Goal: Information Seeking & Learning: Learn about a topic

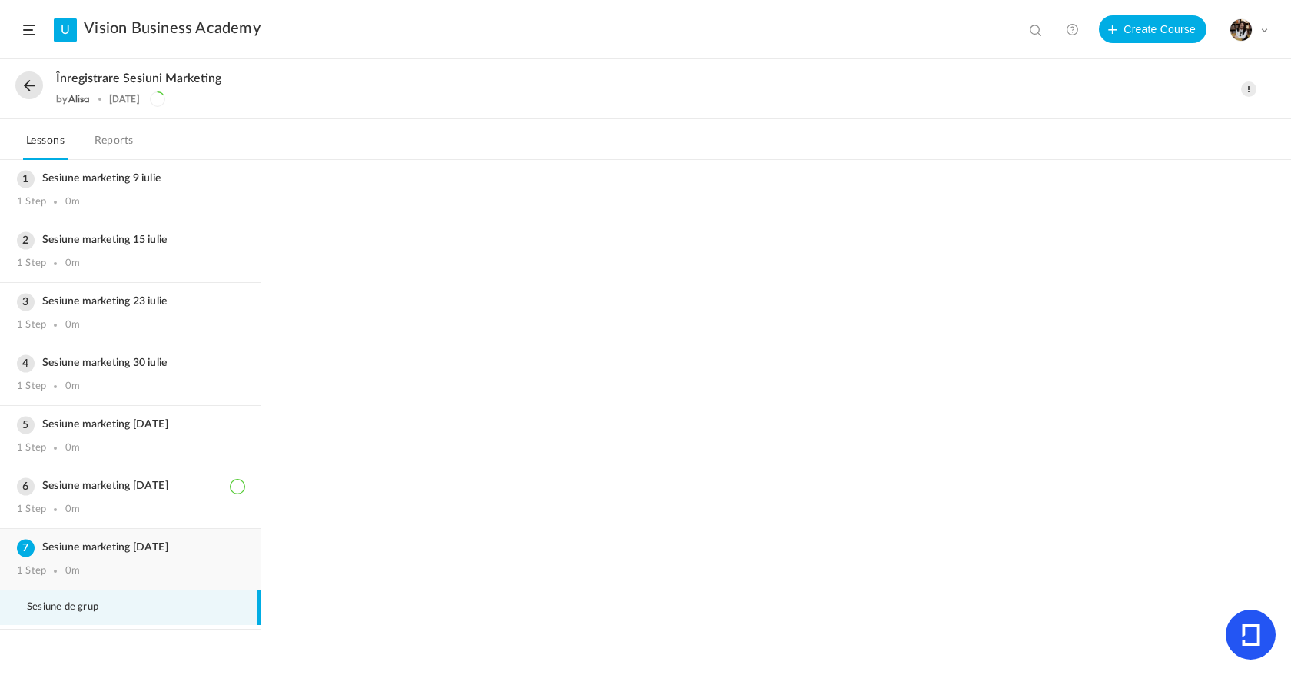
click at [172, 553] on h3 "Sesiune marketing [DATE]" at bounding box center [130, 547] width 227 height 13
click at [182, 612] on li "Sesiune de grup" at bounding box center [130, 607] width 261 height 35
click at [24, 84] on button at bounding box center [29, 85] width 28 height 28
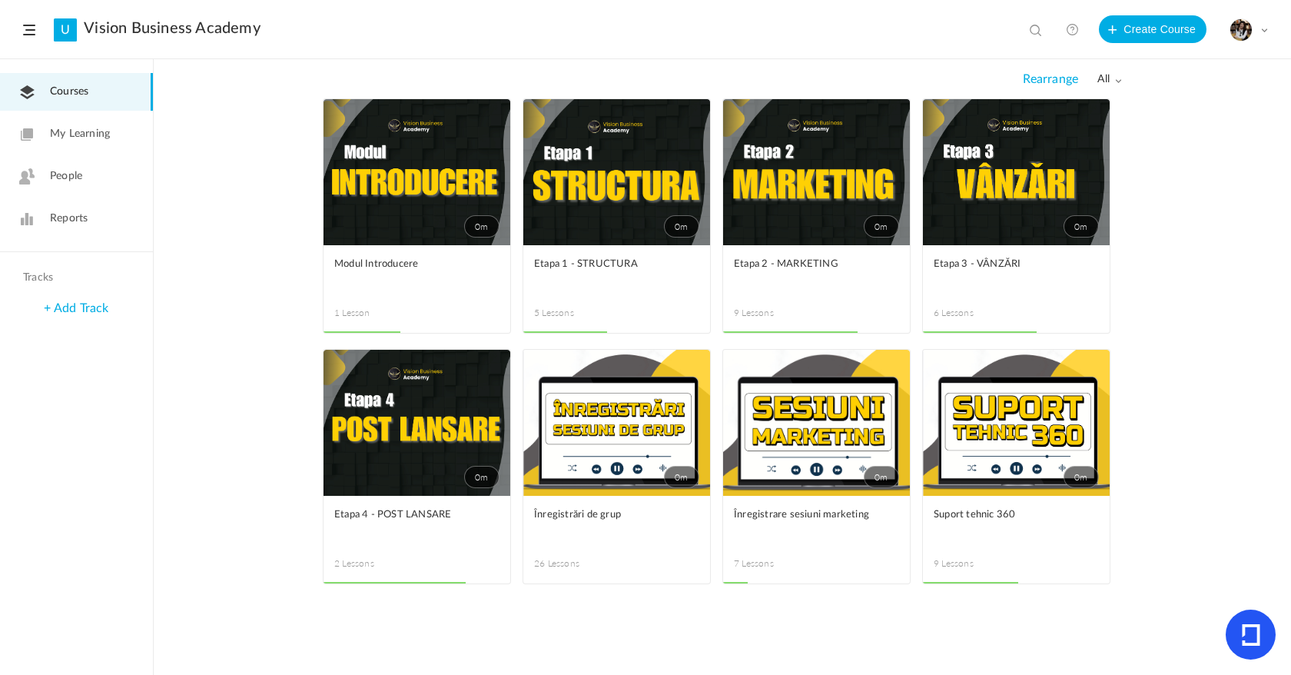
click at [0, 0] on span at bounding box center [0, 0] width 0 height 0
click at [0, 0] on link "Edit" at bounding box center [0, 0] width 0 height 0
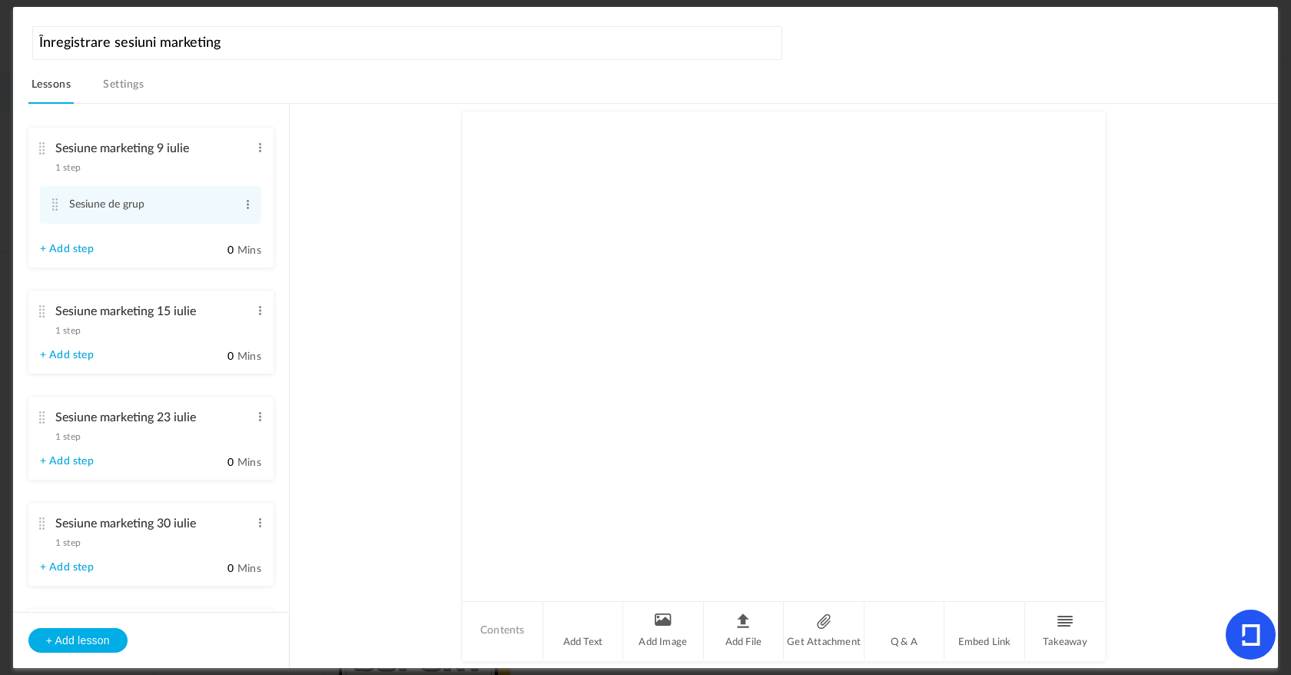
scroll to position [343, 0]
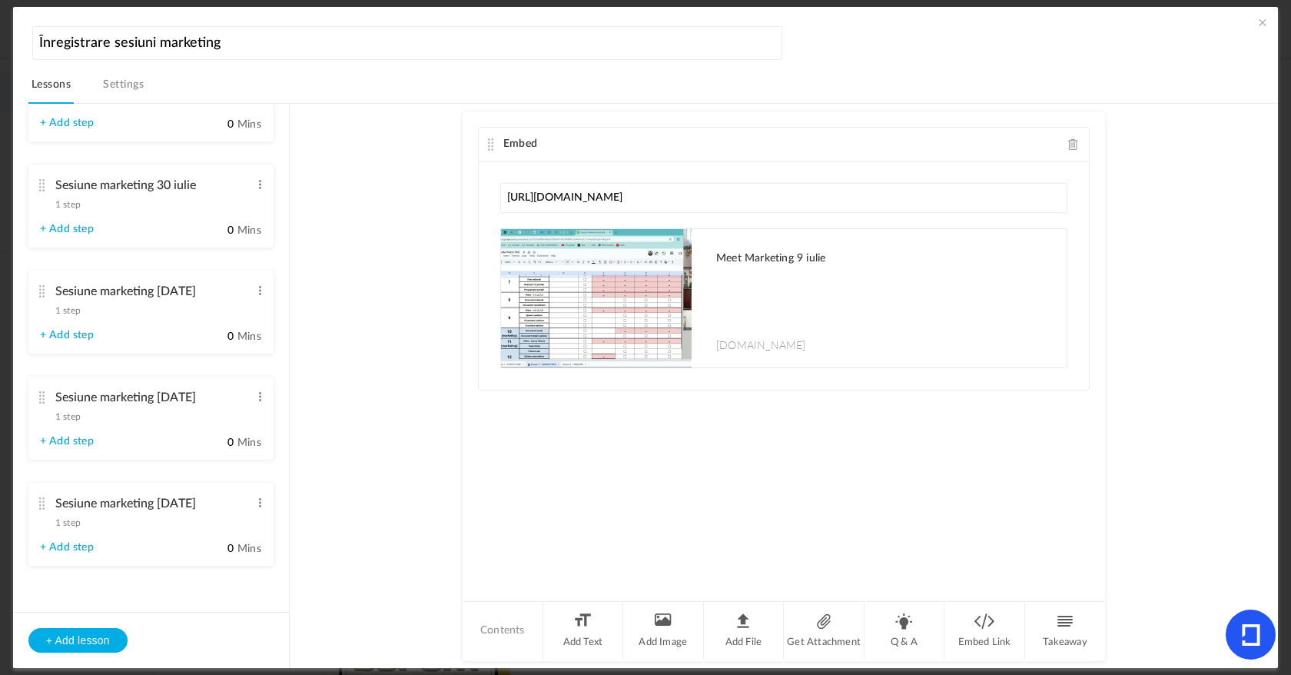
click at [264, 506] on li "Sesiune marketing 27 august 1 step Edit Delete + Add step 0 Mins" at bounding box center [150, 524] width 245 height 83
click at [87, 523] on div "Sesiune marketing 27 august 1 step Edit Delete" at bounding box center [145, 509] width 211 height 41
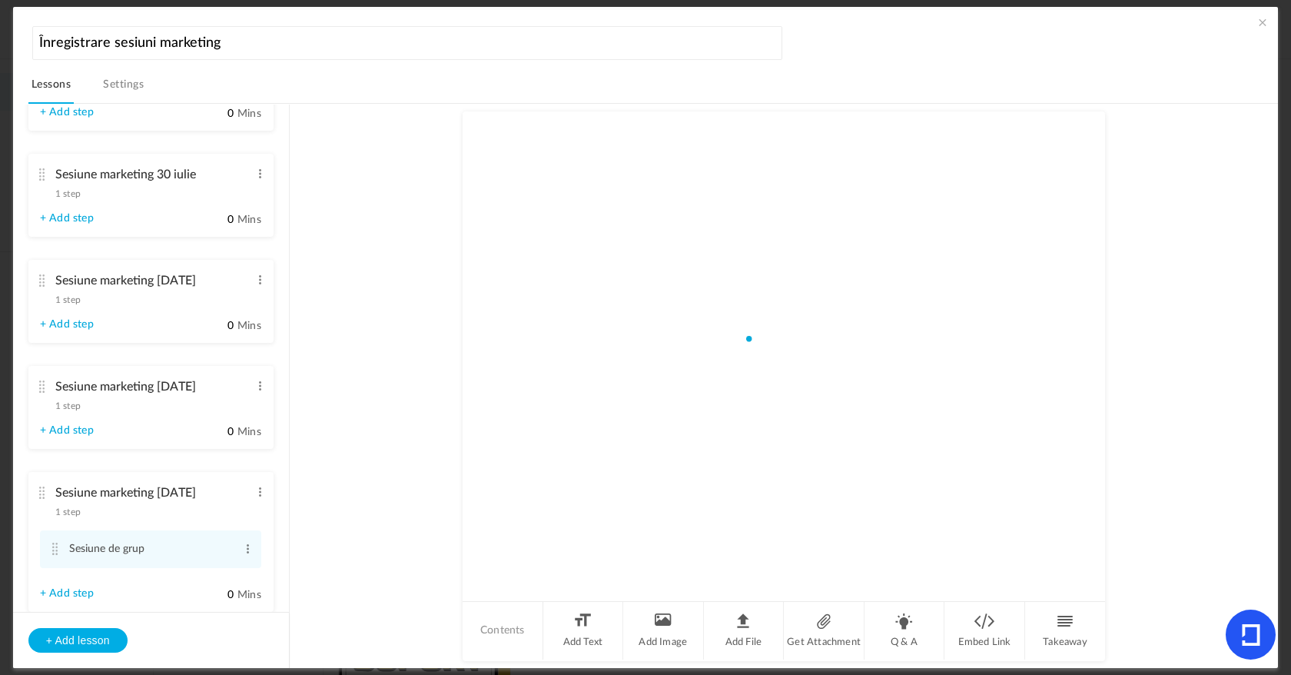
scroll to position [286, 0]
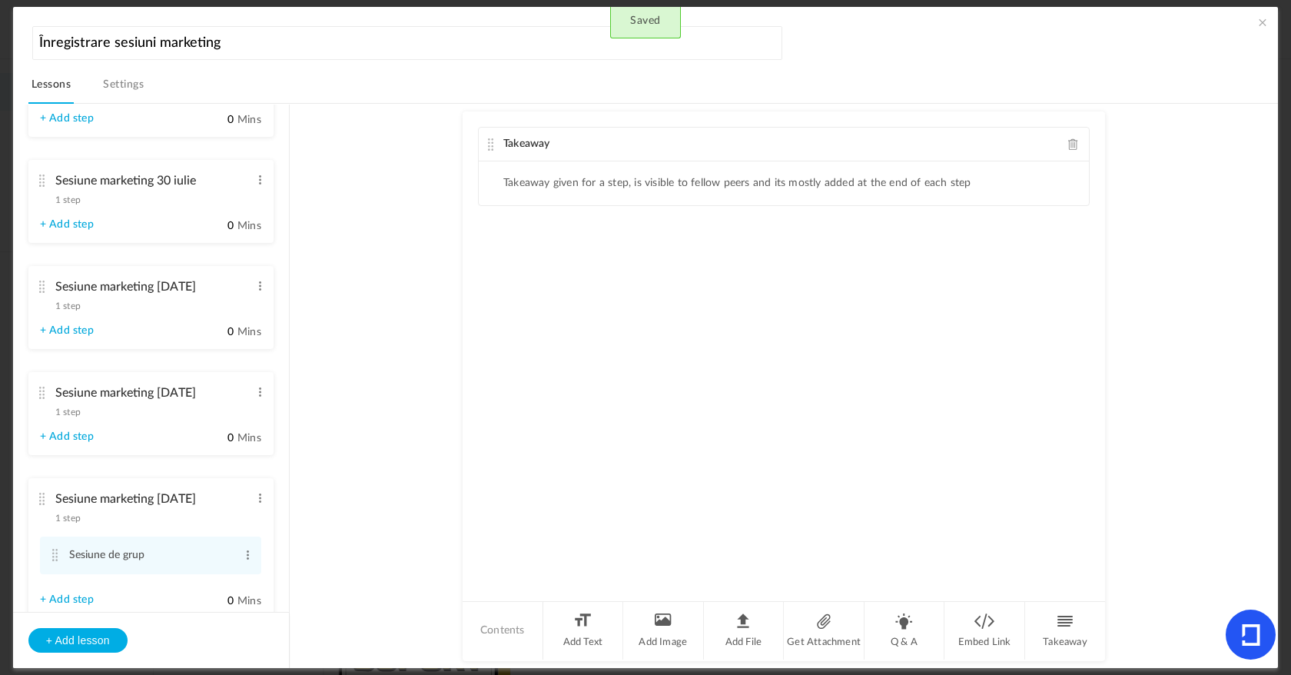
click at [1074, 128] on div "Takeaway" at bounding box center [784, 145] width 610 height 34
click at [1074, 149] on span at bounding box center [1073, 144] width 11 height 12
click at [739, 640] on li "Add File" at bounding box center [744, 631] width 81 height 58
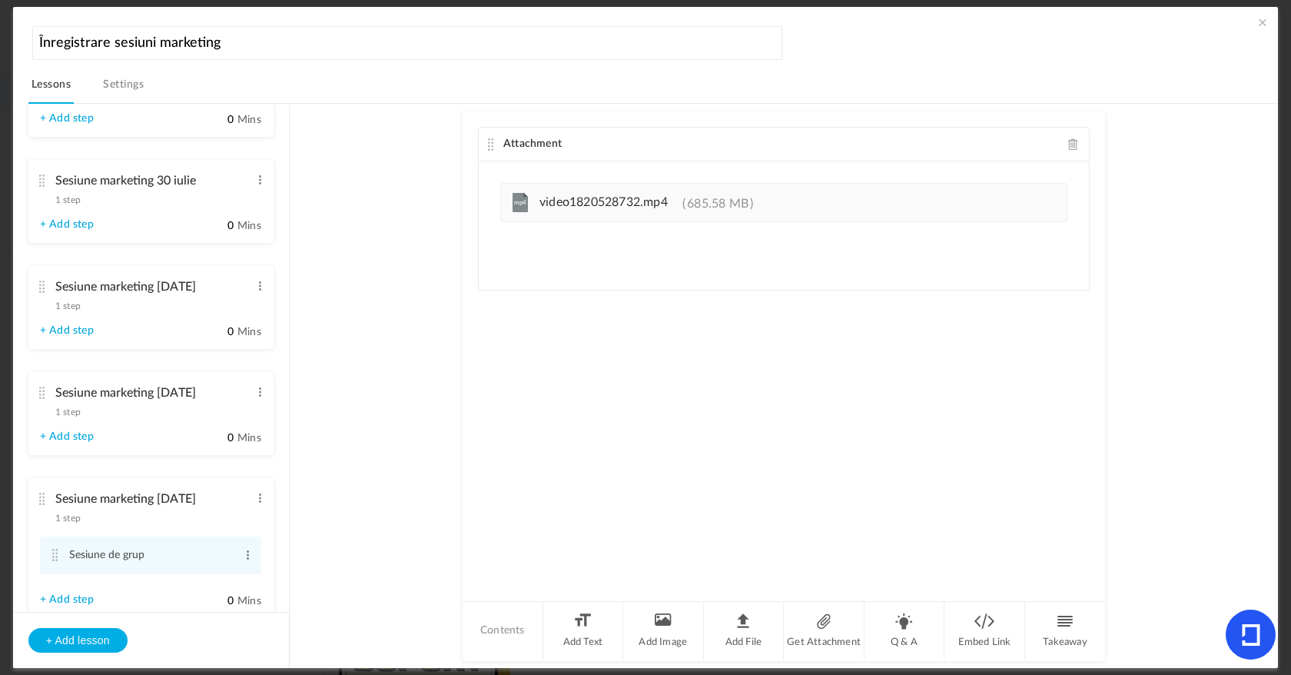
click at [81, 523] on span "1 step" at bounding box center [67, 517] width 25 height 9
click at [70, 410] on span "1 step" at bounding box center [67, 411] width 25 height 9
click at [78, 523] on span "1 step" at bounding box center [67, 517] width 25 height 9
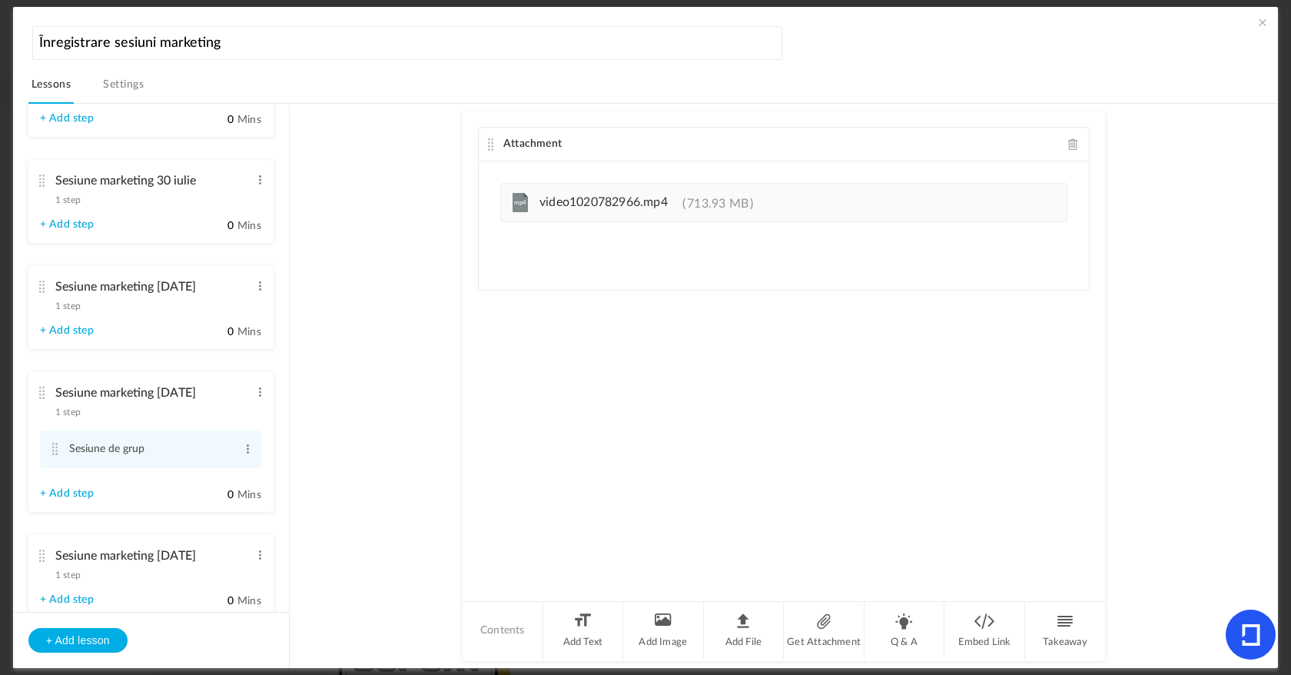
click at [77, 588] on li "Sesiune marketing 27 august 1 step Edit Delete Sesiune de grup Edit Delete 0" at bounding box center [150, 576] width 245 height 83
click at [78, 580] on span "1 step" at bounding box center [67, 574] width 25 height 9
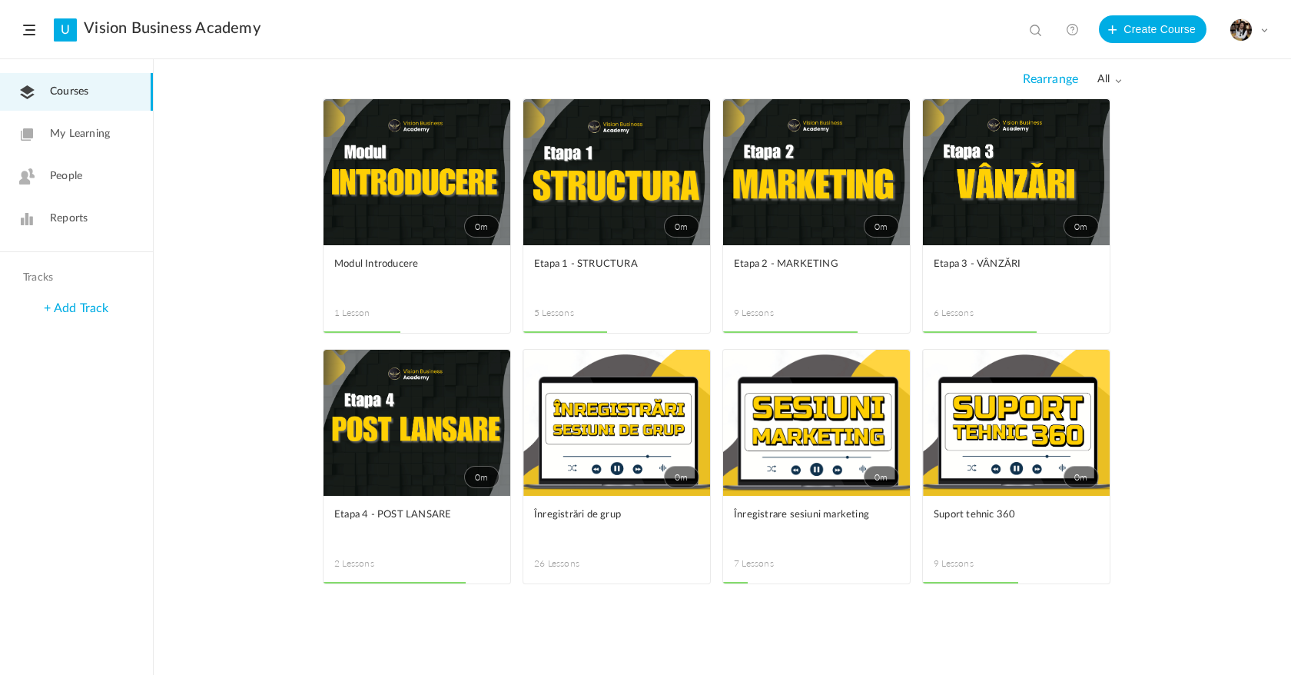
click at [794, 430] on link "0m" at bounding box center [816, 423] width 187 height 146
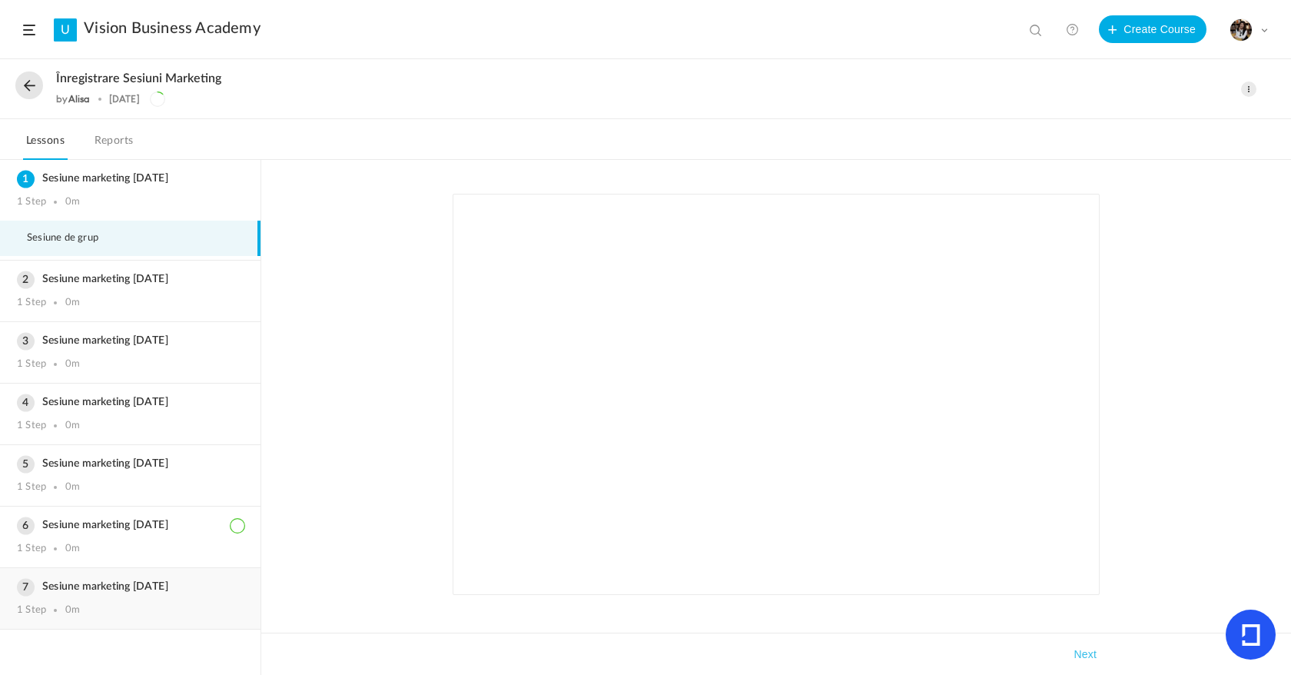
click at [148, 574] on div "Sesiune marketing [DATE] 1 Step 0m" at bounding box center [130, 598] width 261 height 61
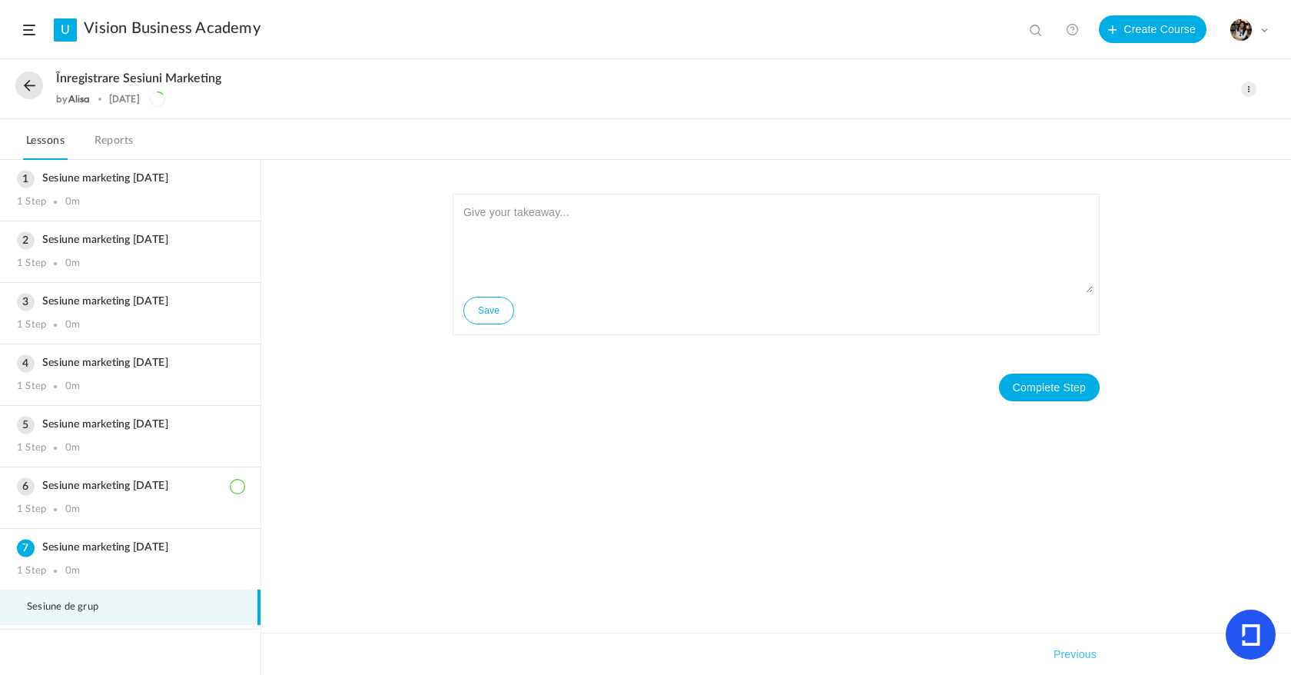
click at [182, 616] on li "Sesiune de grup" at bounding box center [130, 607] width 261 height 35
click at [66, 573] on div "0m" at bounding box center [72, 571] width 15 height 12
click at [36, 88] on button at bounding box center [29, 85] width 28 height 28
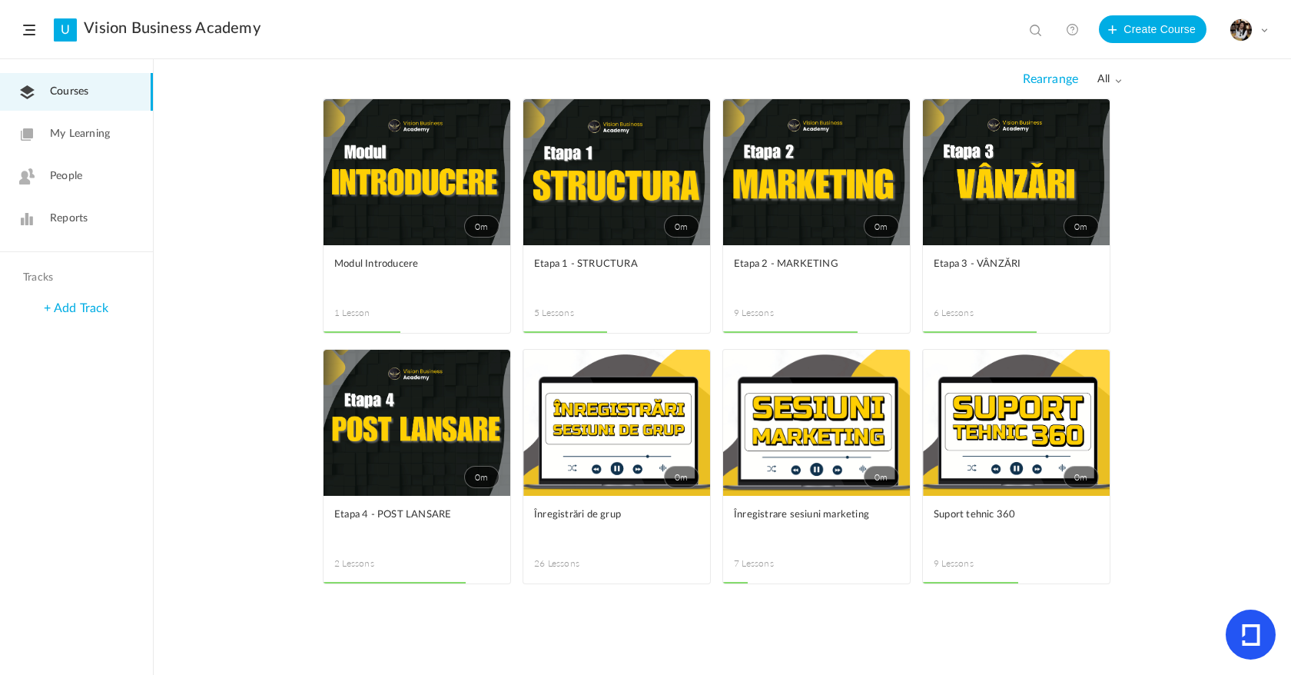
click at [0, 0] on span at bounding box center [0, 0] width 0 height 0
click at [0, 0] on link "Edit" at bounding box center [0, 0] width 0 height 0
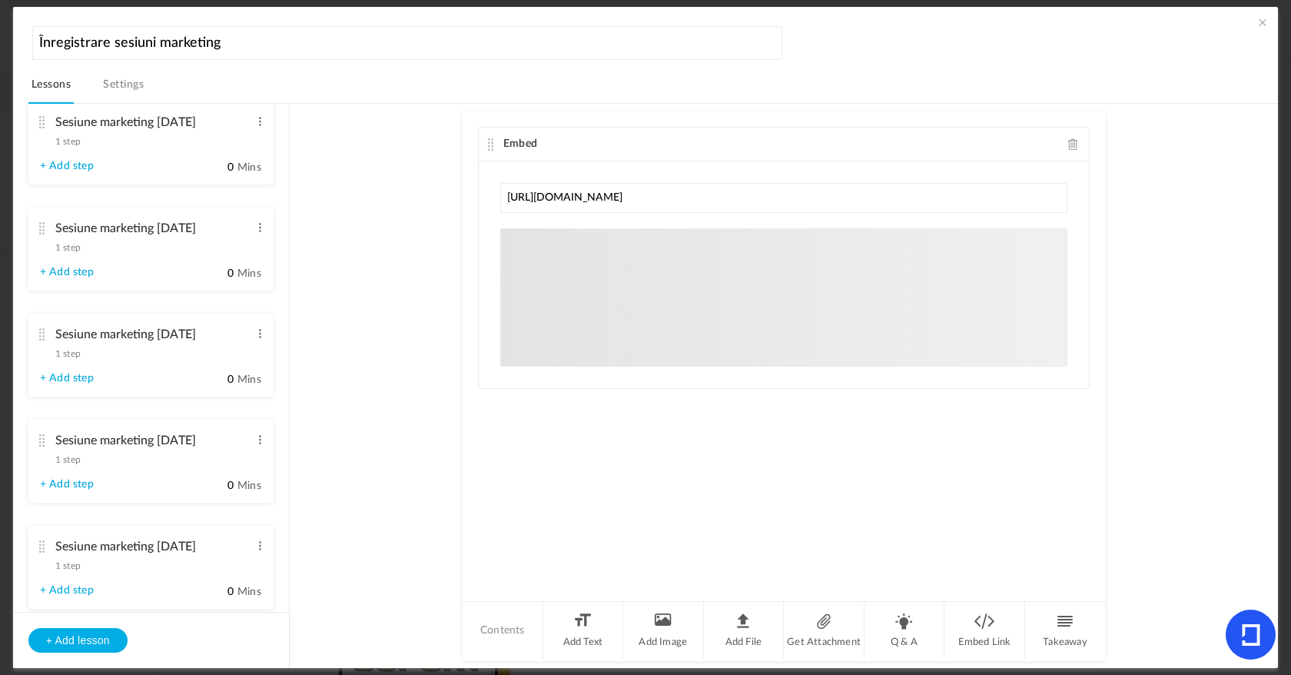
scroll to position [343, 0]
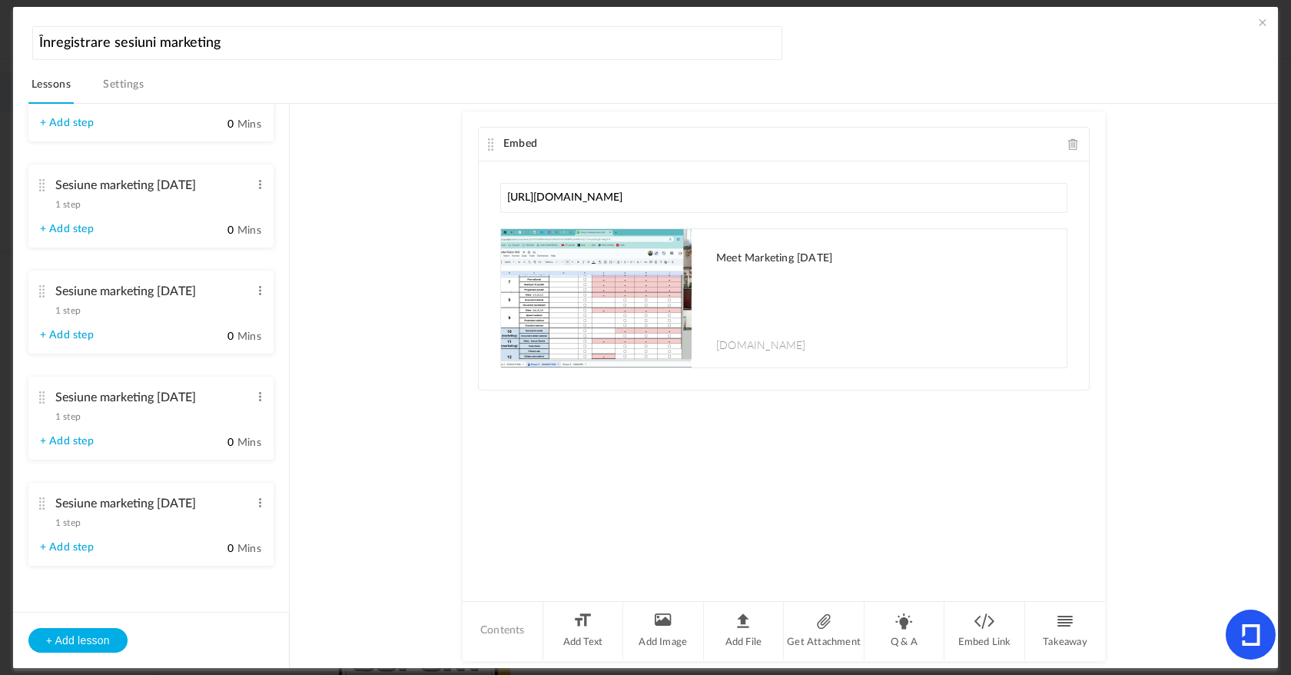
click at [73, 523] on span "1 step" at bounding box center [67, 522] width 25 height 9
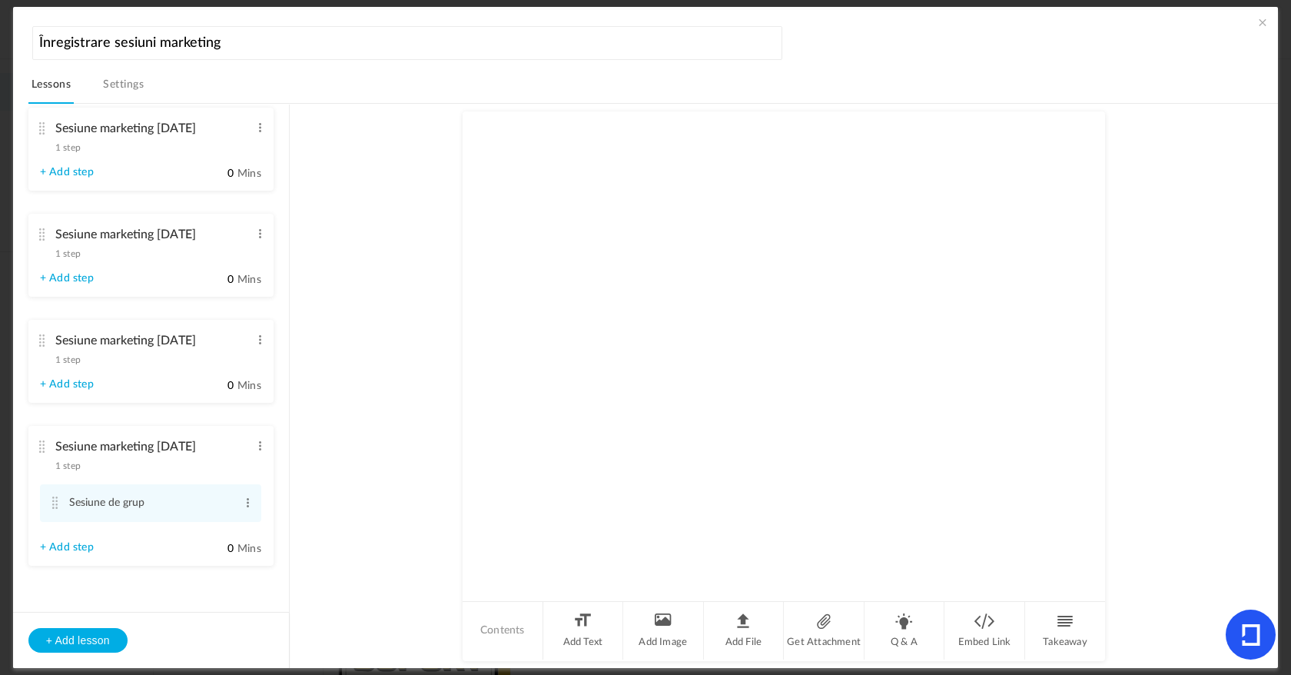
scroll to position [286, 0]
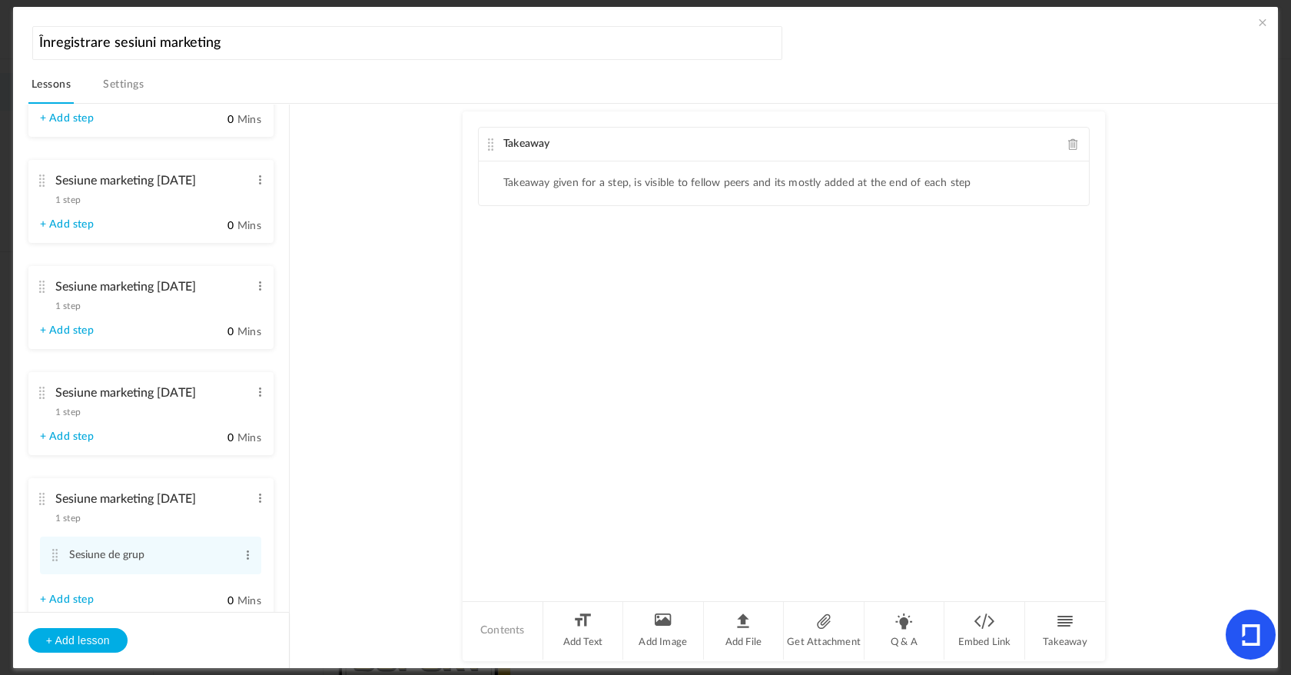
click at [1064, 145] on div "Takeaway" at bounding box center [784, 145] width 610 height 34
click at [1070, 144] on span at bounding box center [1073, 144] width 11 height 12
click at [742, 624] on li "Add File" at bounding box center [744, 631] width 81 height 58
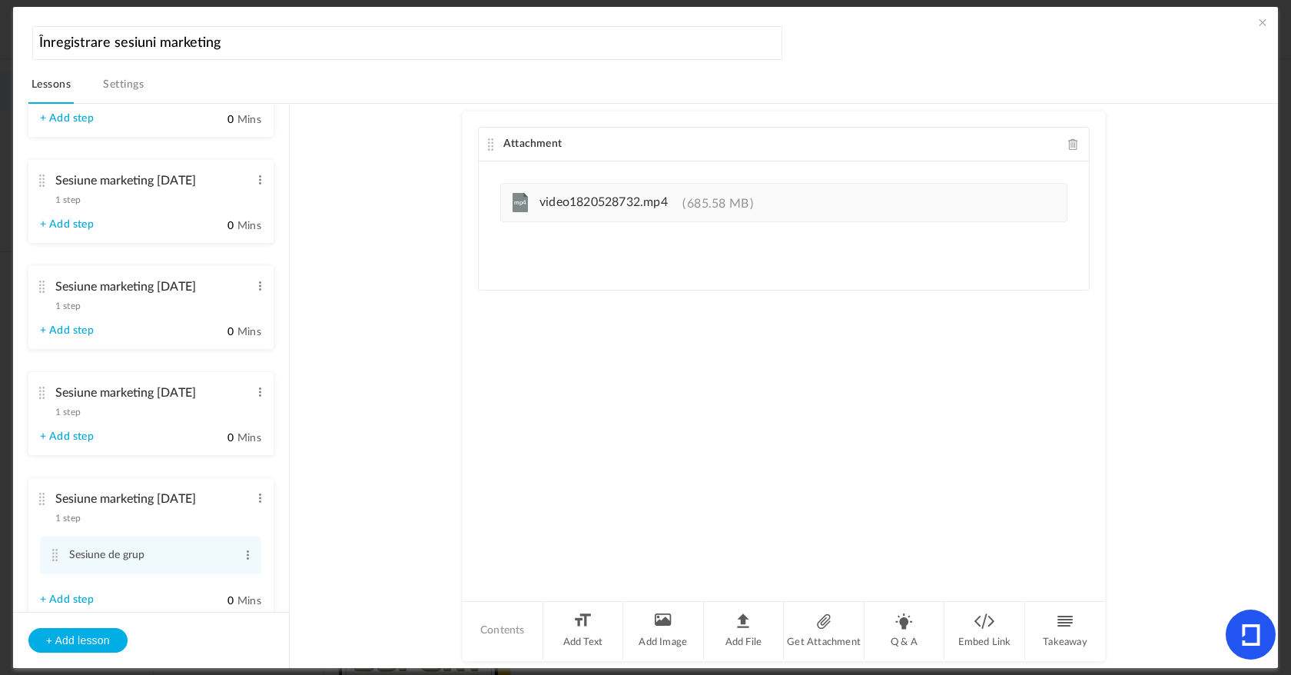
click at [646, 208] on span "video1820528732.mp4" at bounding box center [604, 202] width 128 height 12
click at [643, 338] on div "Attachment Upload your file here mp4 video1820528732.mp4 685.58 MB" at bounding box center [784, 355] width 643 height 488
click at [86, 525] on div "Sesiune marketing 27 august 1 step Edit Delete" at bounding box center [145, 504] width 211 height 41
click at [1261, 18] on span at bounding box center [1262, 22] width 15 height 15
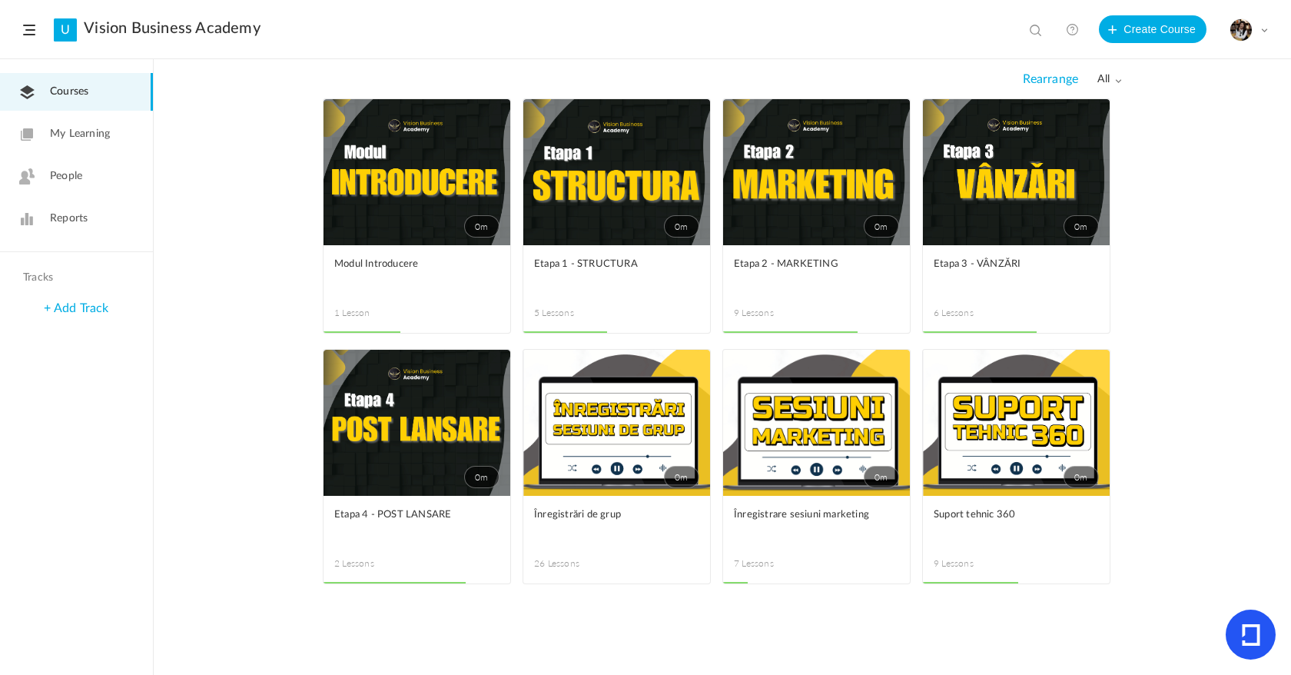
click at [1012, 214] on link "0m" at bounding box center [1016, 172] width 187 height 146
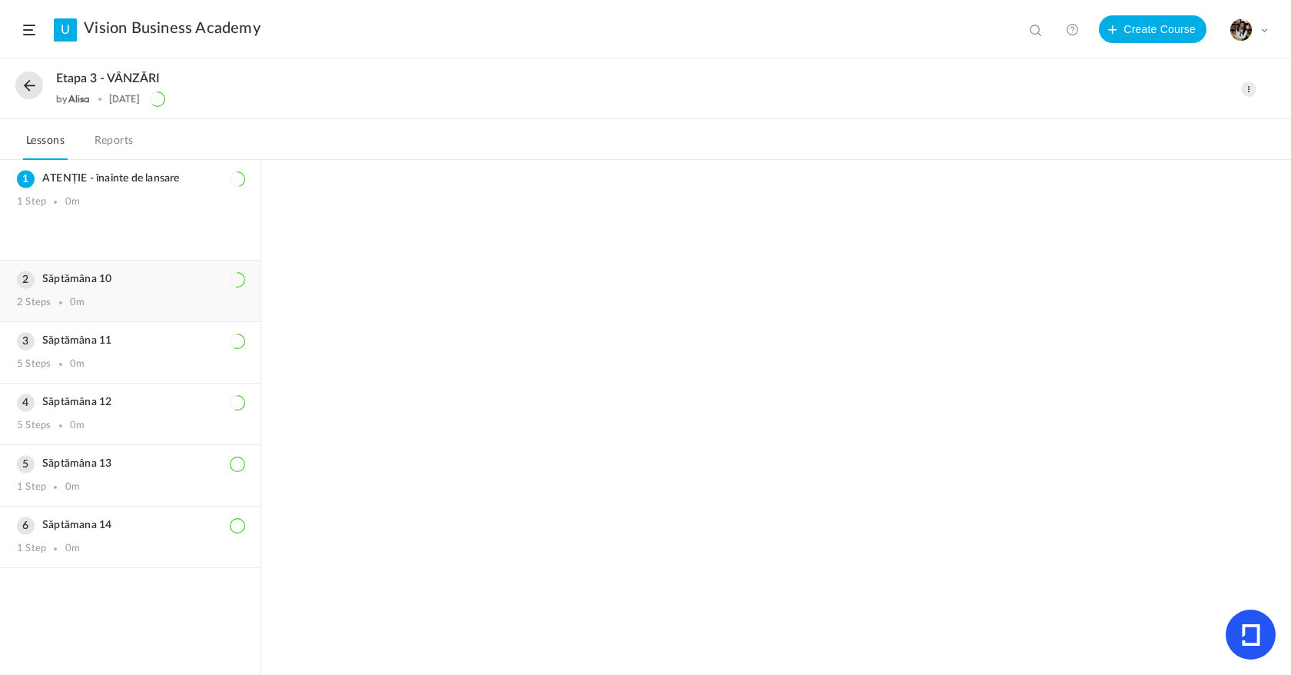
click at [108, 286] on div "Săptămâna 10 2 Steps 0m" at bounding box center [130, 291] width 261 height 61
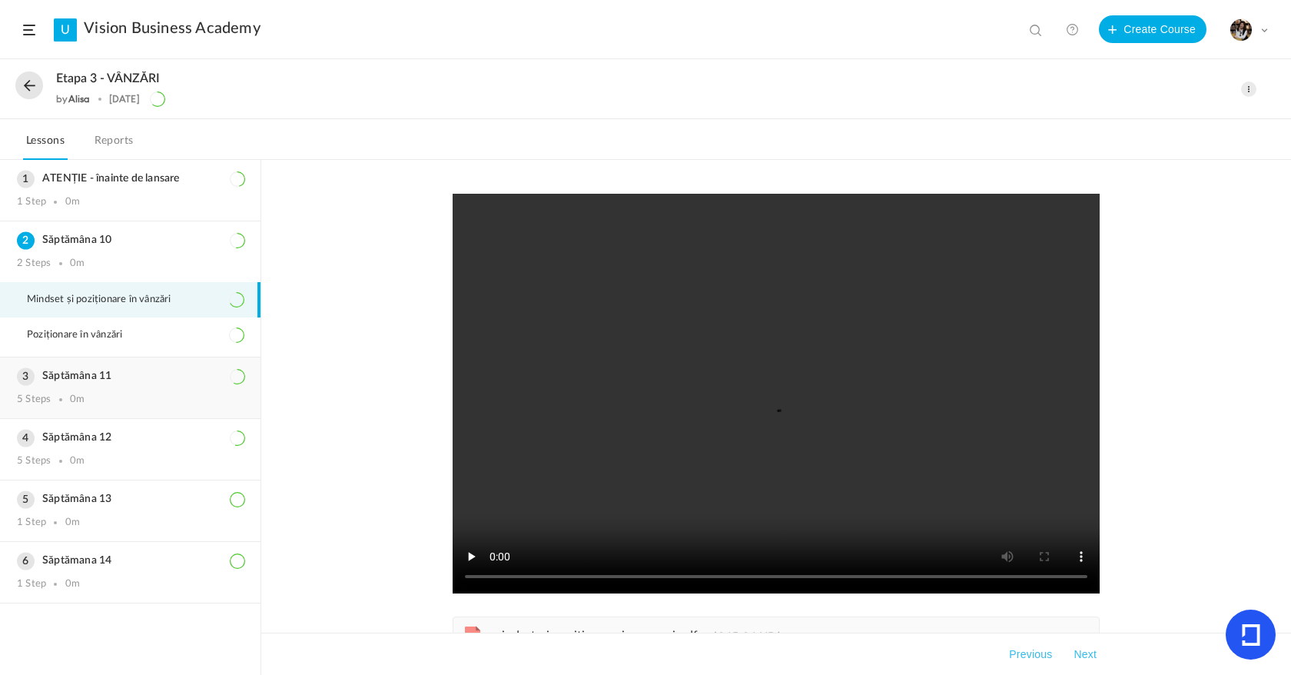
click at [101, 397] on div "5 Steps 0m" at bounding box center [130, 400] width 227 height 12
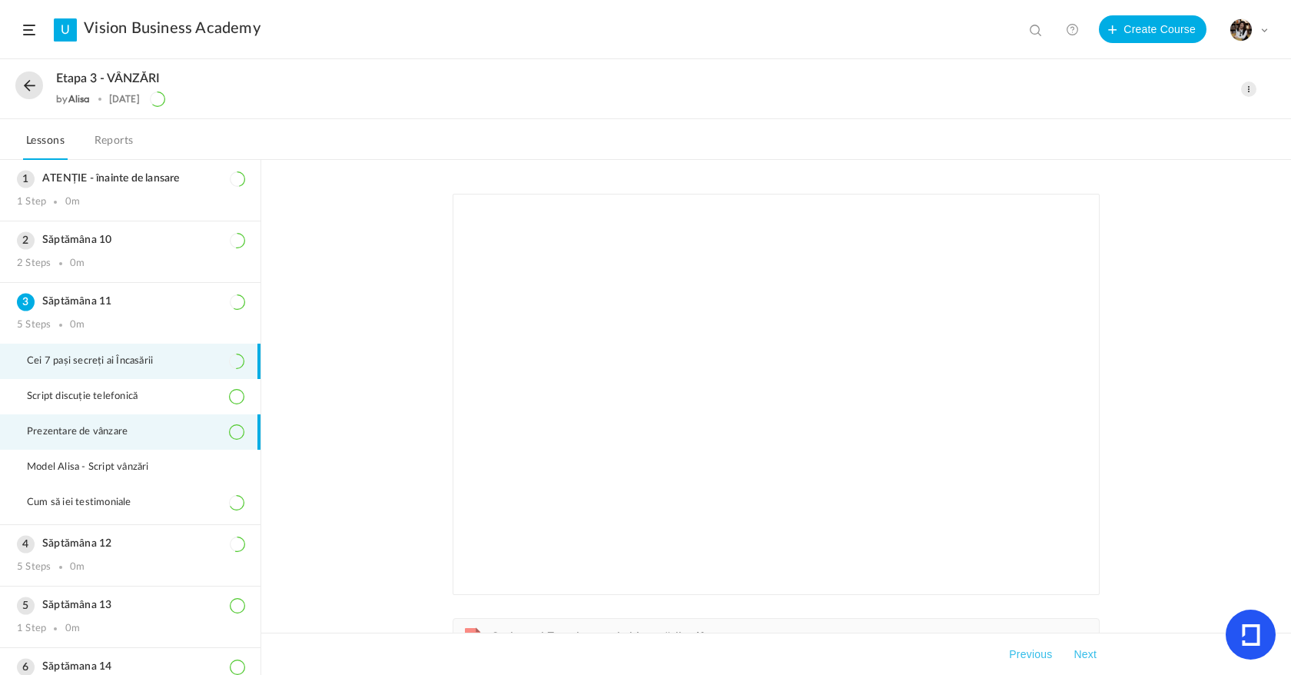
click at [133, 431] on span "Prezentare de vânzare" at bounding box center [87, 432] width 120 height 12
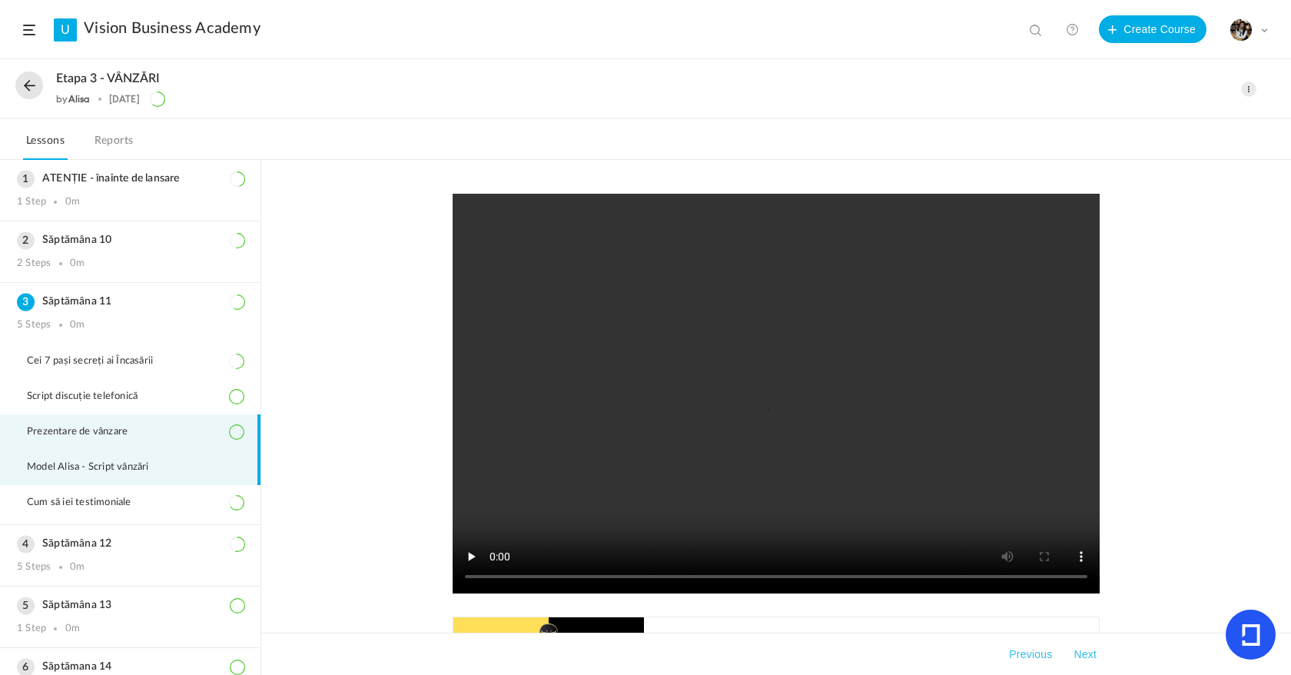
click at [126, 477] on li "Model Alisa - Script vânzări" at bounding box center [130, 467] width 261 height 35
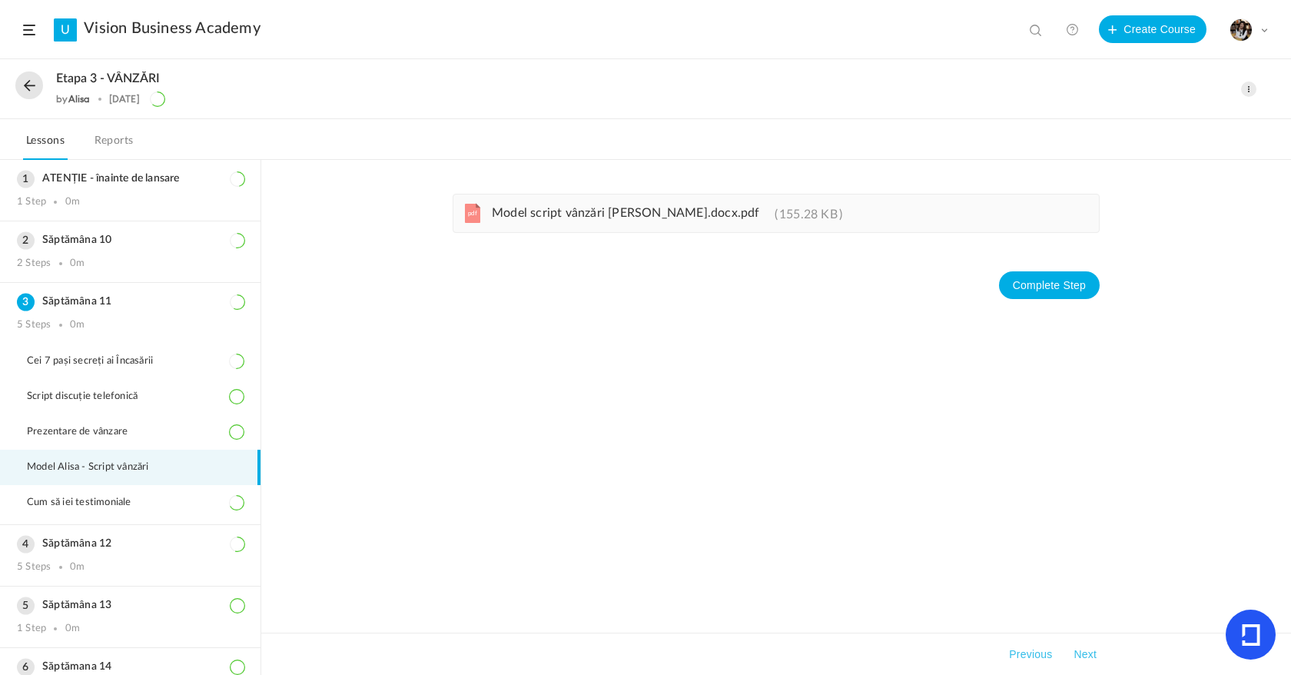
click at [577, 218] on span "Model script vânzări Alisa.docx.pdf" at bounding box center [626, 213] width 268 height 12
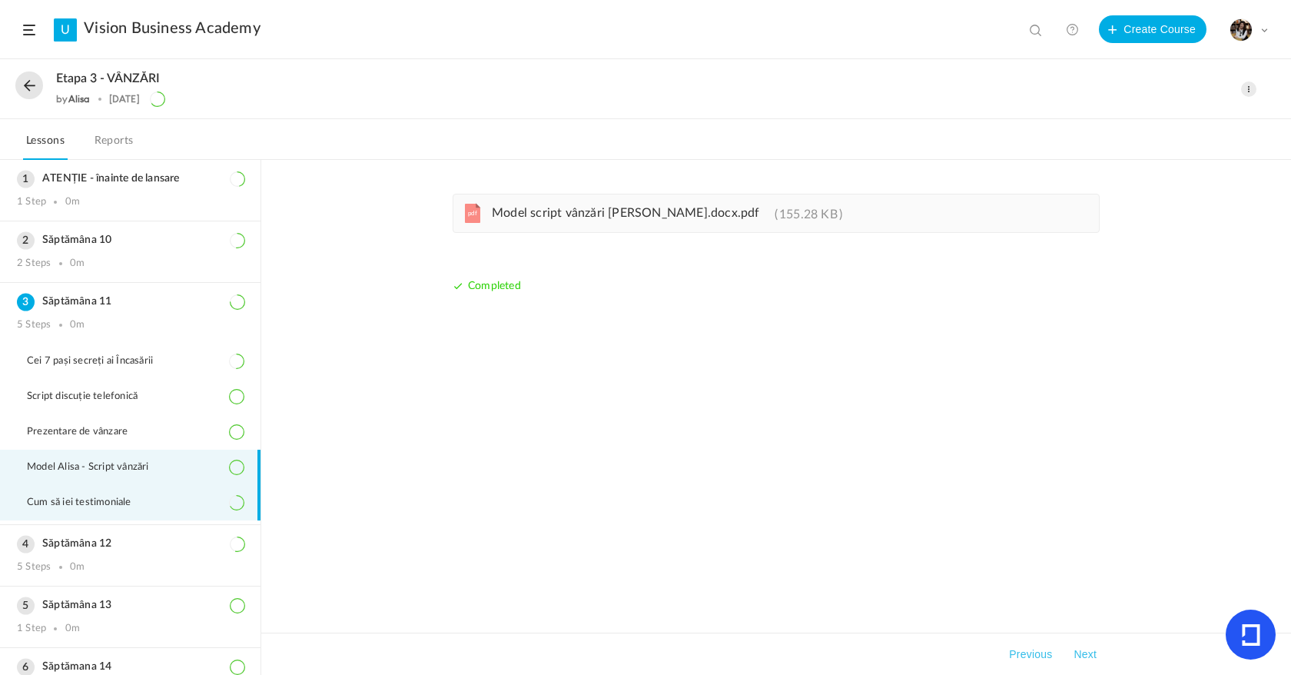
click at [145, 504] on span "Cum să iei testimoniale" at bounding box center [89, 503] width 124 height 12
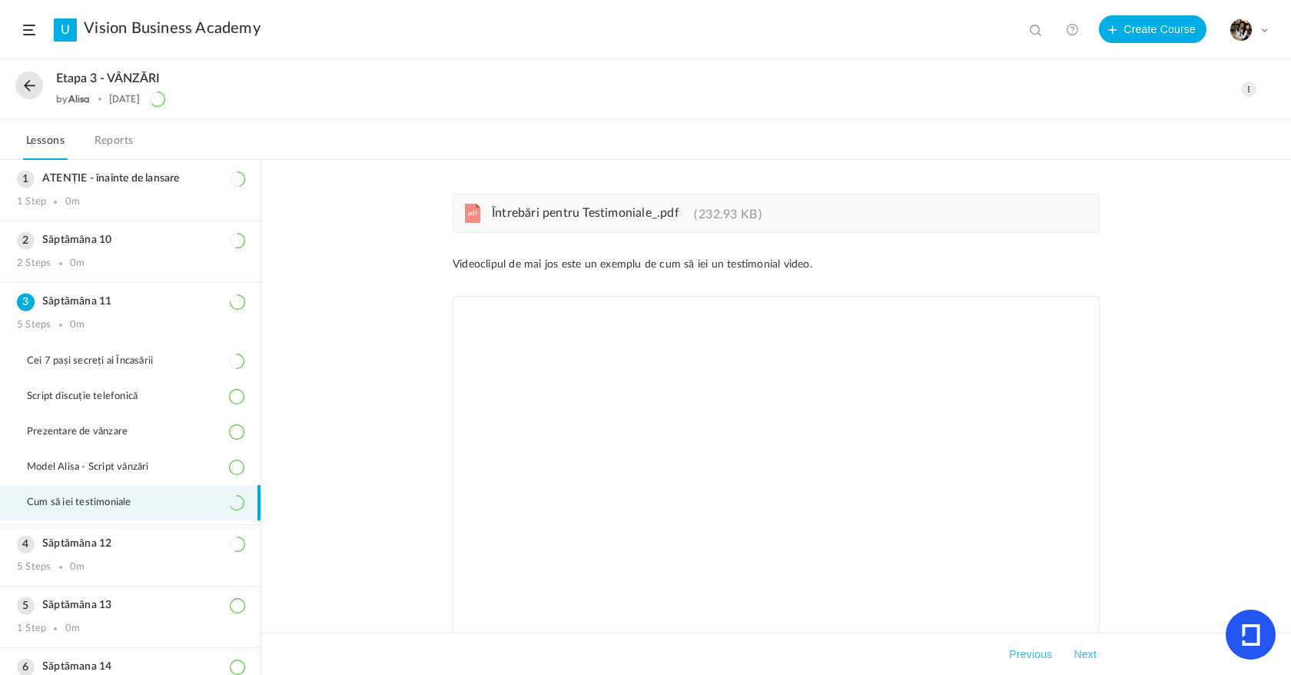
click at [512, 207] on span "Întrebări pentru Testimoniale_.pdf" at bounding box center [586, 213] width 188 height 12
click at [131, 468] on span "Model Alisa - Script vânzări" at bounding box center [97, 467] width 141 height 12
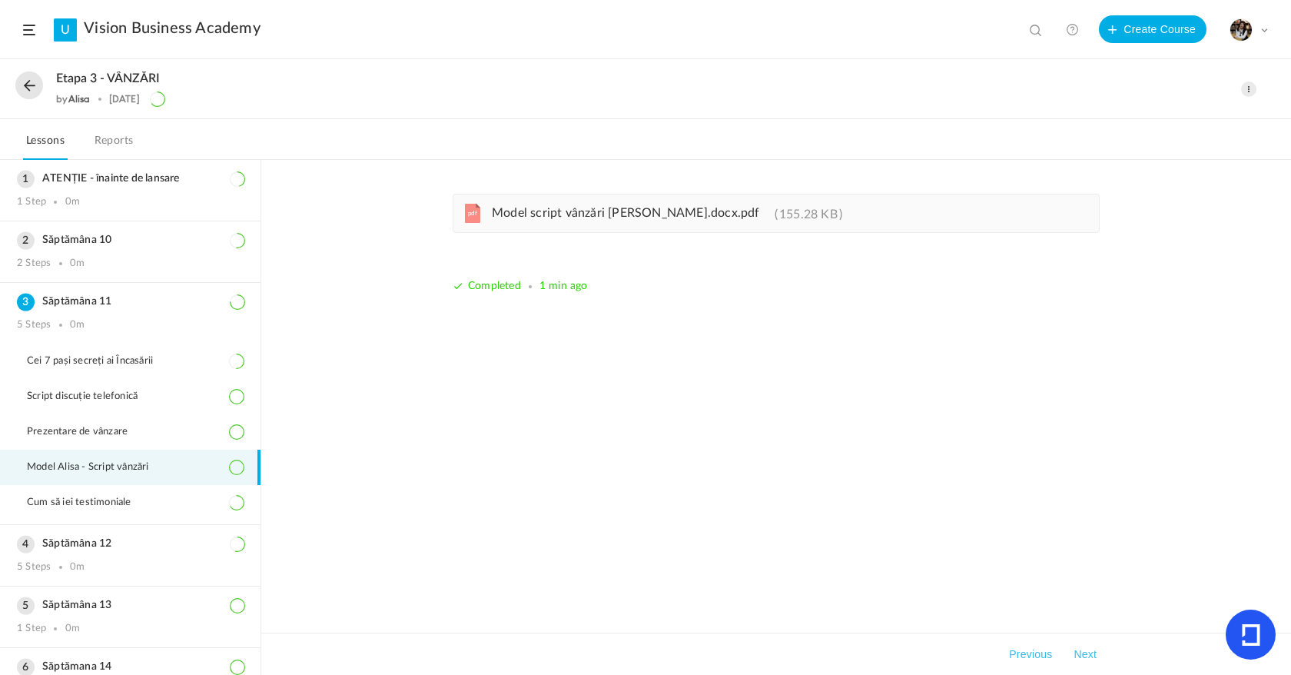
click at [550, 222] on link "pdf Model script vânzări Alisa.docx.pdf 155.28 KB" at bounding box center [661, 217] width 362 height 12
click at [151, 418] on li "Prezentare de vânzare" at bounding box center [130, 431] width 261 height 35
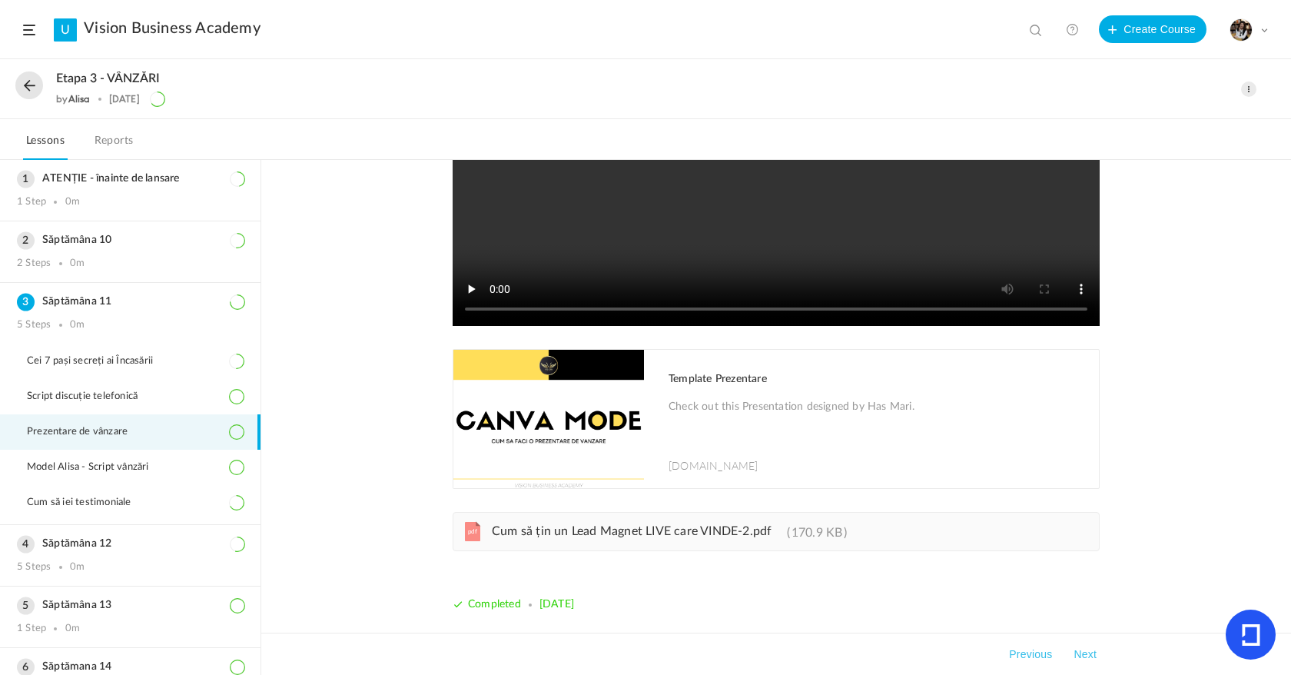
scroll to position [269, 0]
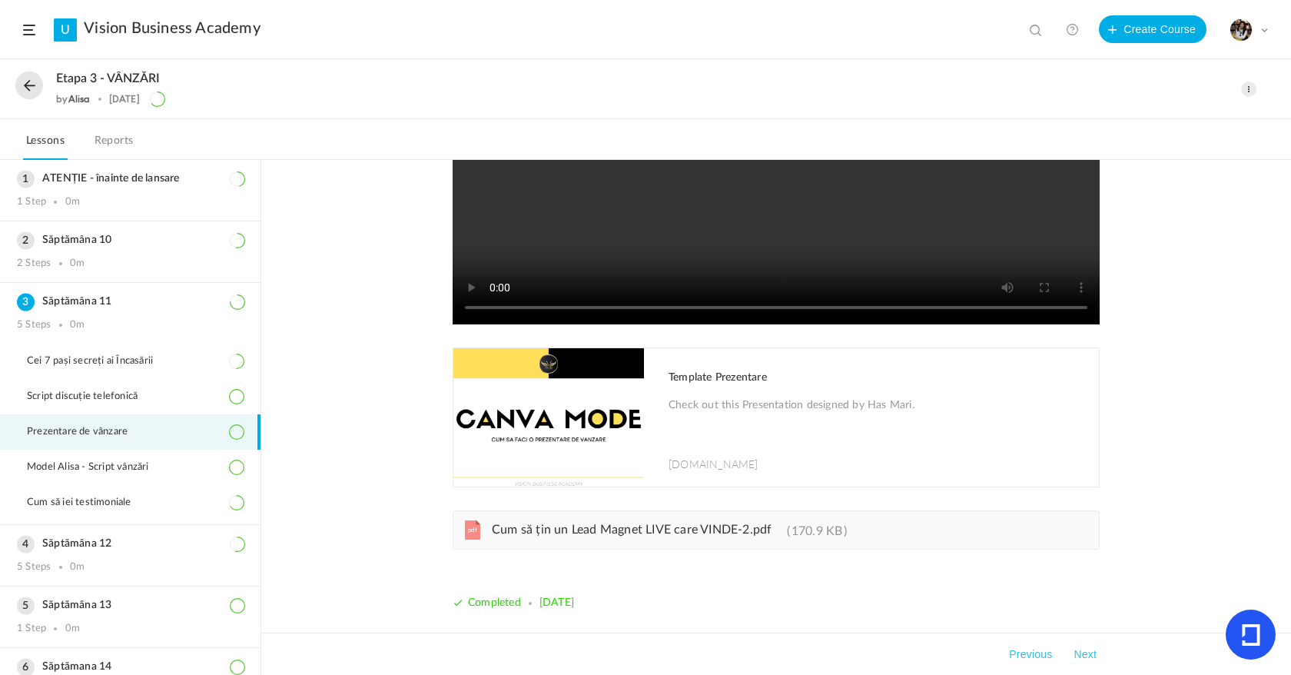
click at [600, 533] on span "Cum să țin un Lead Magnet LIVE care VINDE-2.pdf" at bounding box center [632, 529] width 280 height 12
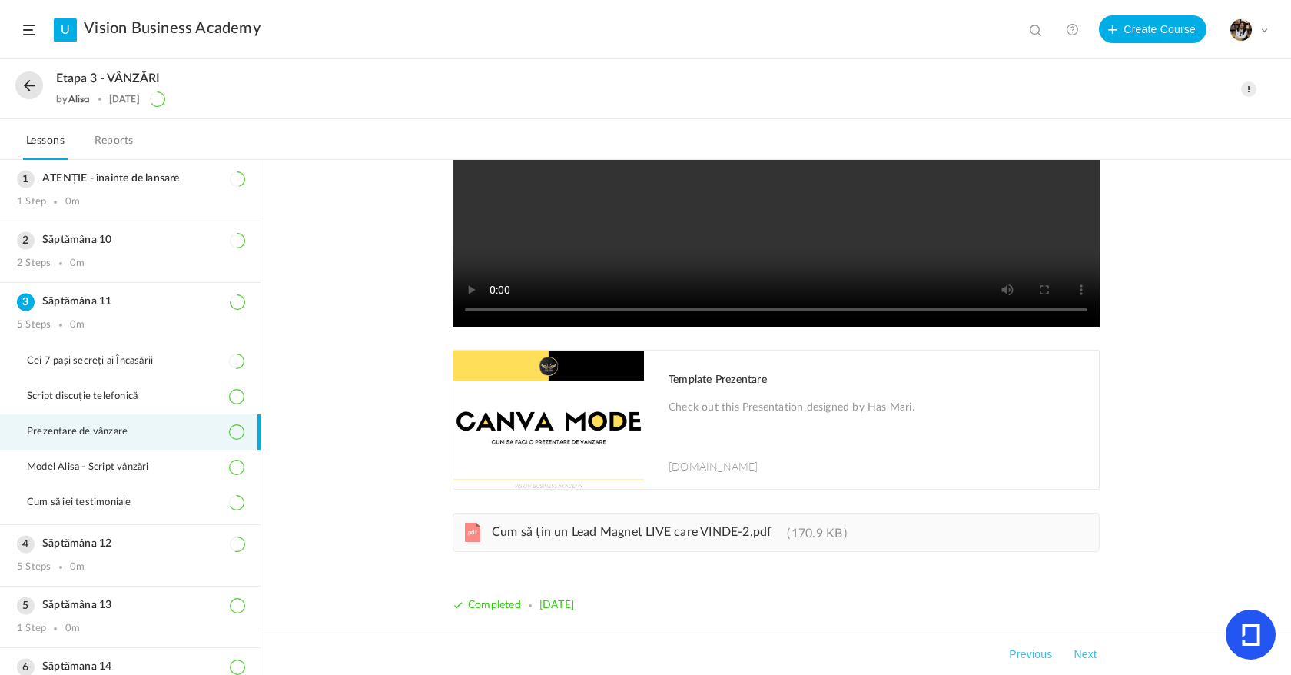
scroll to position [265, 0]
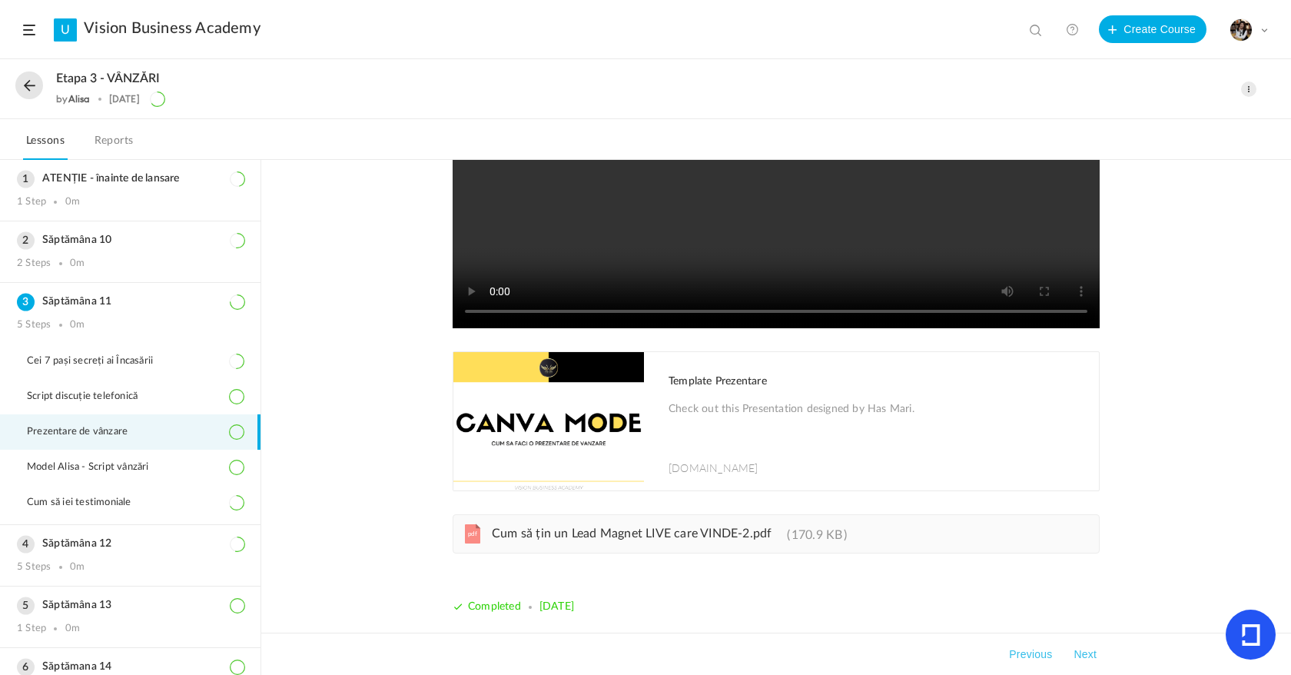
click at [534, 421] on img at bounding box center [549, 421] width 191 height 138
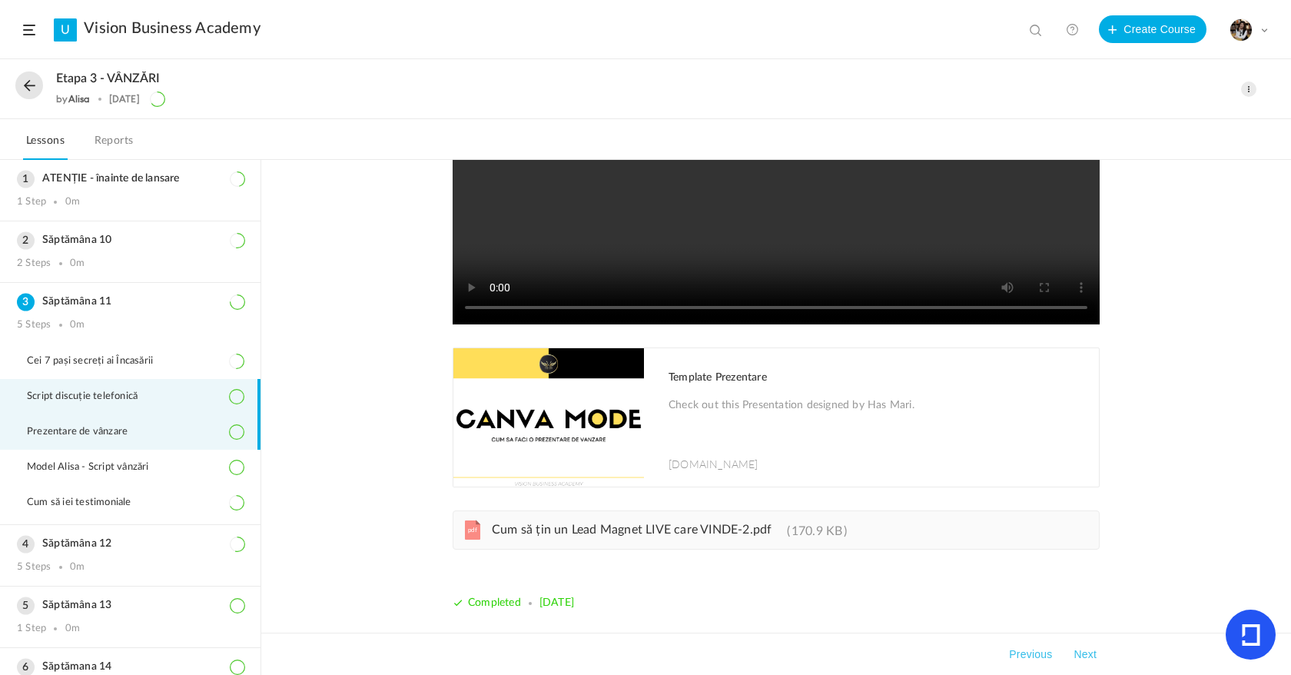
click at [57, 396] on span "Script discuție telefonică" at bounding box center [92, 397] width 130 height 12
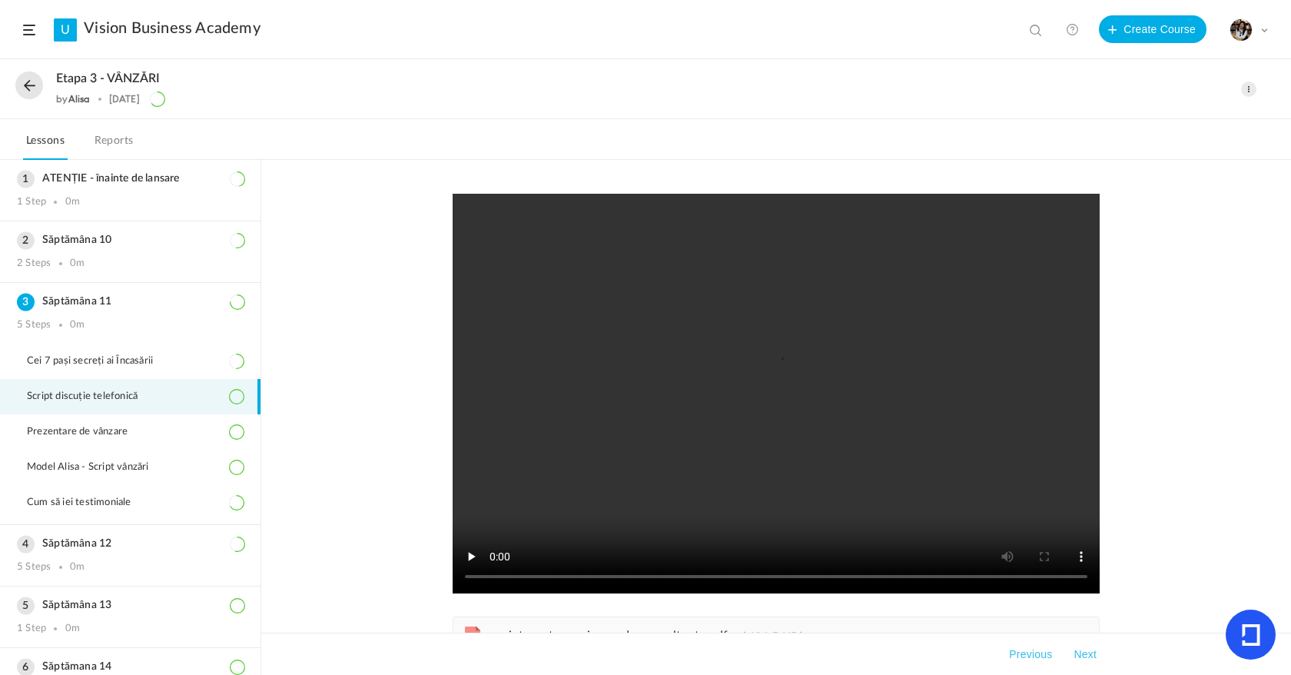
scroll to position [106, 0]
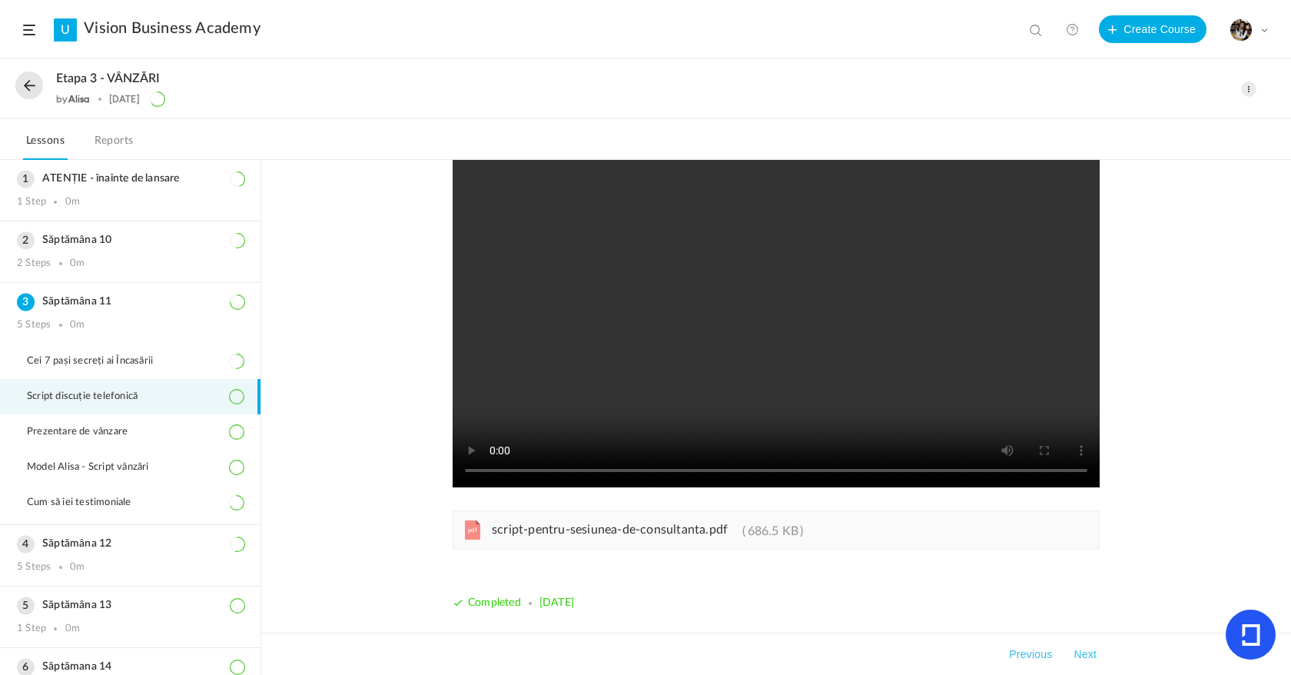
click at [528, 537] on link "pdf script-pentru-sesiunea-de-consultanta.pdf 686.5 KB" at bounding box center [641, 533] width 323 height 12
click at [147, 450] on li "Model Alisa - Script vânzări" at bounding box center [130, 467] width 261 height 35
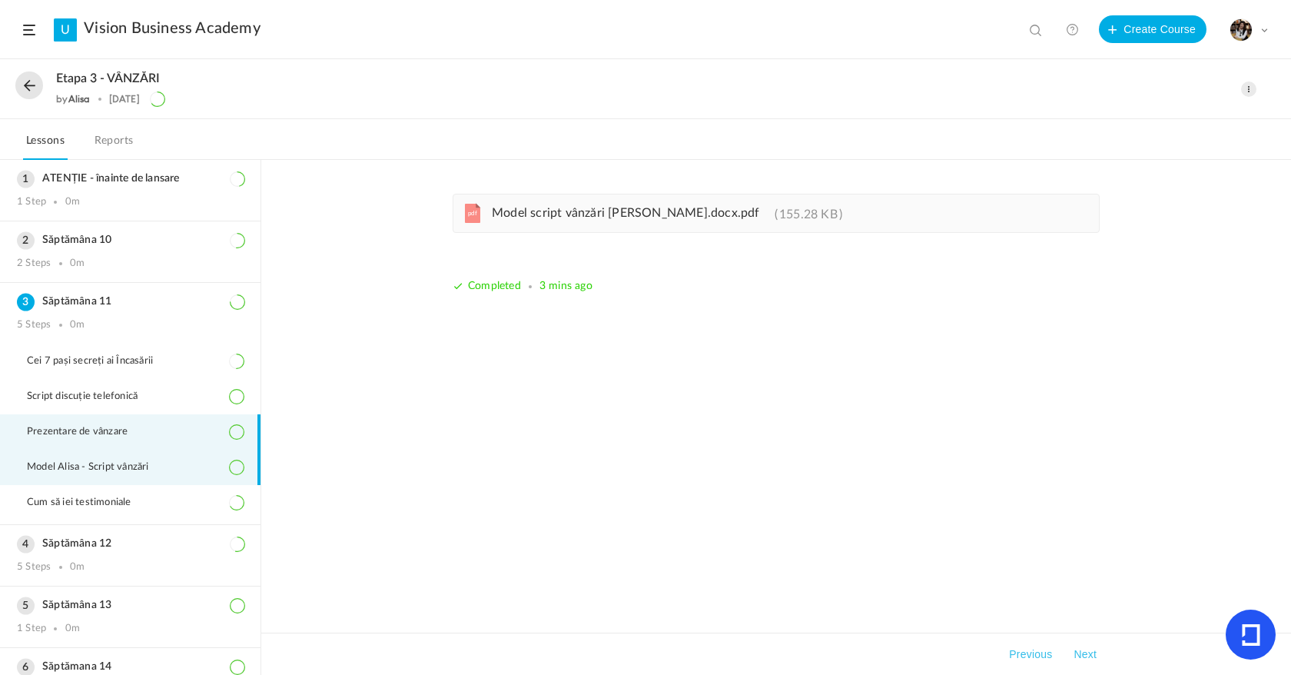
click at [149, 440] on li "Prezentare de vânzare" at bounding box center [130, 431] width 261 height 35
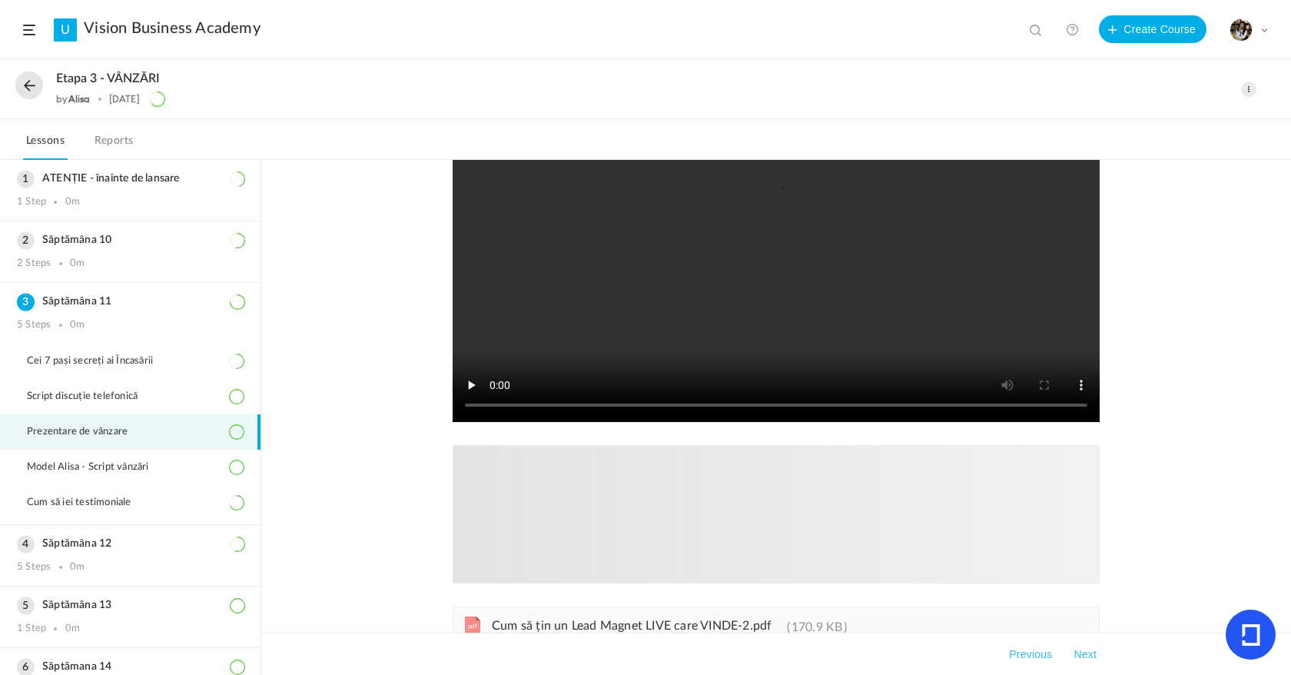
scroll to position [188, 0]
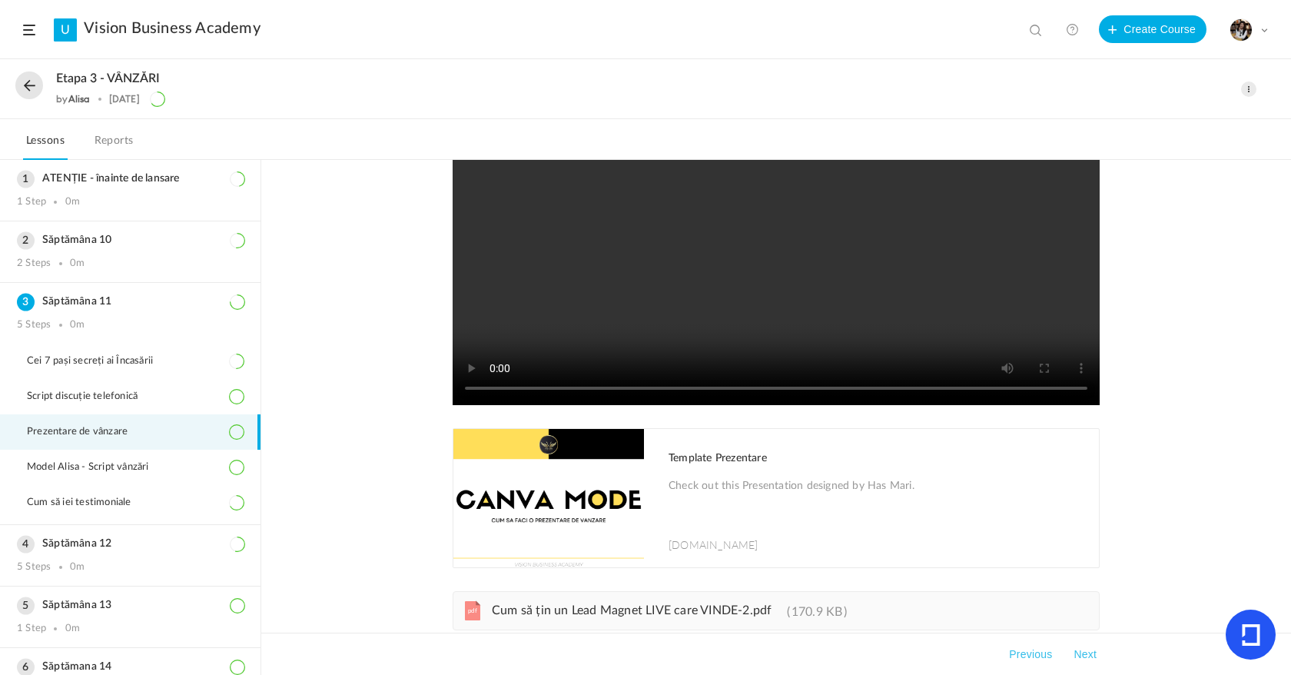
click at [543, 501] on img at bounding box center [549, 498] width 191 height 138
click at [563, 620] on link "pdf Cum să țin un Lead Magnet LIVE care VINDE-2.pdf 170.9 KB" at bounding box center [663, 614] width 367 height 12
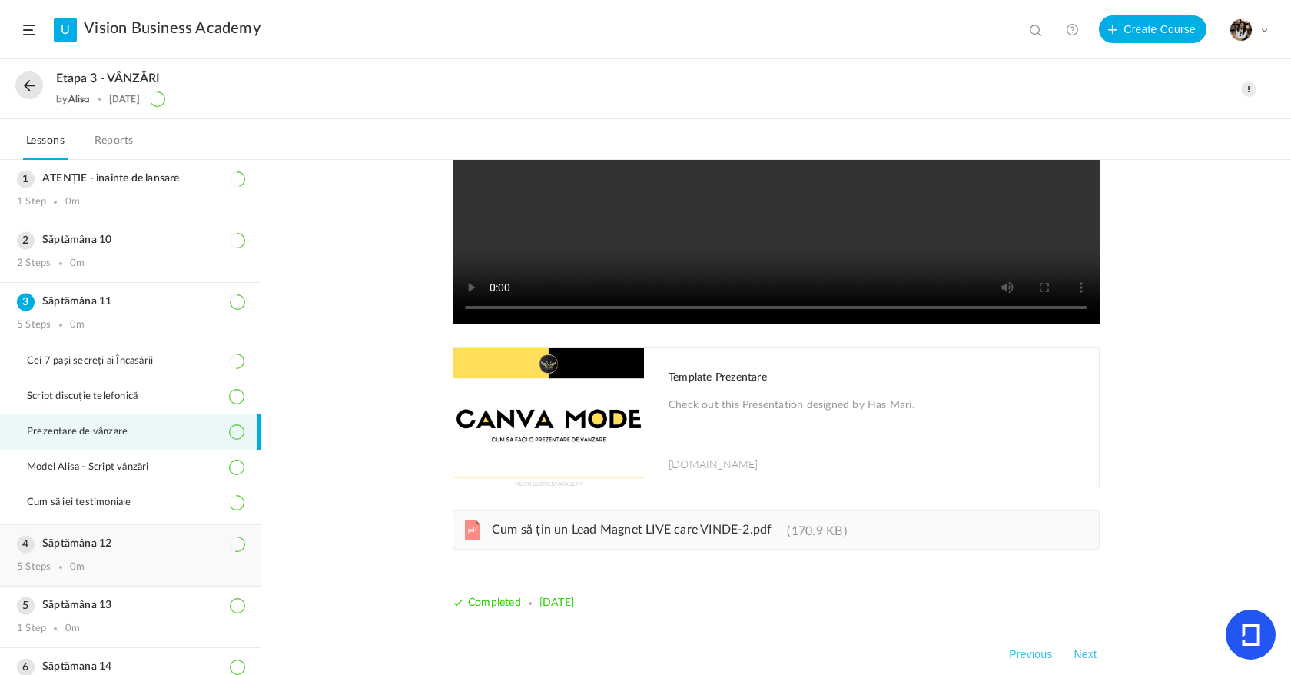
click at [152, 548] on h3 "Săptămâna 12" at bounding box center [130, 543] width 227 height 13
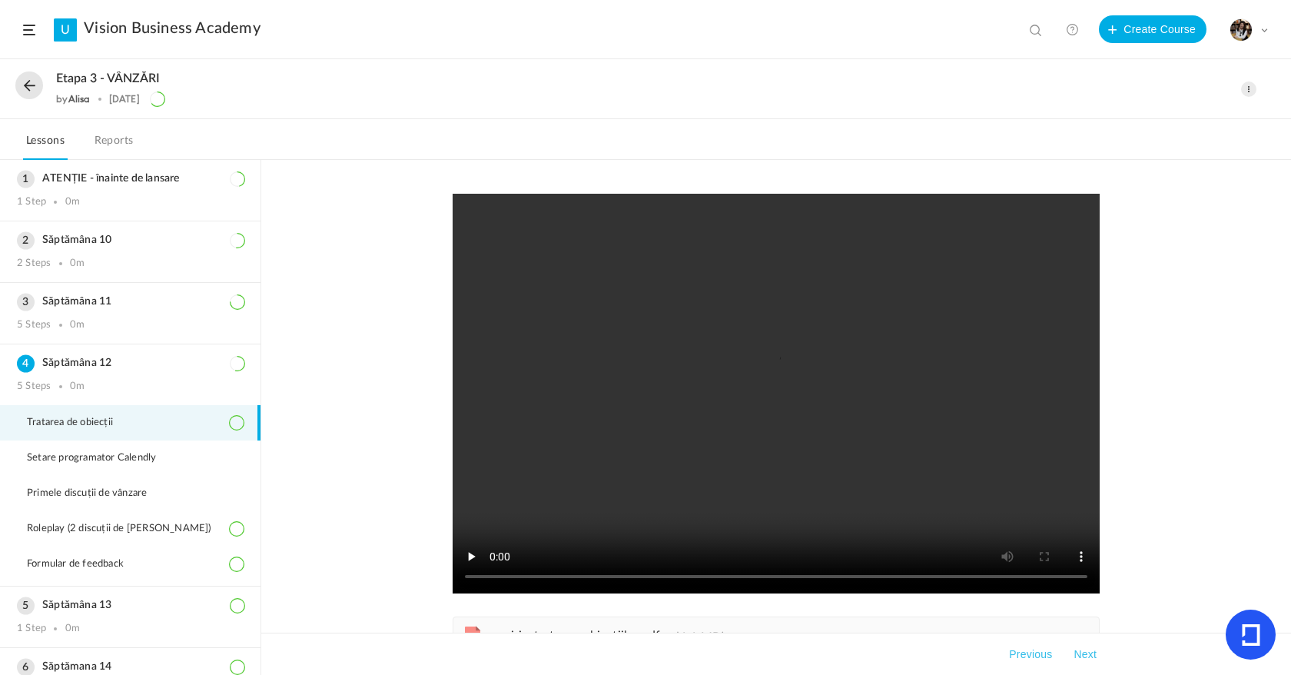
scroll to position [35, 0]
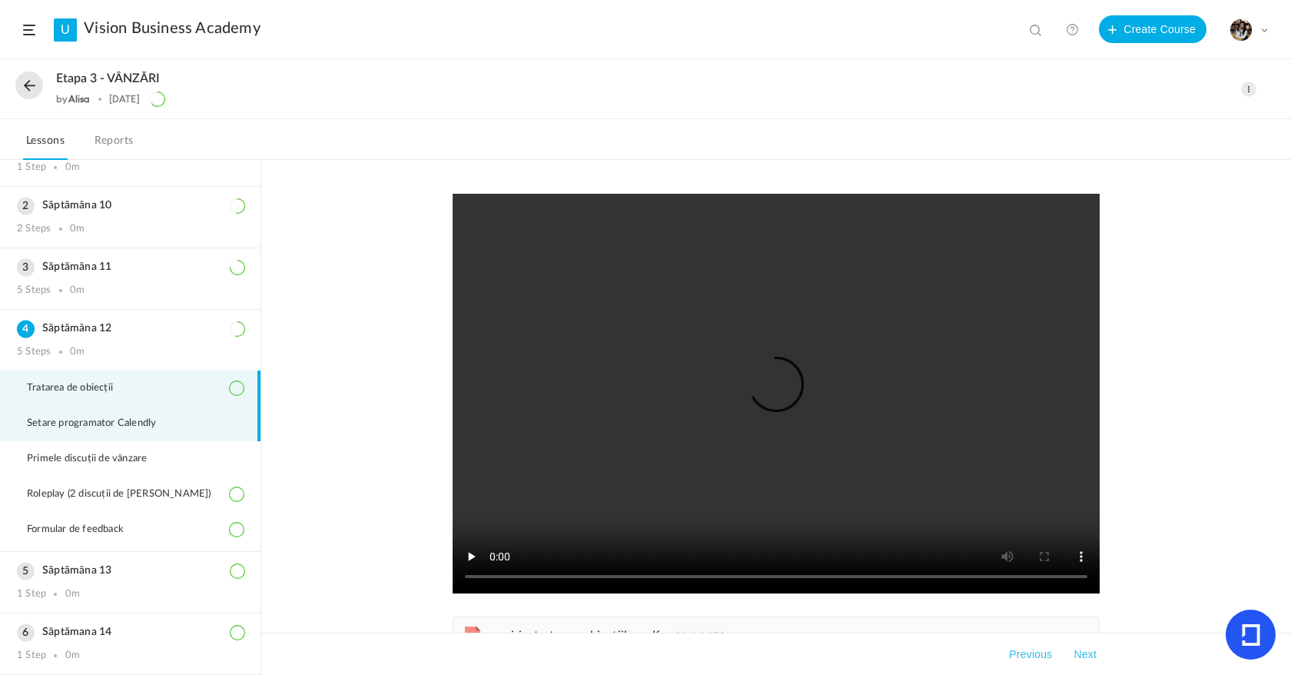
click at [158, 428] on span "Setare programator Calendly" at bounding box center [101, 423] width 148 height 12
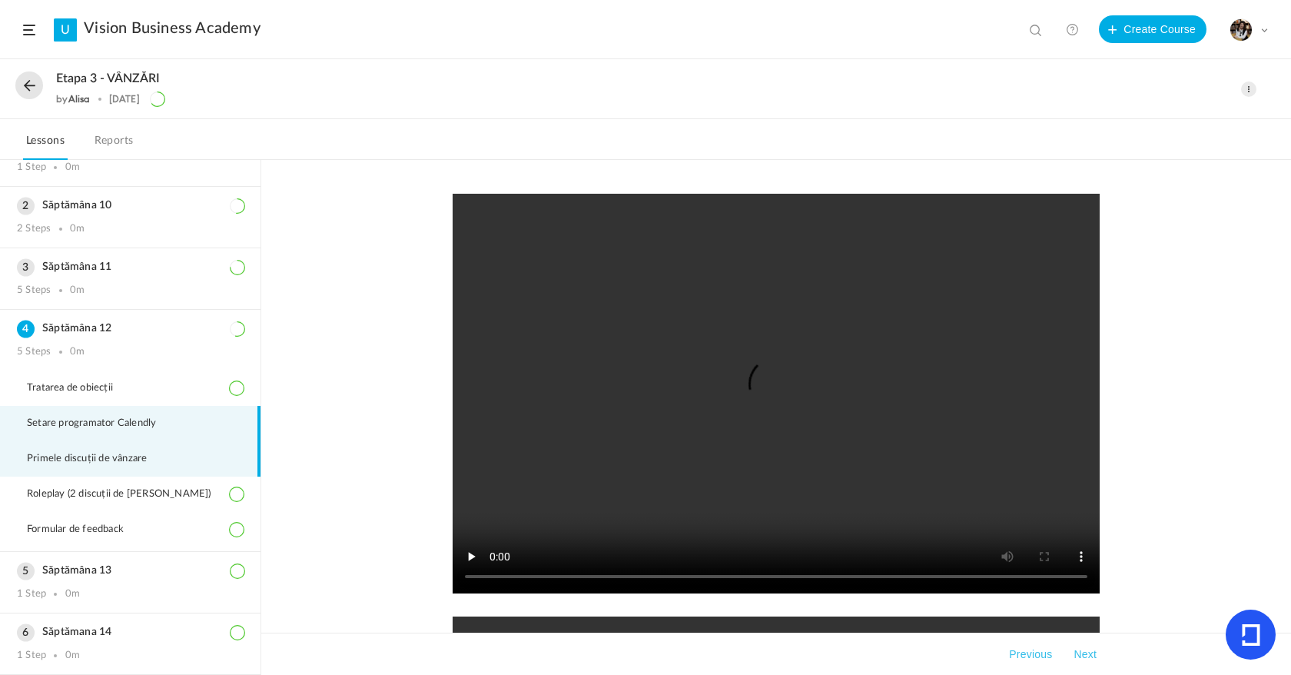
click at [157, 467] on li "Primele discuții de vânzare" at bounding box center [130, 458] width 261 height 35
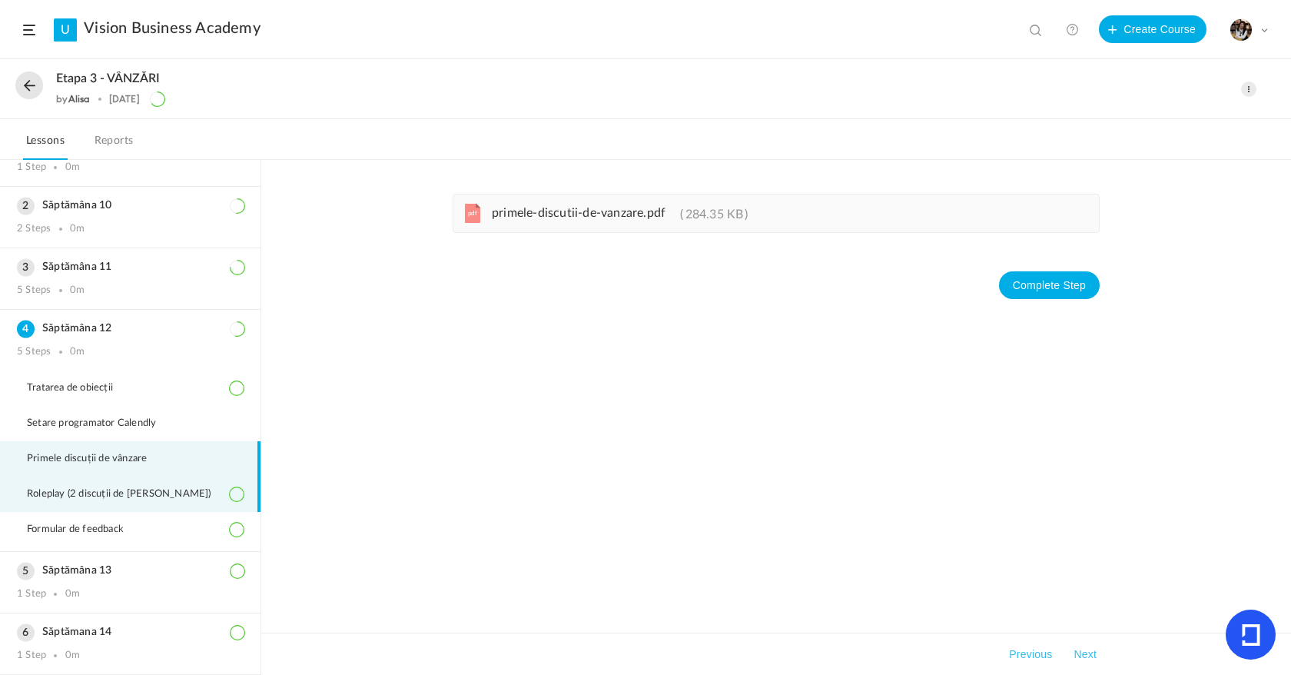
click at [161, 496] on span "Roleplay (2 discuții de vânzare)" at bounding box center [129, 494] width 204 height 12
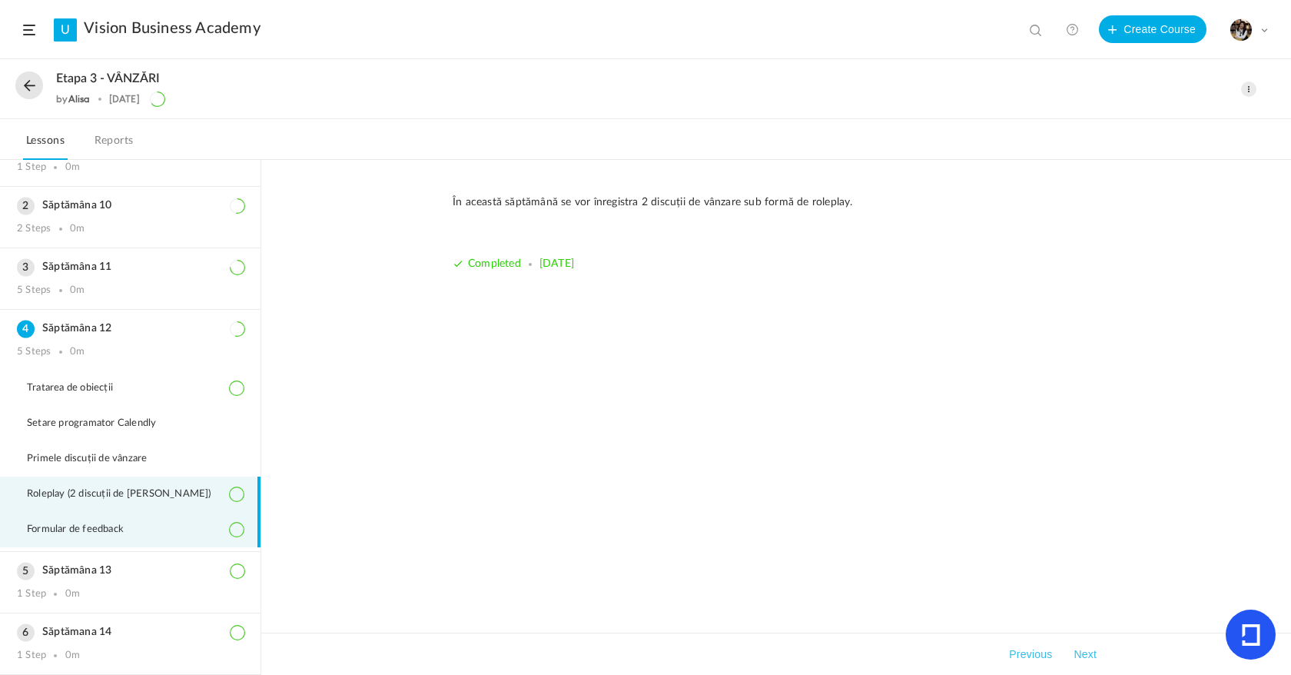
click at [165, 531] on li "Formular de feedback" at bounding box center [130, 529] width 261 height 35
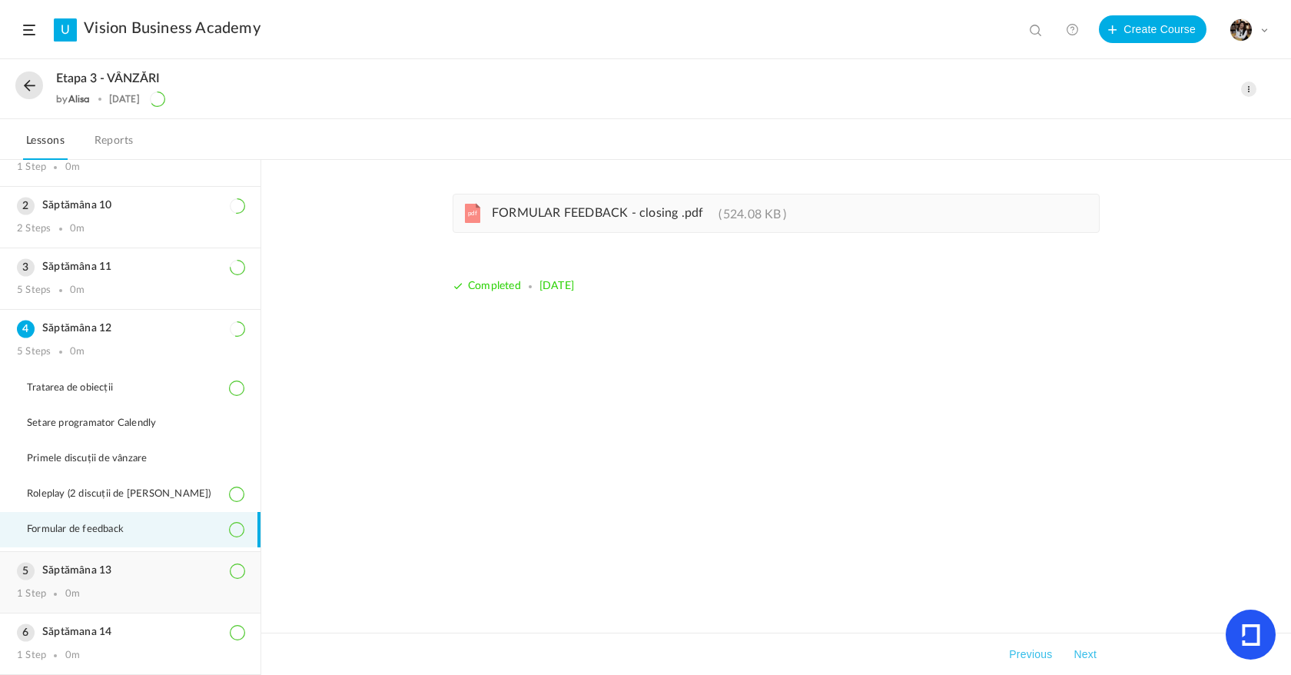
click at [158, 590] on div "1 Step 0m" at bounding box center [130, 594] width 227 height 12
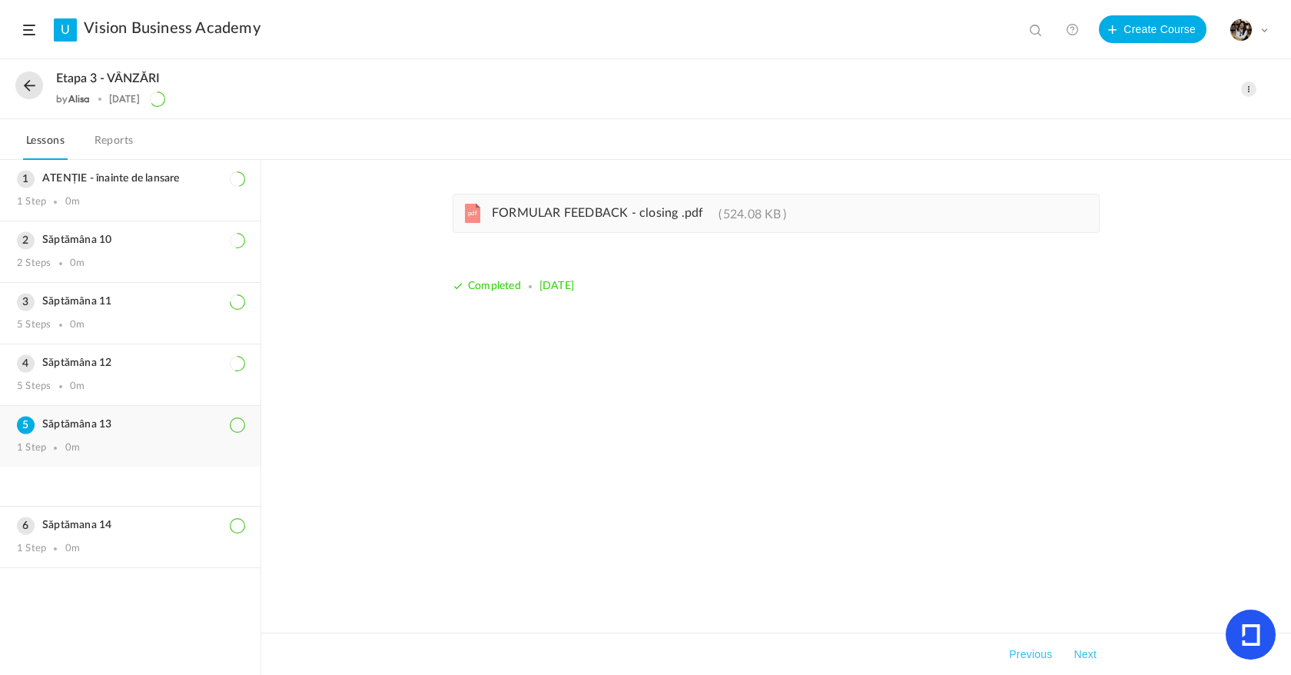
scroll to position [0, 0]
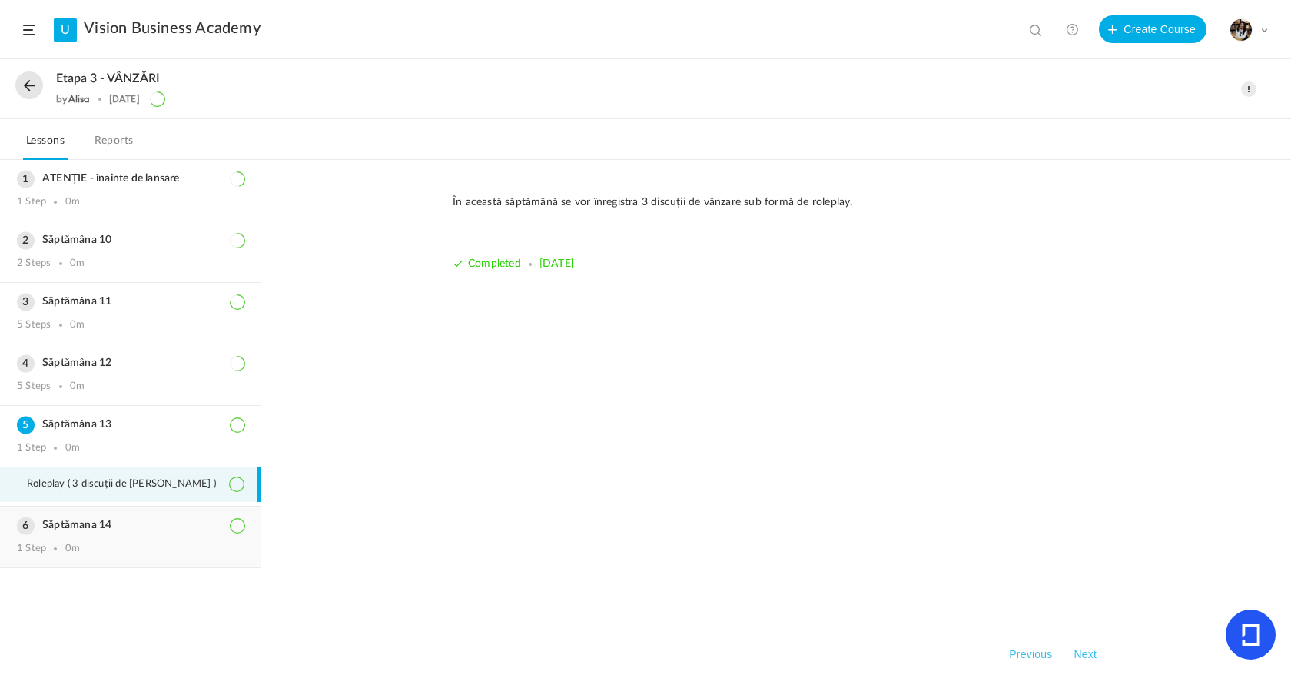
click at [161, 557] on div "Săptămana 14 1 Step 0m" at bounding box center [130, 537] width 261 height 61
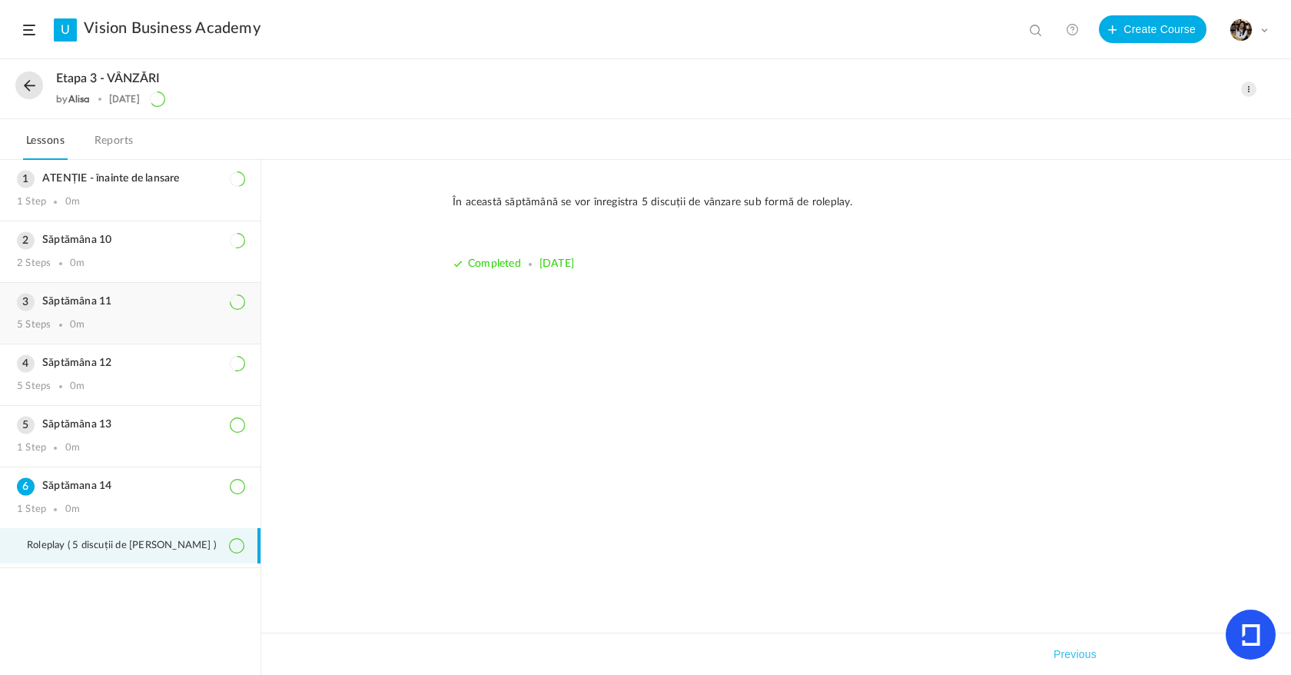
click at [161, 332] on div "Săptămâna 11 5 Steps 0m" at bounding box center [130, 313] width 261 height 61
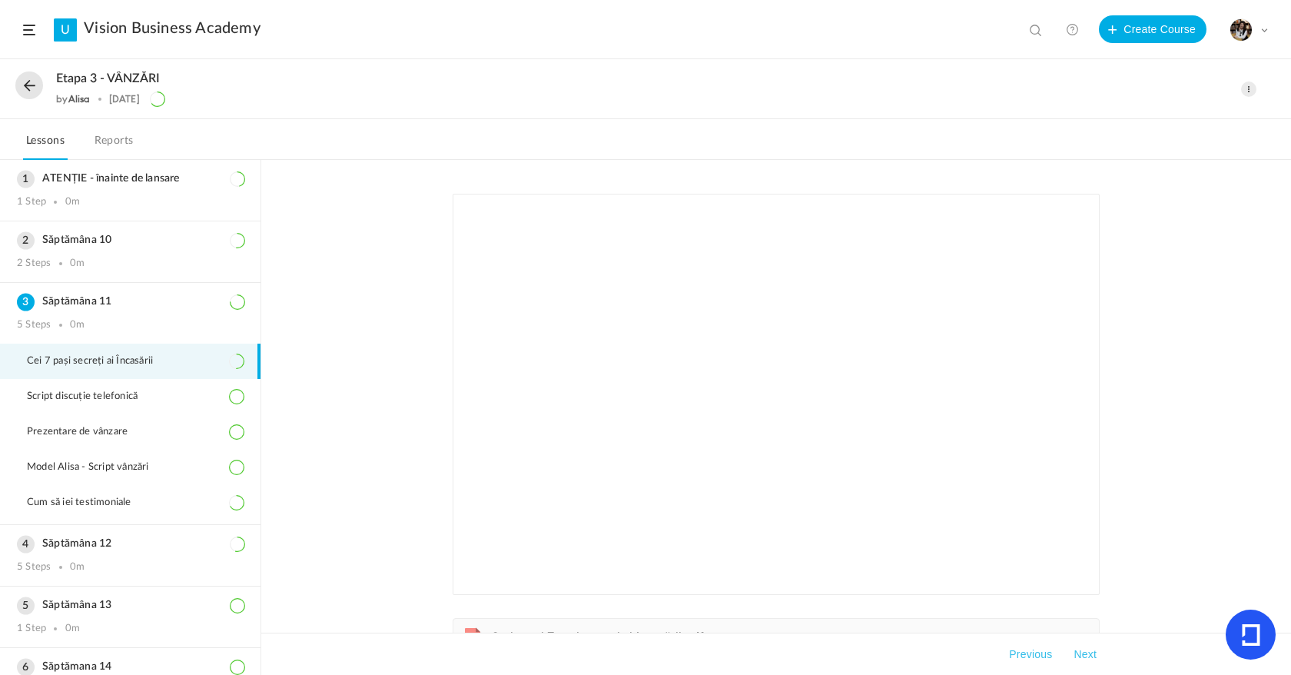
scroll to position [106, 0]
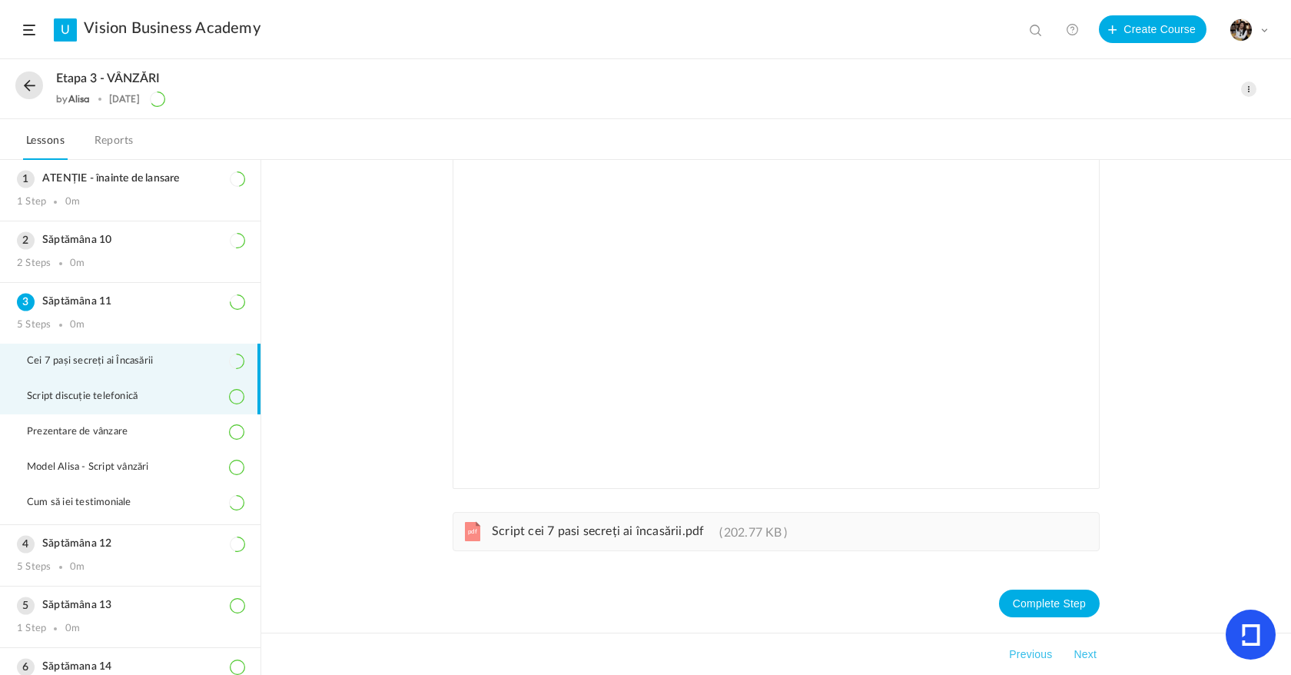
click at [170, 406] on li "Script discuție telefonică" at bounding box center [130, 396] width 261 height 35
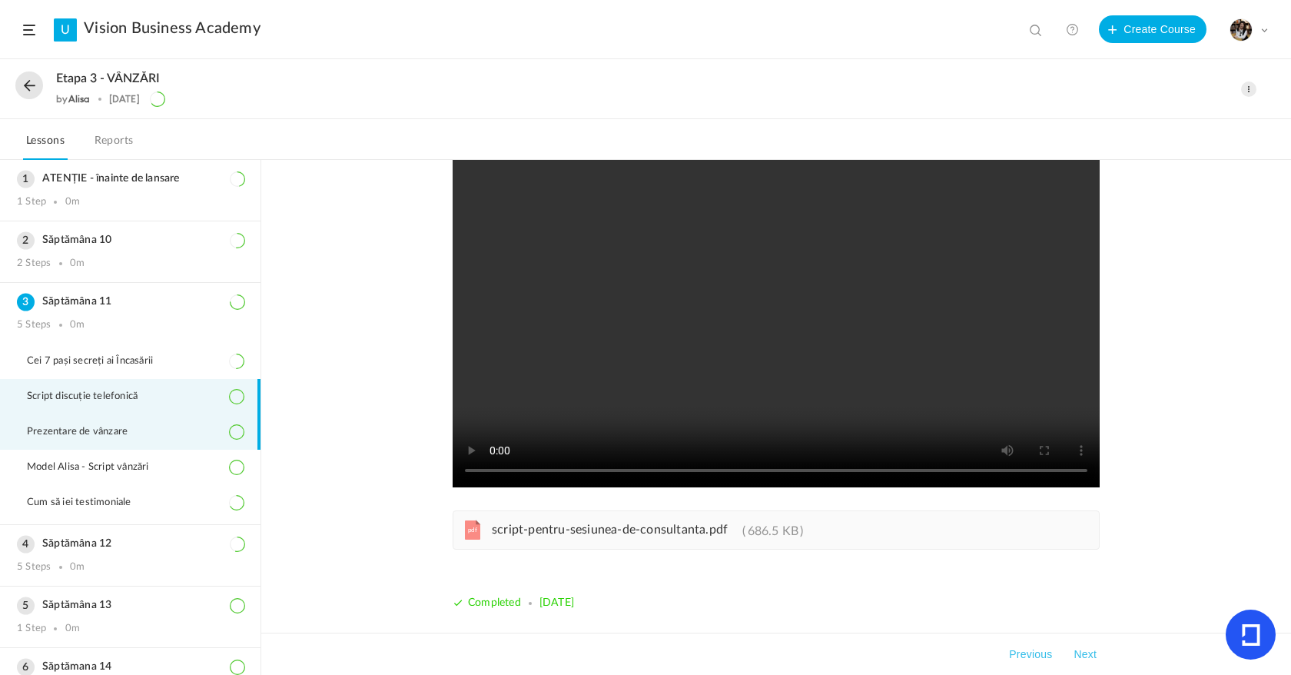
click at [125, 431] on span "Prezentare de vânzare" at bounding box center [87, 432] width 120 height 12
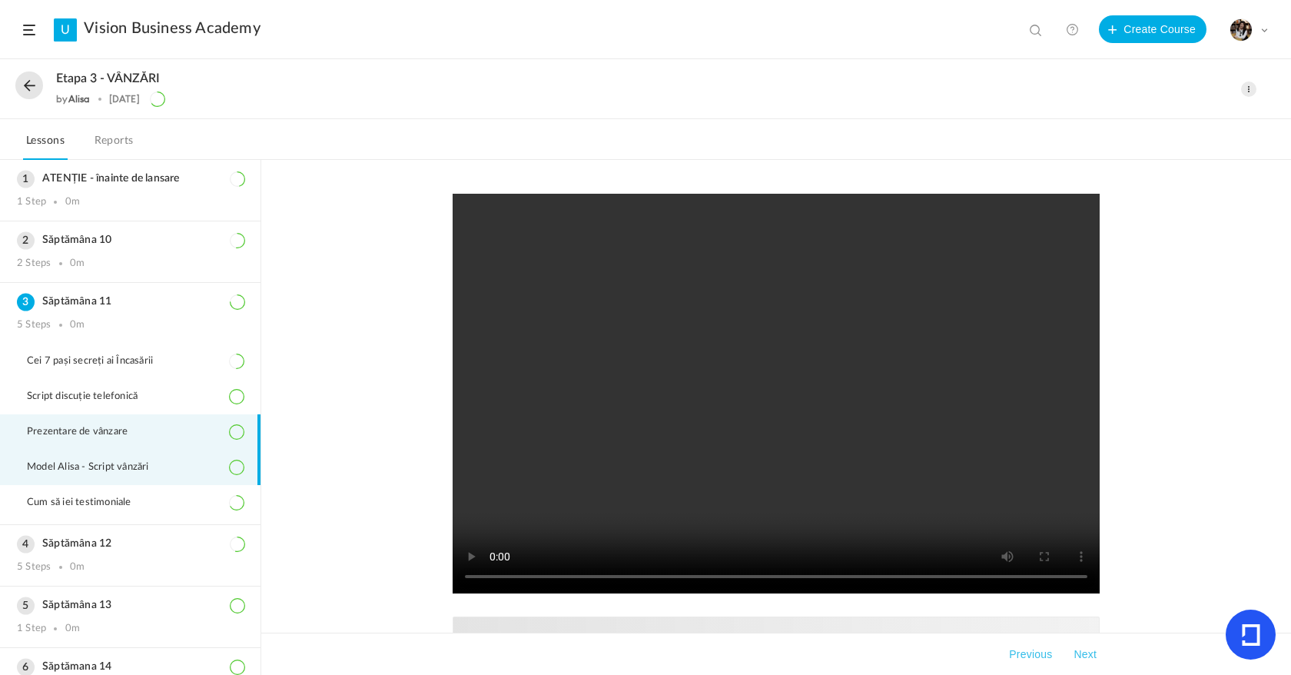
click at [158, 478] on li "Model Alisa - Script vânzări" at bounding box center [130, 467] width 261 height 35
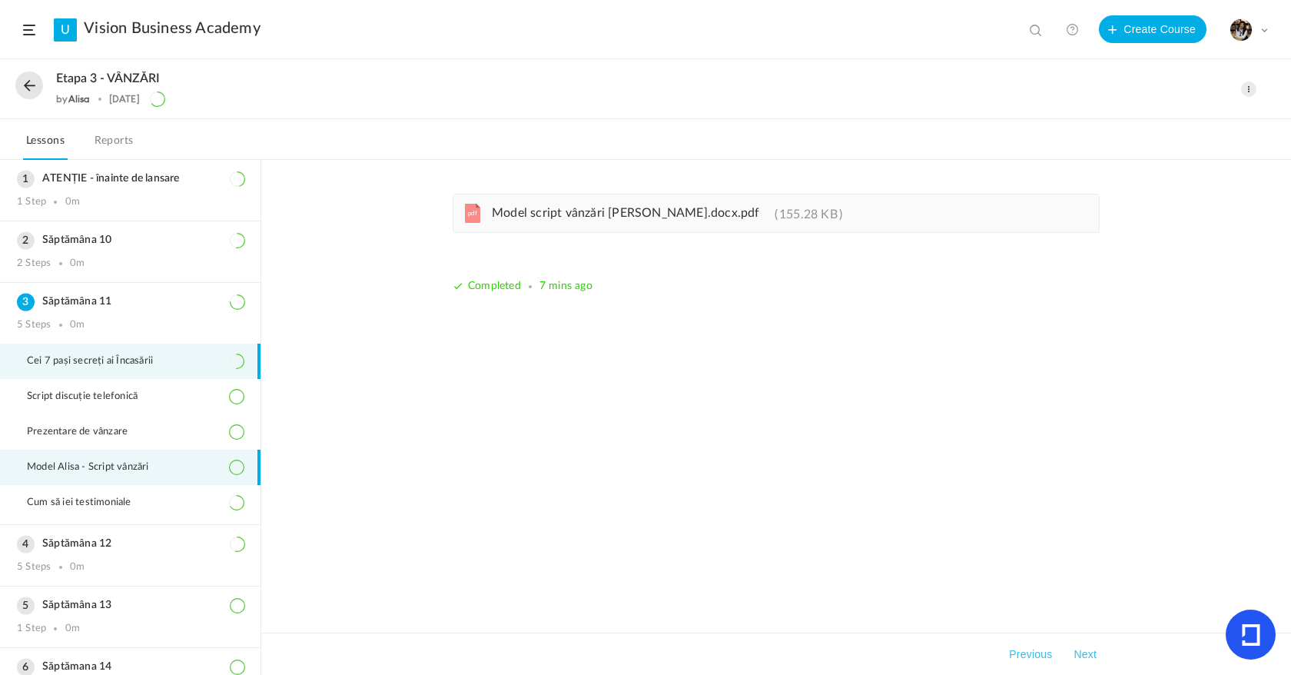
click at [121, 378] on li "Cei 7 pași secreți ai Încasării" at bounding box center [130, 361] width 261 height 35
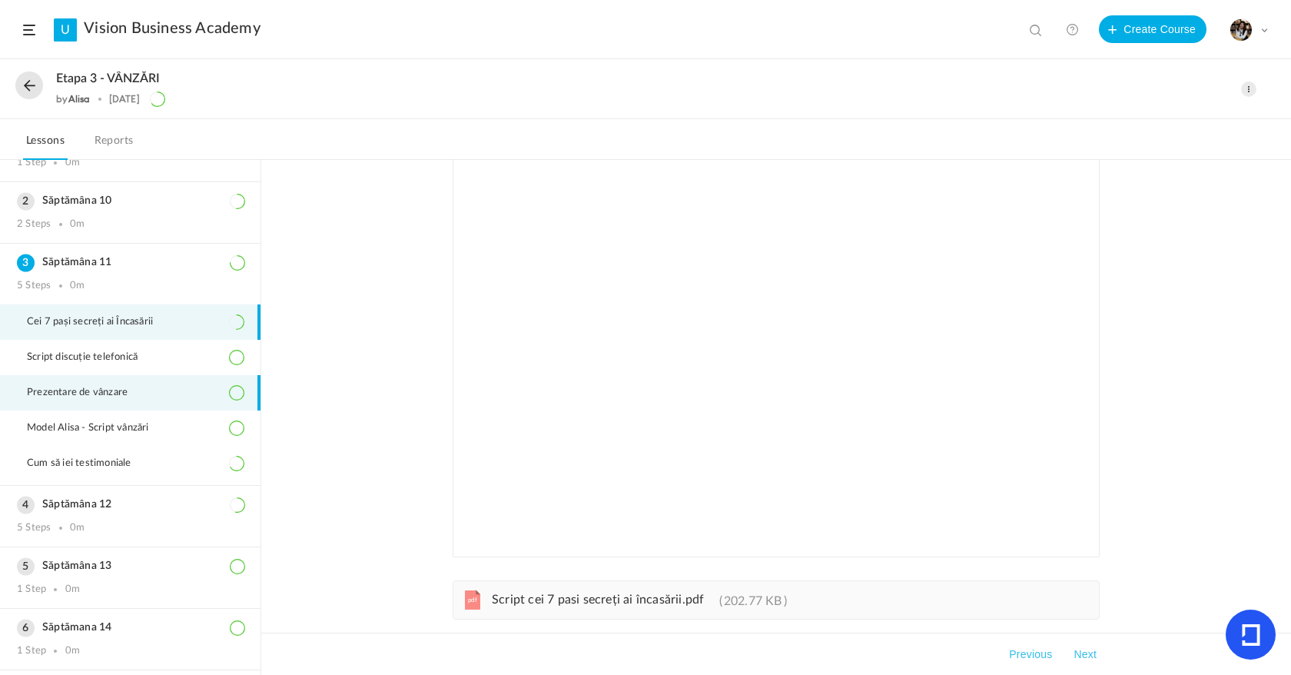
scroll to position [53, 0]
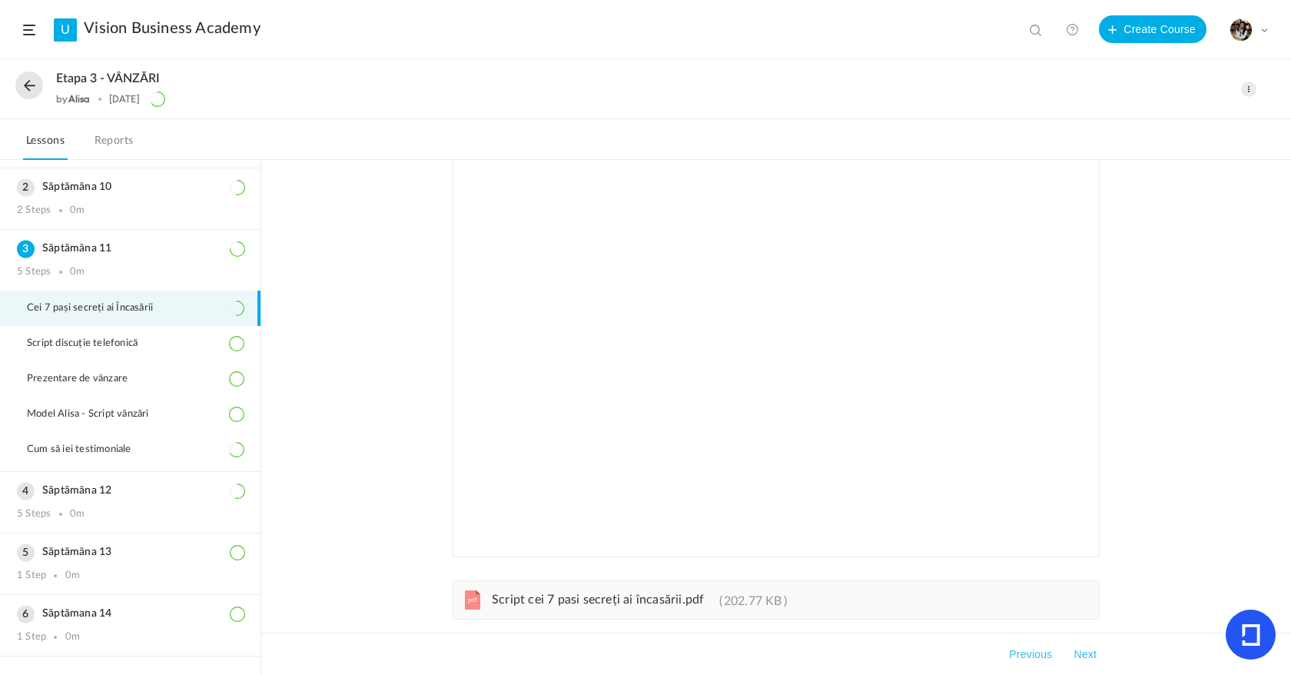
click at [629, 599] on span "Script cei 7 pasi secreți ai încasării.pdf" at bounding box center [598, 599] width 212 height 12
click at [145, 337] on li "Script discuție telefonică" at bounding box center [130, 343] width 261 height 35
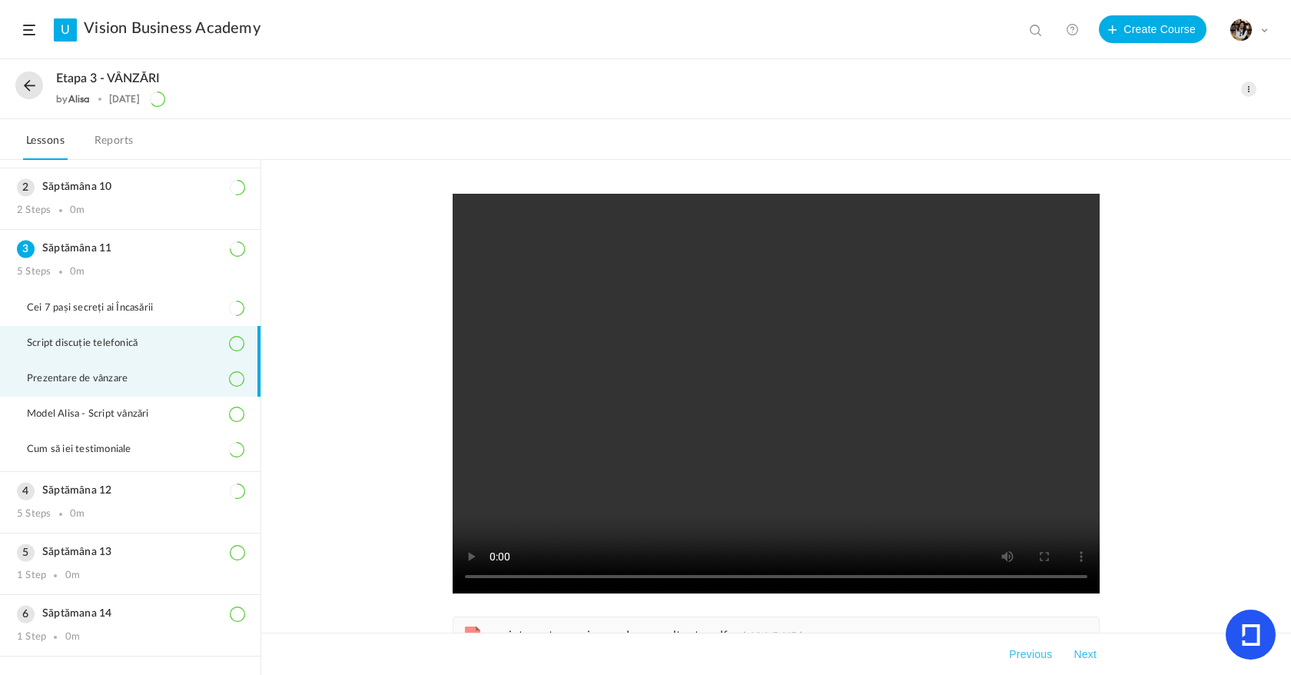
click at [148, 367] on li "Prezentare de vânzare" at bounding box center [130, 378] width 261 height 35
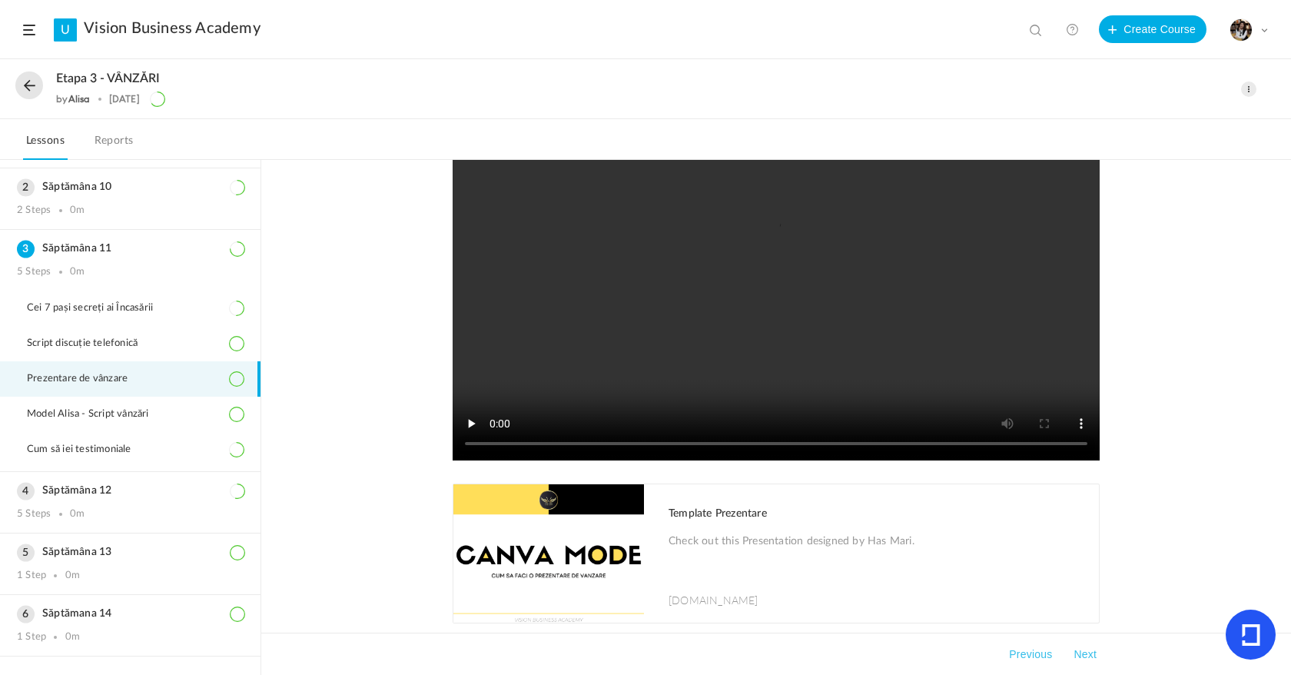
scroll to position [269, 0]
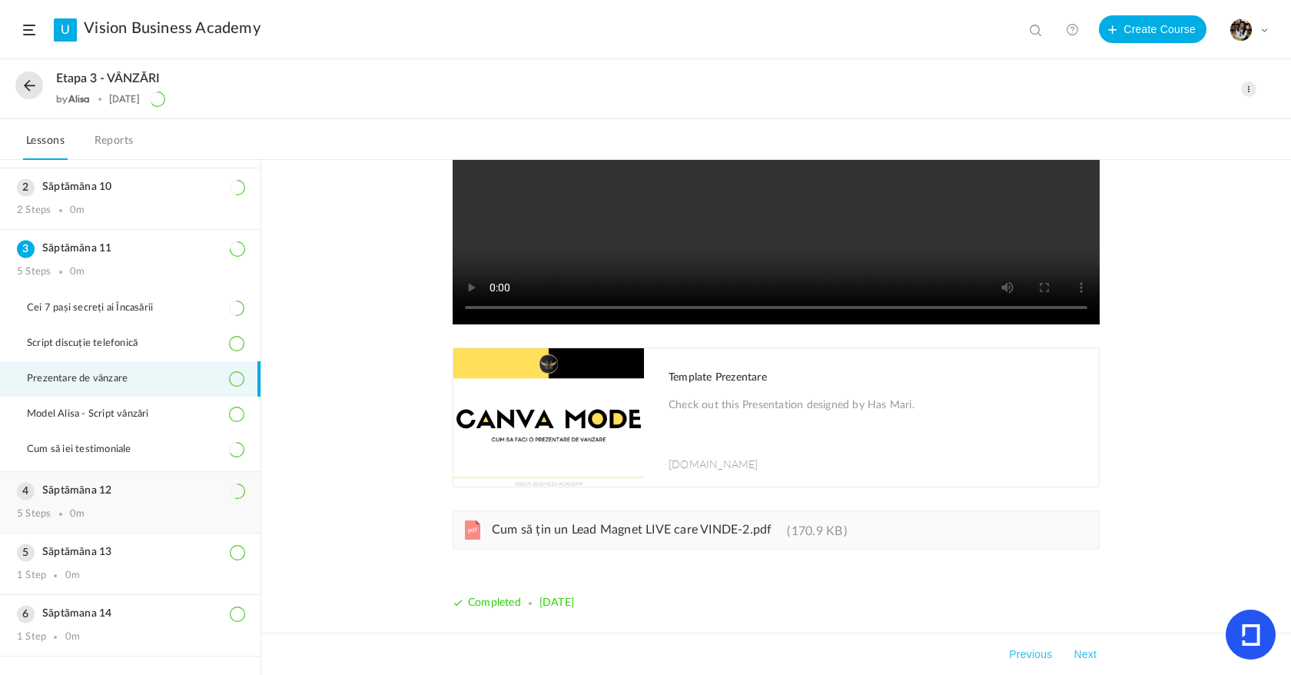
click at [161, 494] on h3 "Săptămâna 12" at bounding box center [130, 490] width 227 height 13
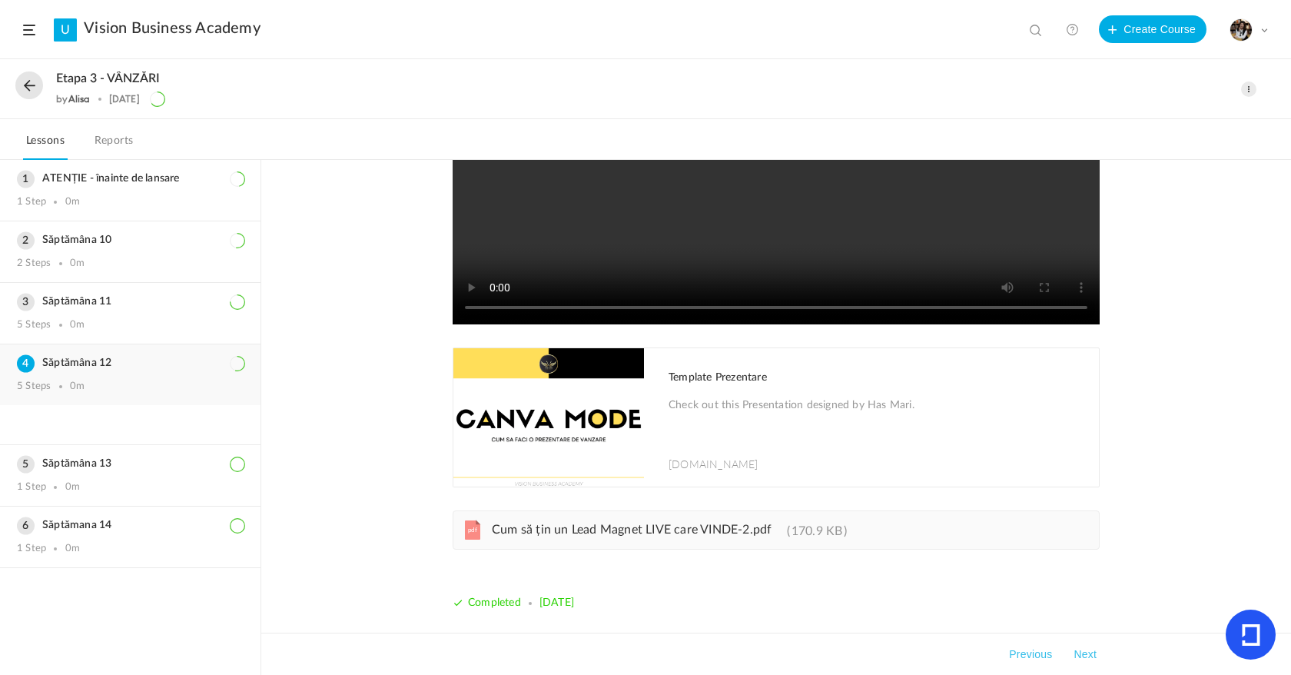
click at [128, 373] on div "Săptămâna 12 5 Steps 0m" at bounding box center [130, 374] width 261 height 61
click at [89, 369] on h3 "Săptămâna 12" at bounding box center [130, 363] width 227 height 13
click at [91, 456] on div "Săptămâna 13 1 Step 0m" at bounding box center [130, 475] width 261 height 61
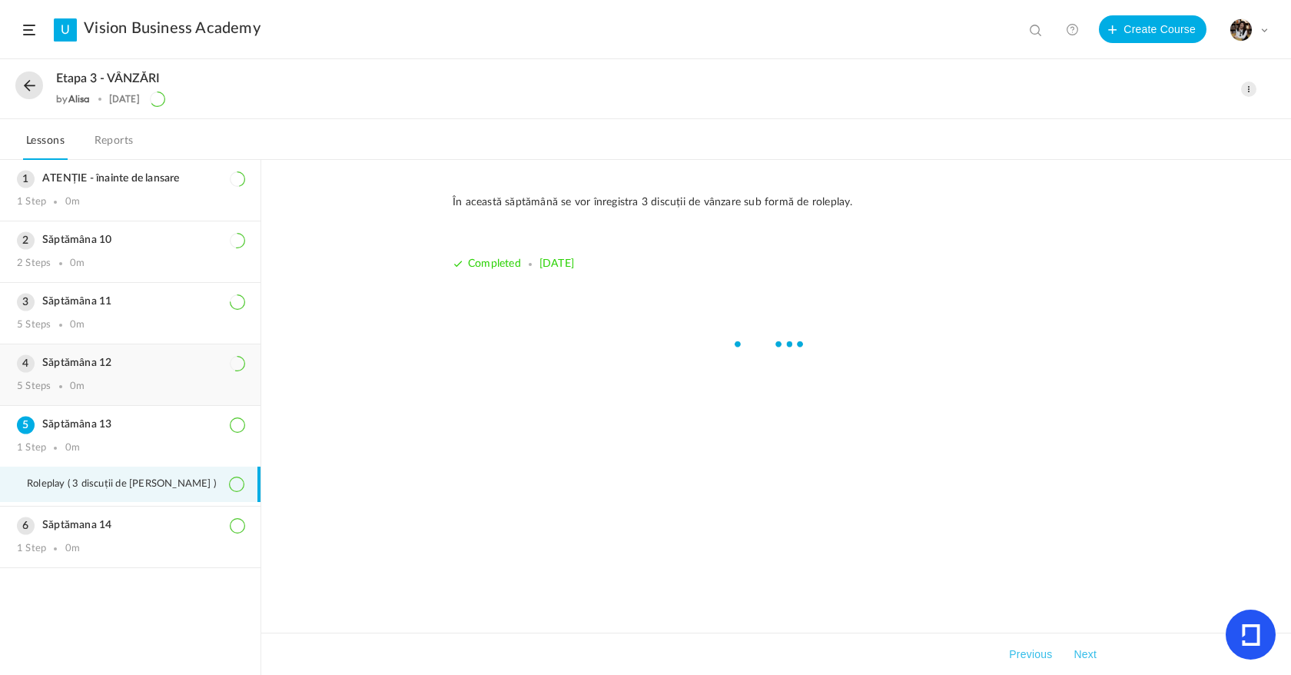
click at [100, 371] on div "Săptămâna 12 5 Steps 0m" at bounding box center [130, 374] width 261 height 61
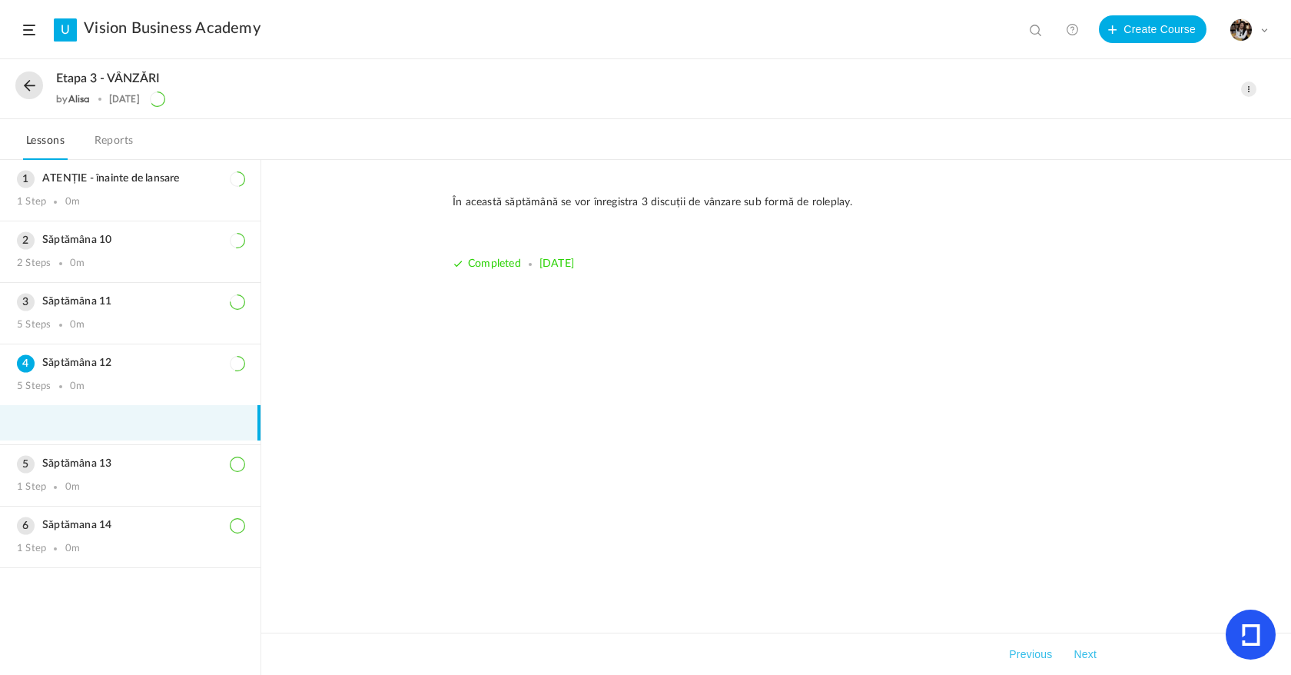
click at [97, 428] on li at bounding box center [130, 422] width 261 height 35
click at [140, 297] on h3 "Săptămâna 11" at bounding box center [130, 301] width 227 height 13
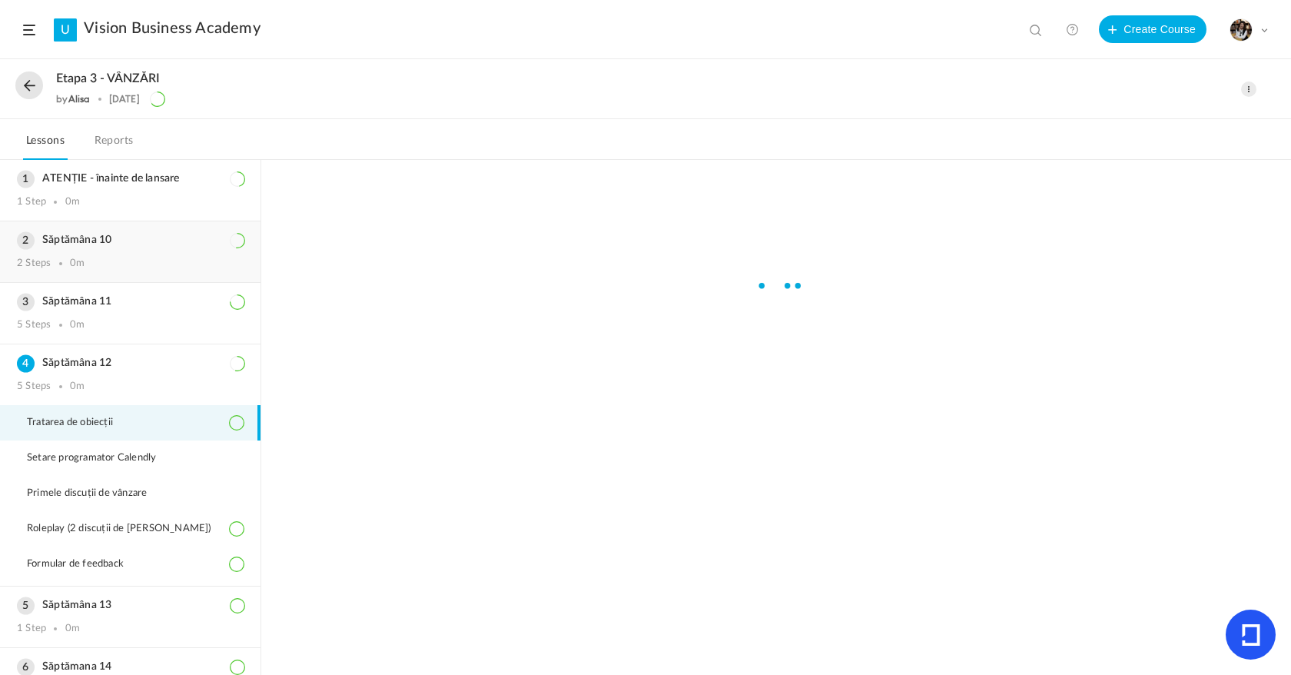
click at [120, 247] on div "Săptămâna 10 2 Steps 0m" at bounding box center [130, 251] width 261 height 61
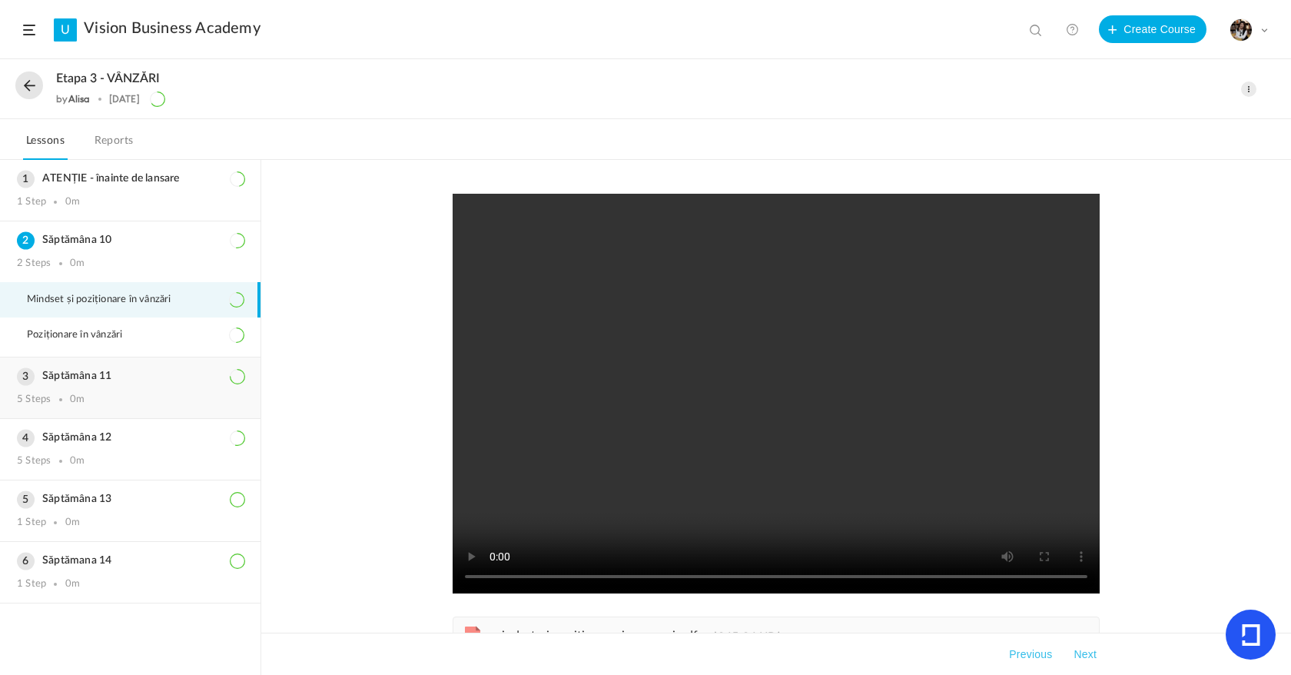
click at [118, 386] on div "Săptămâna 11 5 Steps 0m" at bounding box center [130, 387] width 261 height 61
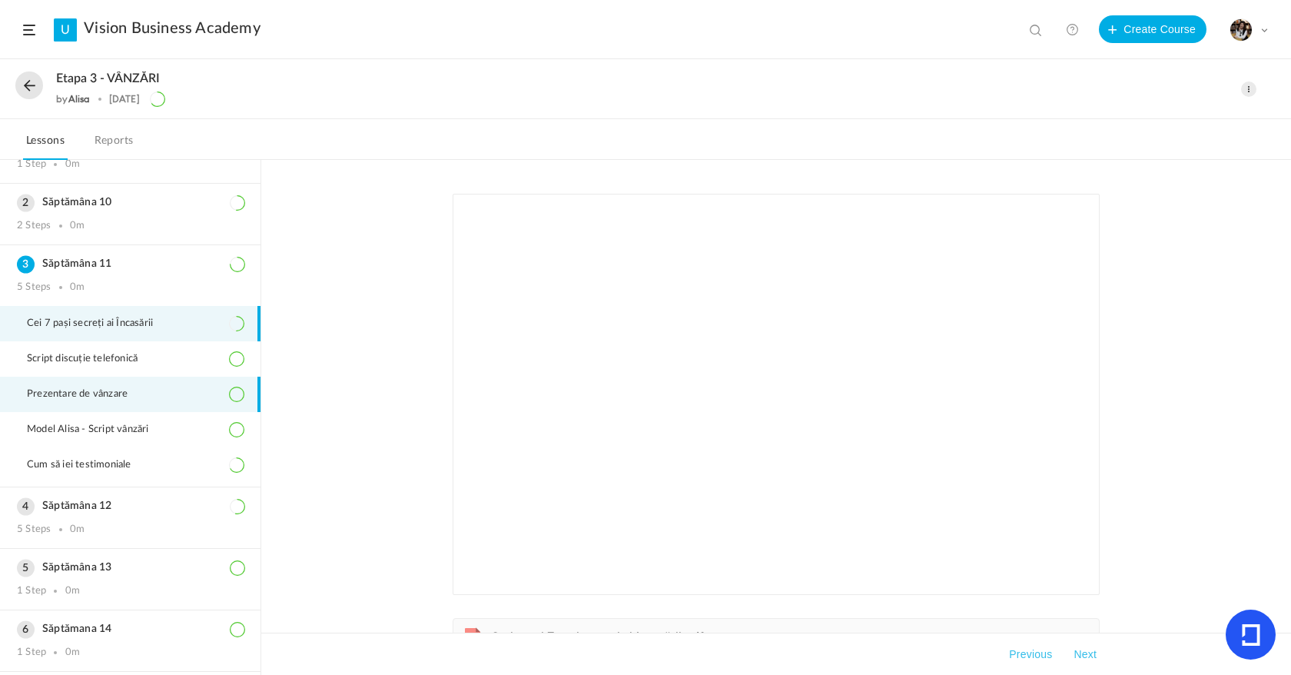
scroll to position [88, 0]
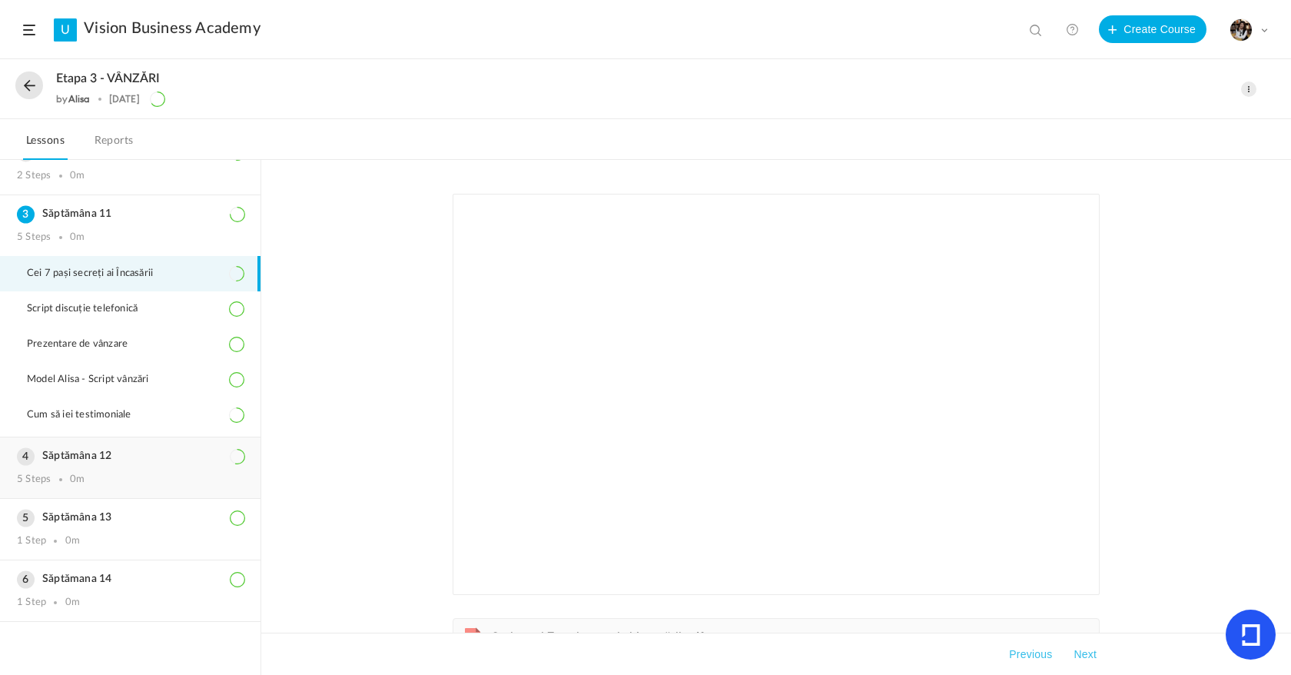
click at [86, 458] on h3 "Săptămâna 12" at bounding box center [130, 456] width 227 height 13
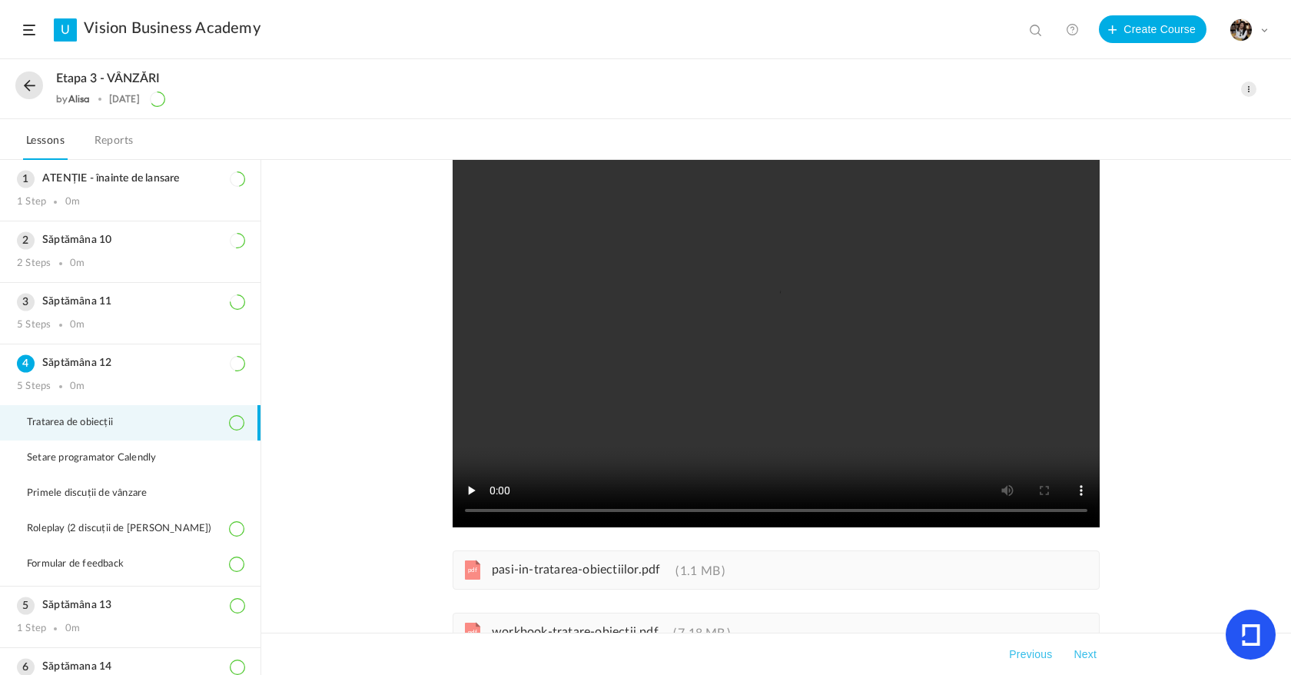
scroll to position [168, 0]
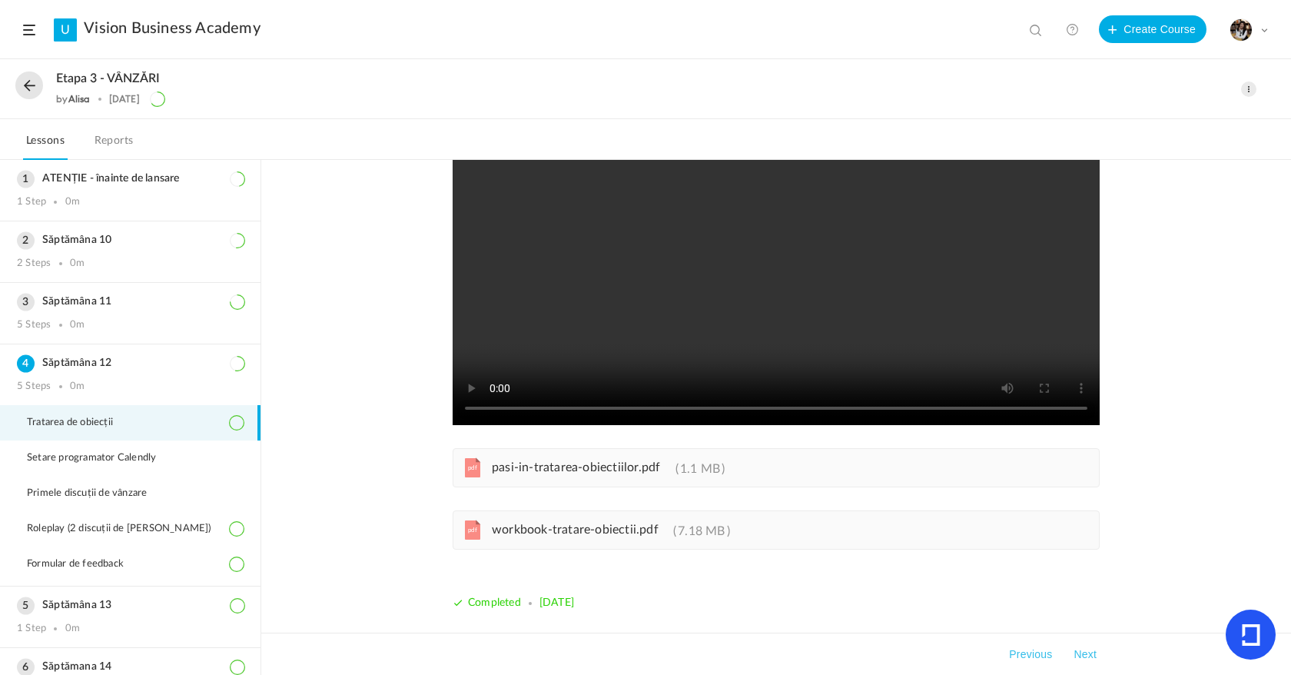
click at [503, 535] on span "workbook-tratare-obiectii.pdf" at bounding box center [575, 529] width 167 height 12
click at [170, 503] on li "Primele discuții de vânzare" at bounding box center [130, 493] width 261 height 35
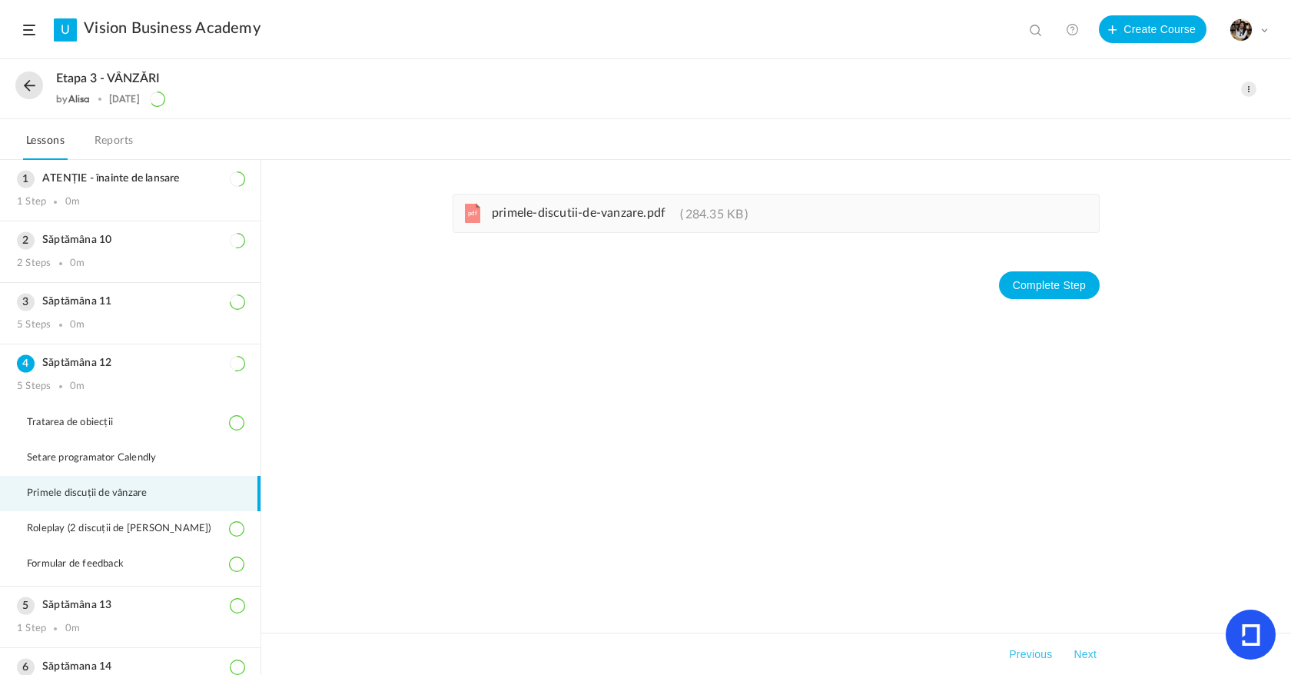
click at [638, 221] on link "pdf primele-discutii-de-vanzare.pdf 284.35 KB" at bounding box center [614, 217] width 268 height 12
click at [25, 88] on button at bounding box center [29, 85] width 28 height 28
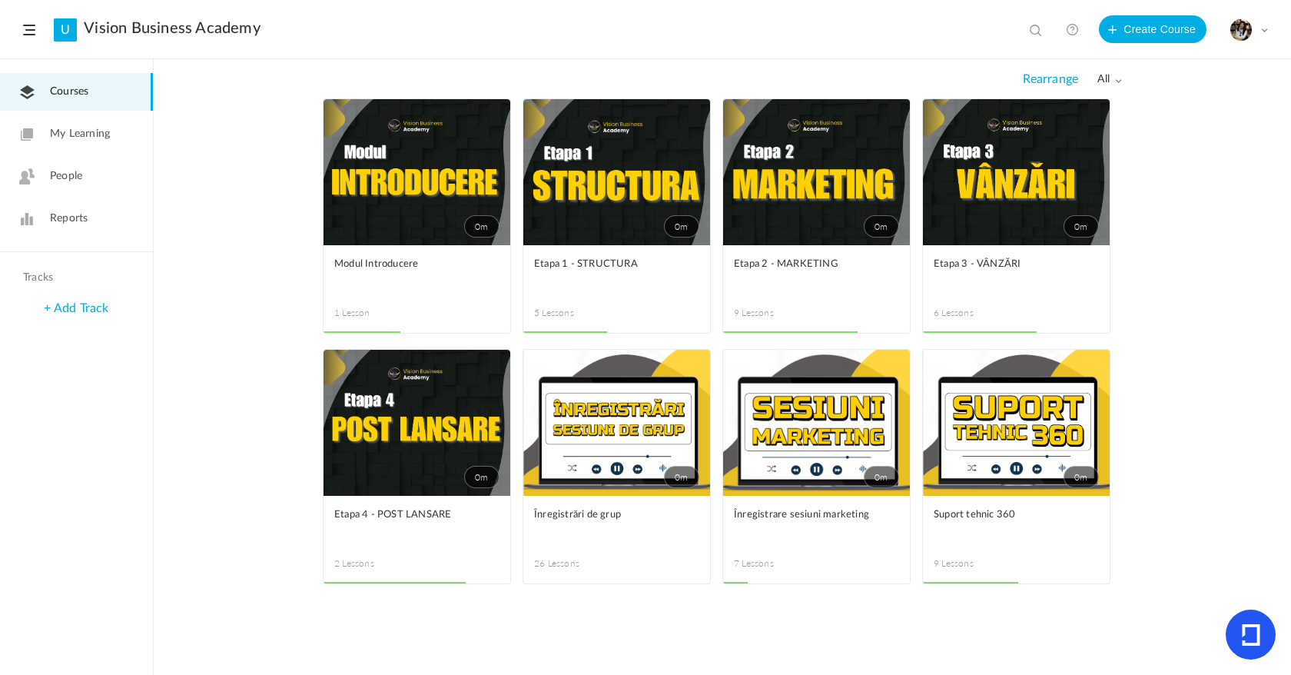
click at [913, 191] on ul "0m Edit Delete Move to draft Remove Progress Modul Introducere 1 Lesson This co…" at bounding box center [722, 348] width 799 height 501
click at [879, 190] on link "0m" at bounding box center [816, 172] width 187 height 146
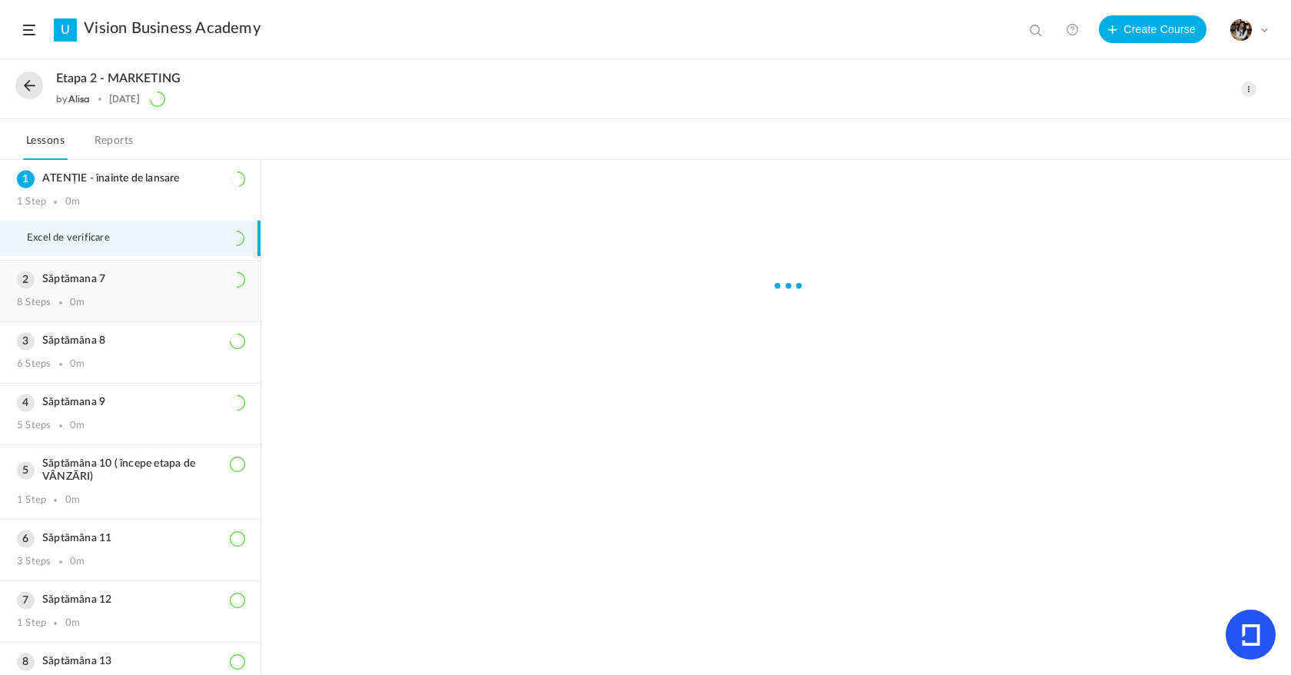
click at [120, 304] on div "8 Steps 0m" at bounding box center [130, 303] width 227 height 12
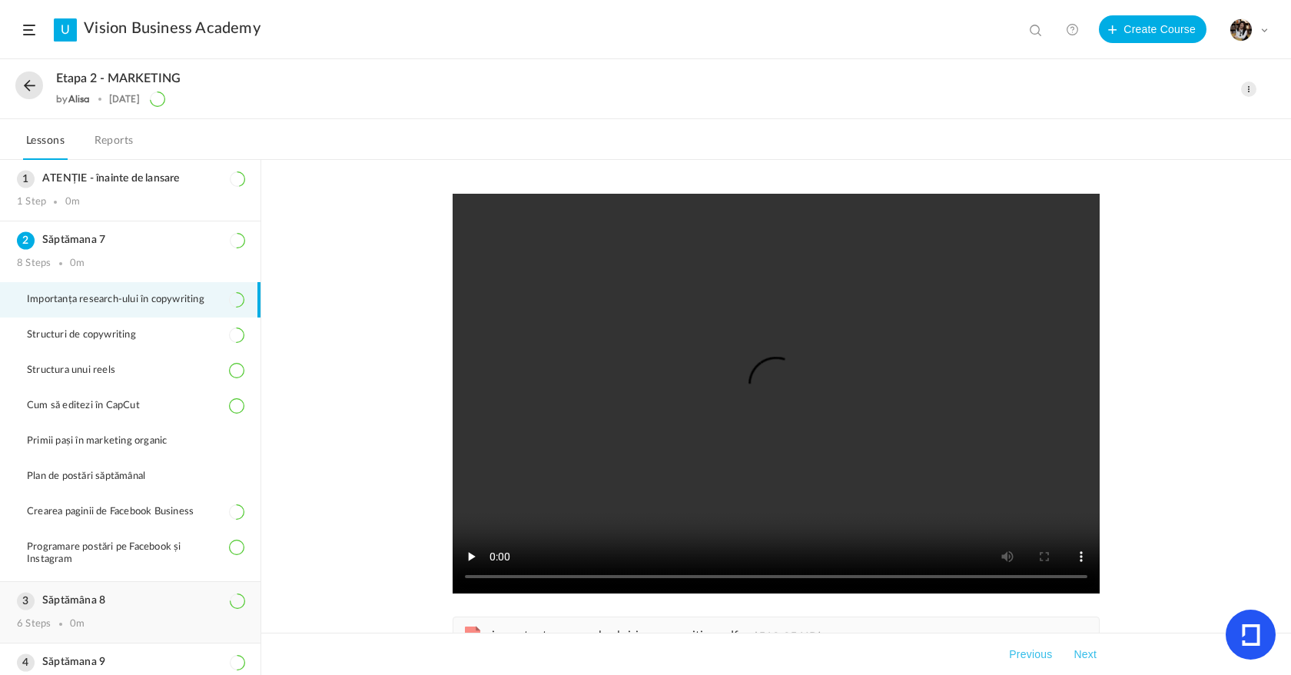
click at [159, 598] on h3 "Săptămâna 8" at bounding box center [130, 600] width 227 height 13
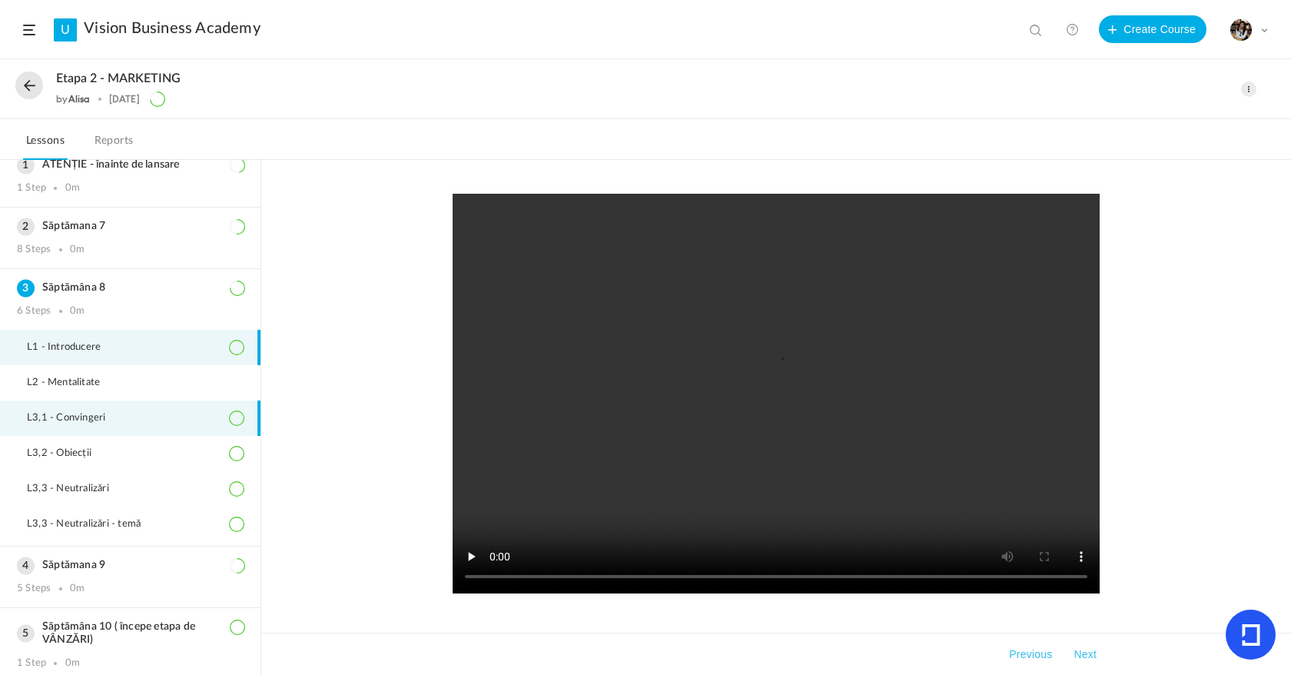
scroll to position [17, 0]
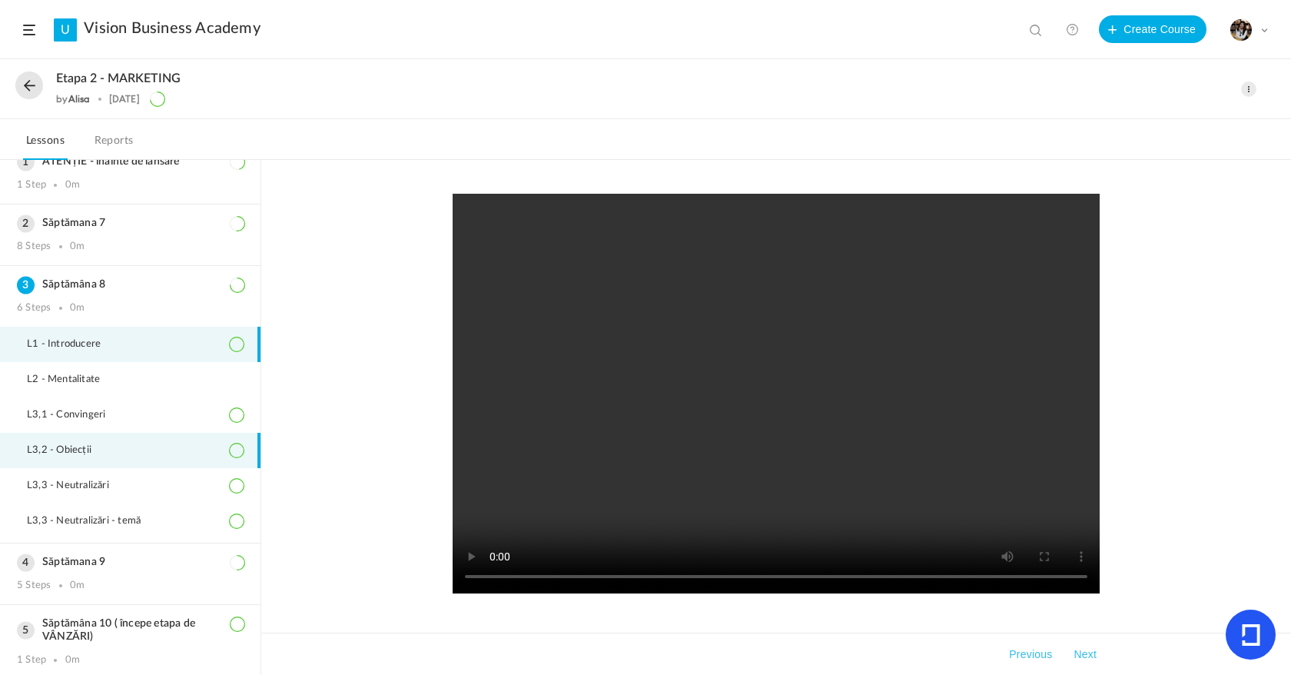
click at [142, 464] on li "L3,2 - Obiecții" at bounding box center [130, 450] width 261 height 35
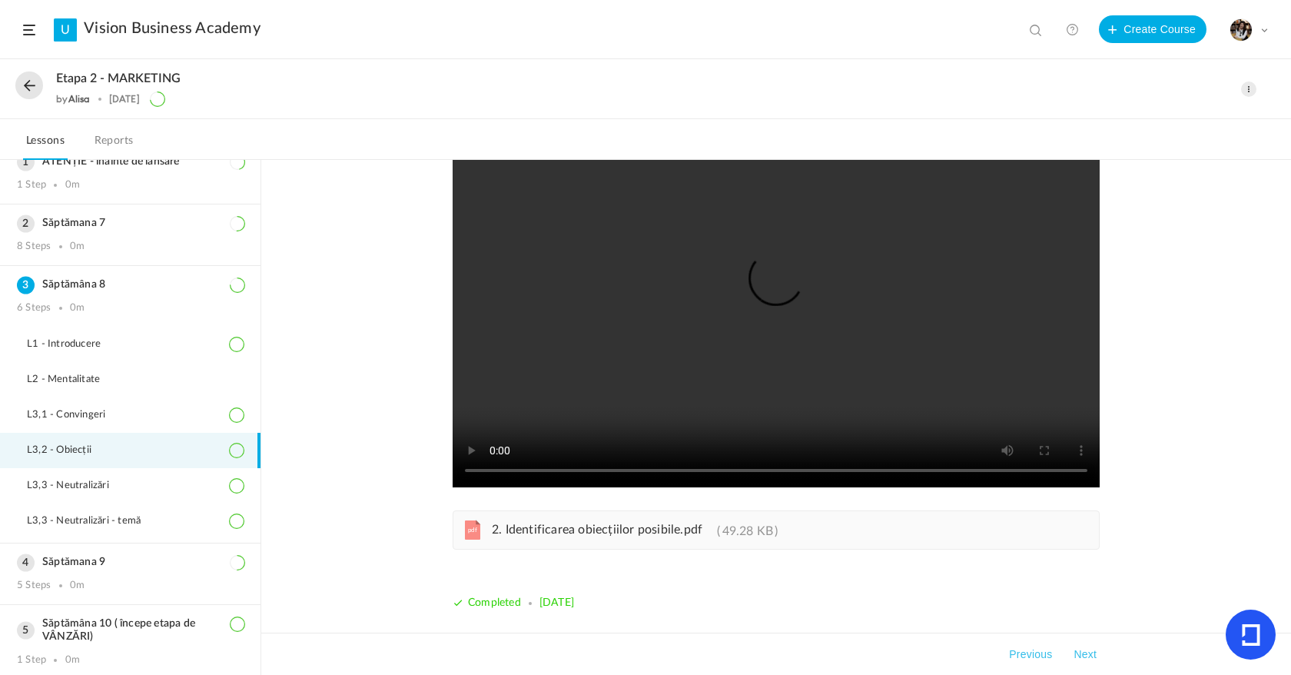
click at [500, 536] on span "2. Identificarea obiecțiilor posibile.pdf" at bounding box center [597, 529] width 211 height 12
click at [121, 476] on li "L3,3 - Neutralizări" at bounding box center [130, 485] width 261 height 35
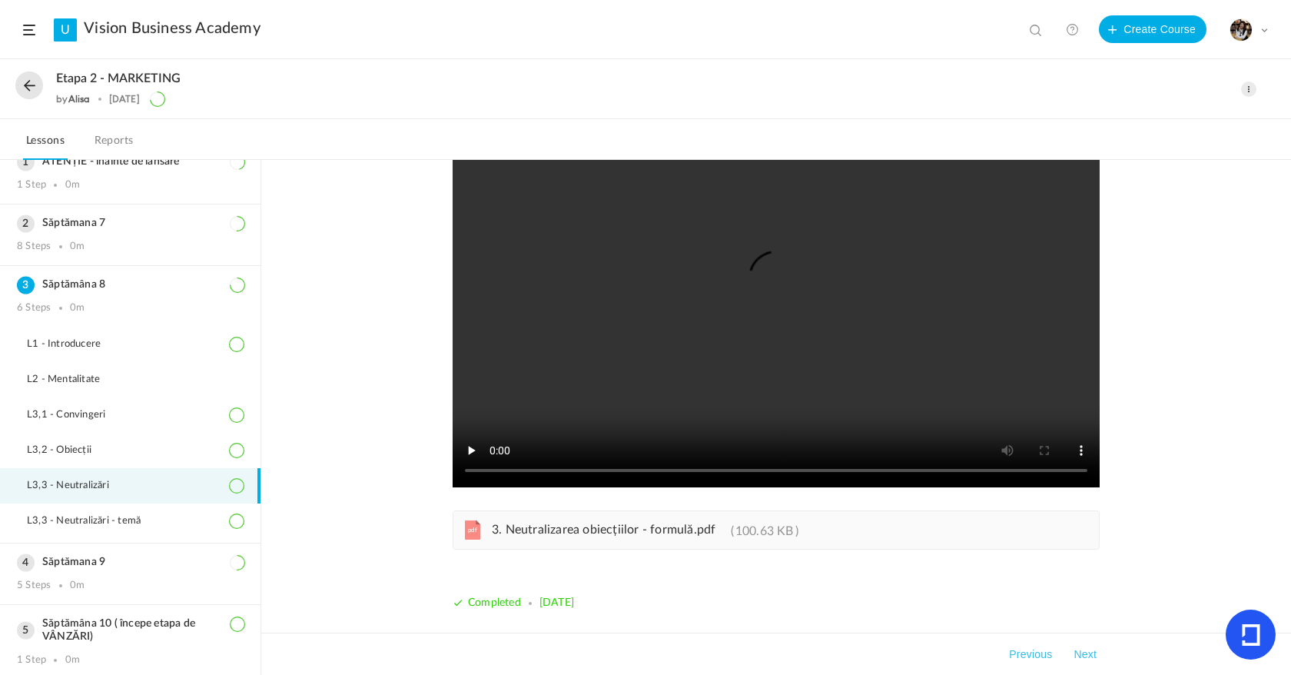
click at [620, 518] on div "pdf 3. Neutralizarea obiecțiilor - formulă.pdf 100.63 KB" at bounding box center [776, 529] width 647 height 39
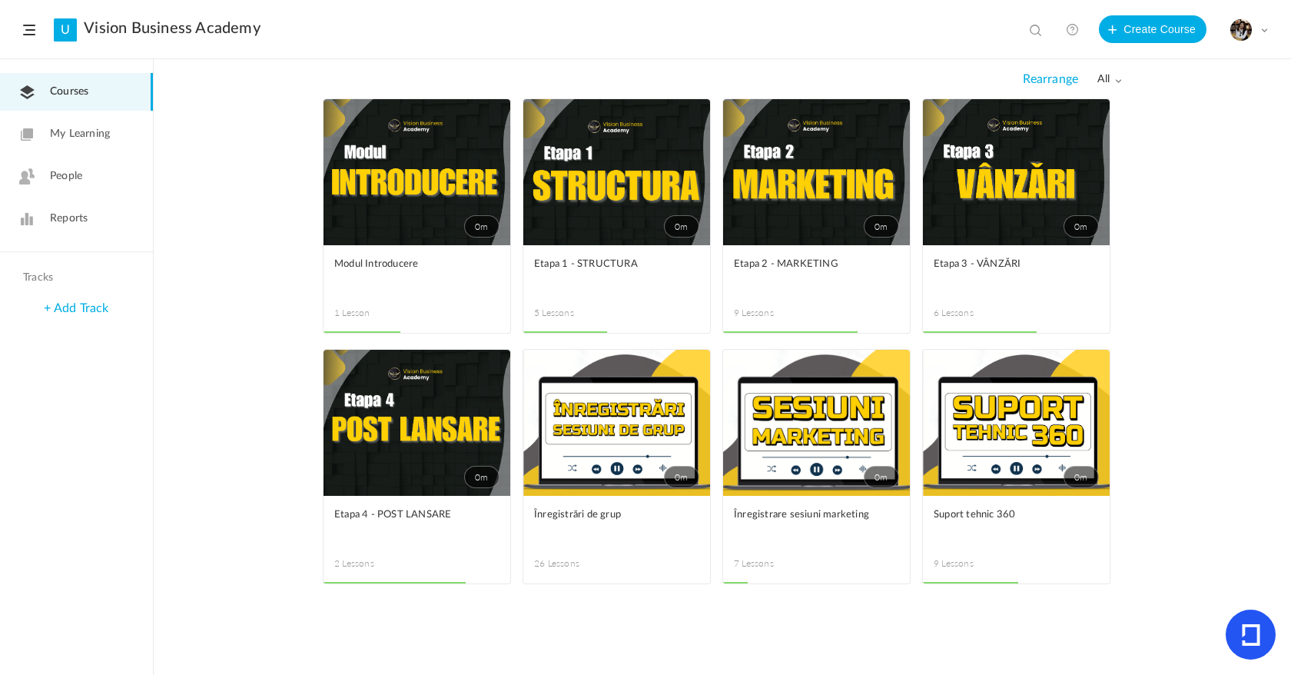
click at [1007, 222] on link "0m" at bounding box center [1016, 172] width 187 height 146
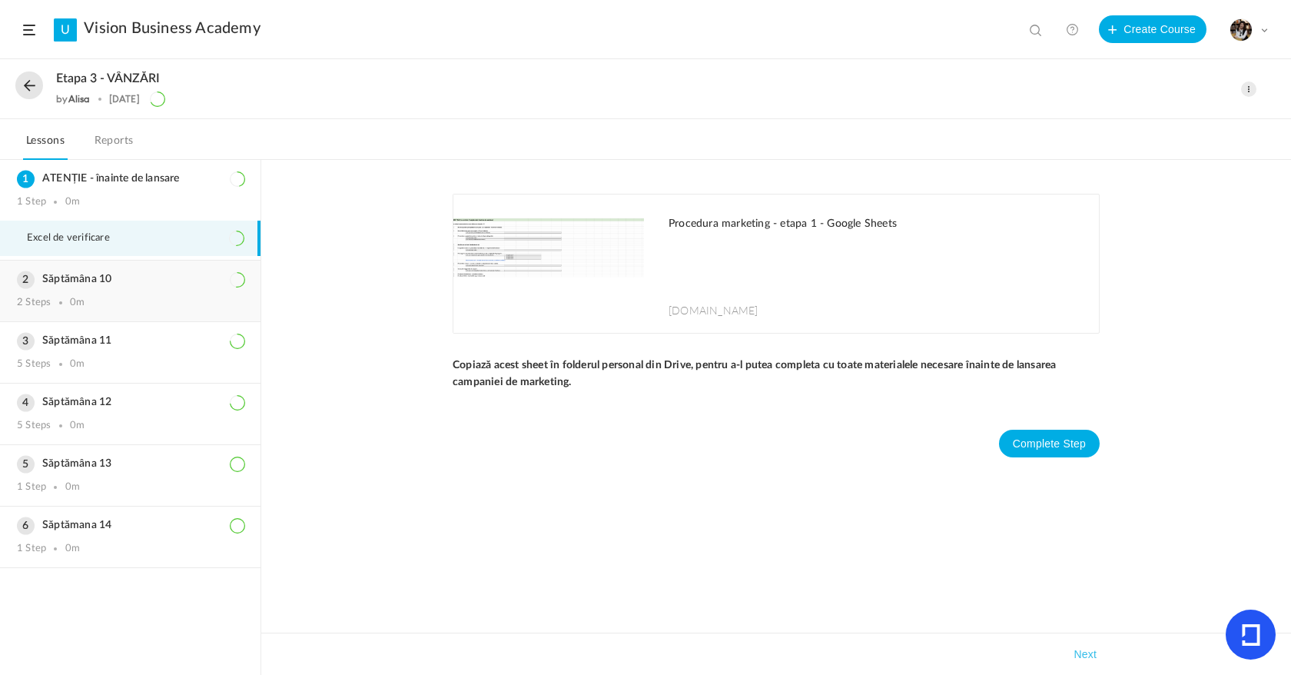
click at [179, 298] on div "2 Steps 0m" at bounding box center [130, 303] width 227 height 12
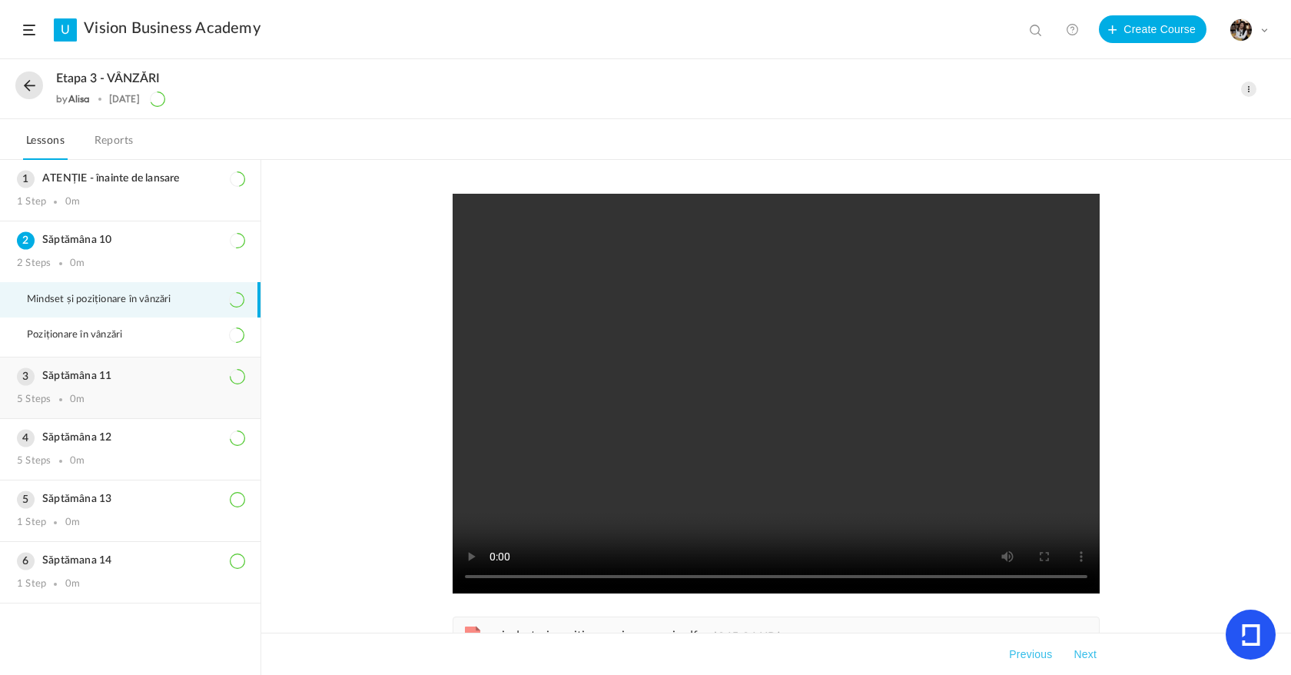
click at [168, 379] on h3 "Săptămâna 11" at bounding box center [130, 376] width 227 height 13
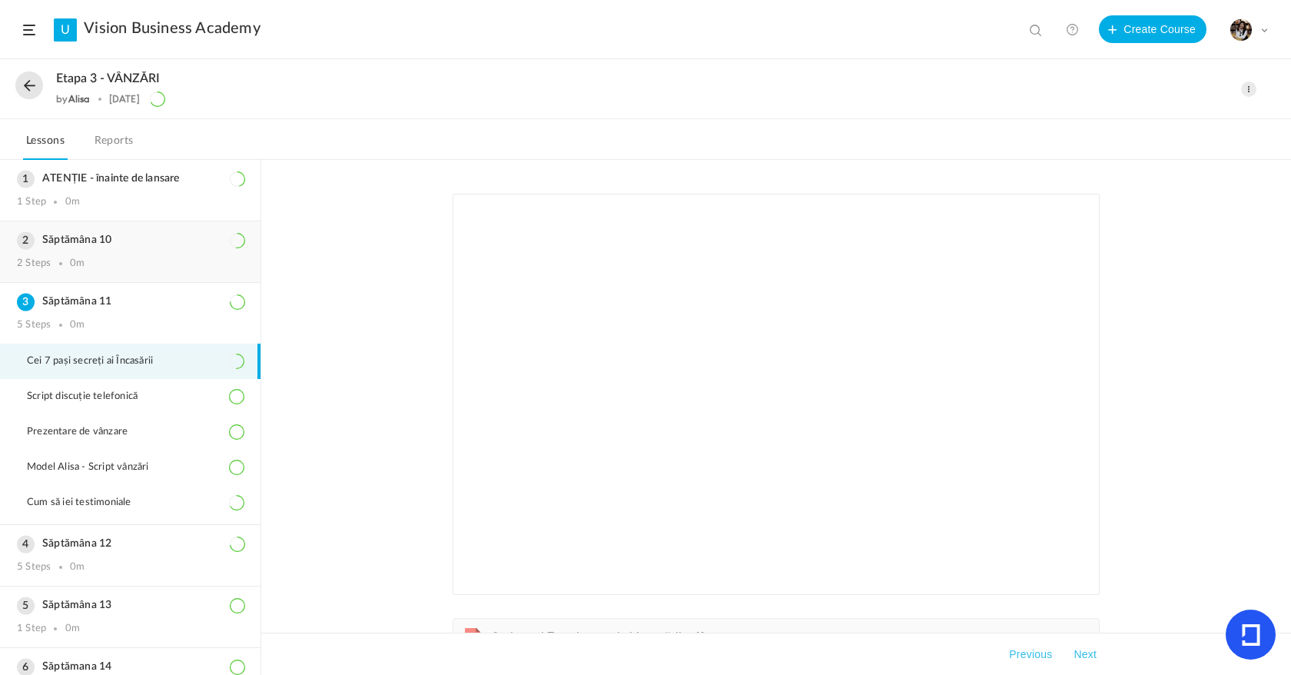
click at [155, 259] on div "2 Steps 0m" at bounding box center [130, 264] width 227 height 12
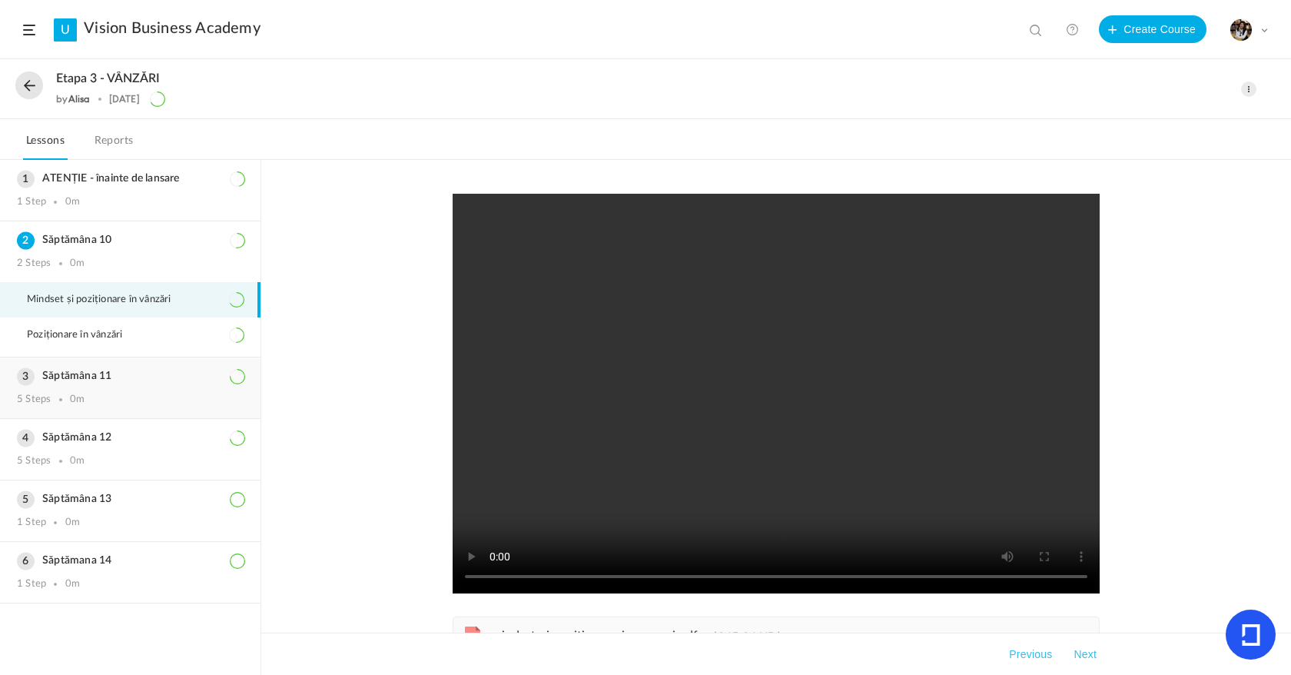
click at [141, 371] on h3 "Săptămâna 11" at bounding box center [130, 376] width 227 height 13
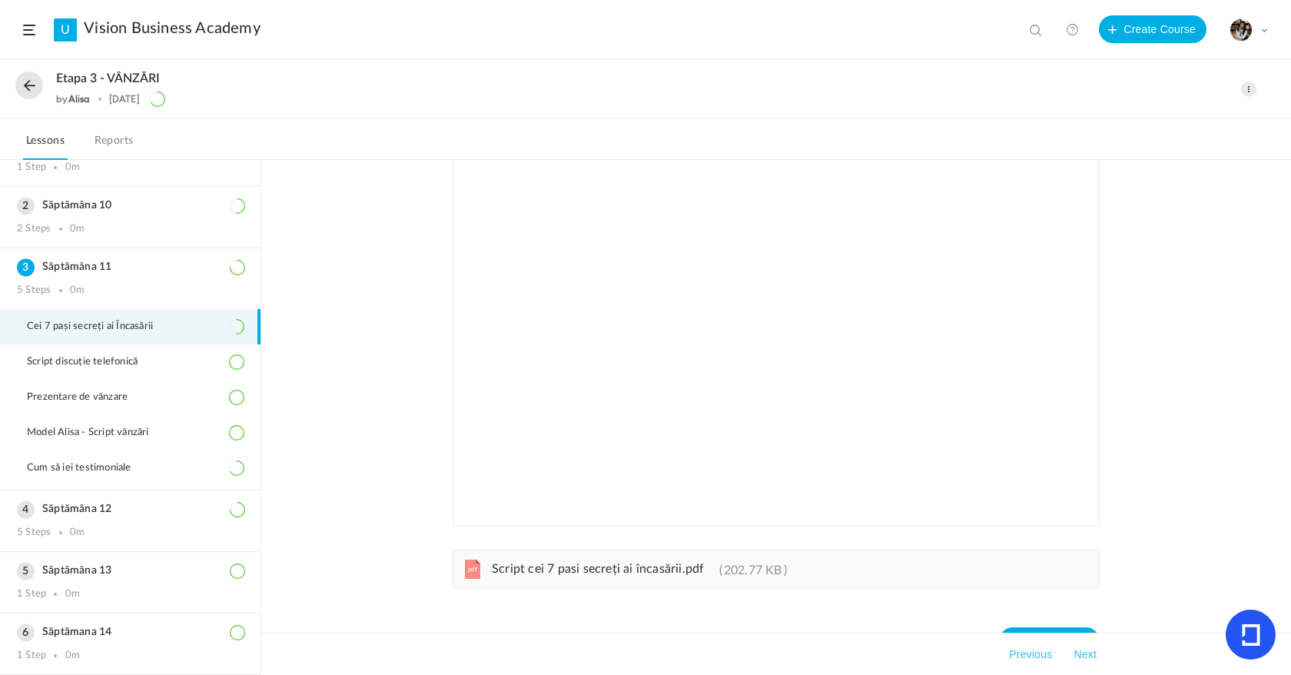
scroll to position [70, 0]
drag, startPoint x: 489, startPoint y: 572, endPoint x: 674, endPoint y: 570, distance: 185.3
click at [674, 570] on link "pdf Script cei 7 pasi secreți ai încasării.pdf 202.77 KB" at bounding box center [633, 571] width 307 height 12
copy span "Script cei 7 pasi secreți ai încasări"
click at [153, 369] on li "Script discuție telefonică" at bounding box center [130, 361] width 261 height 35
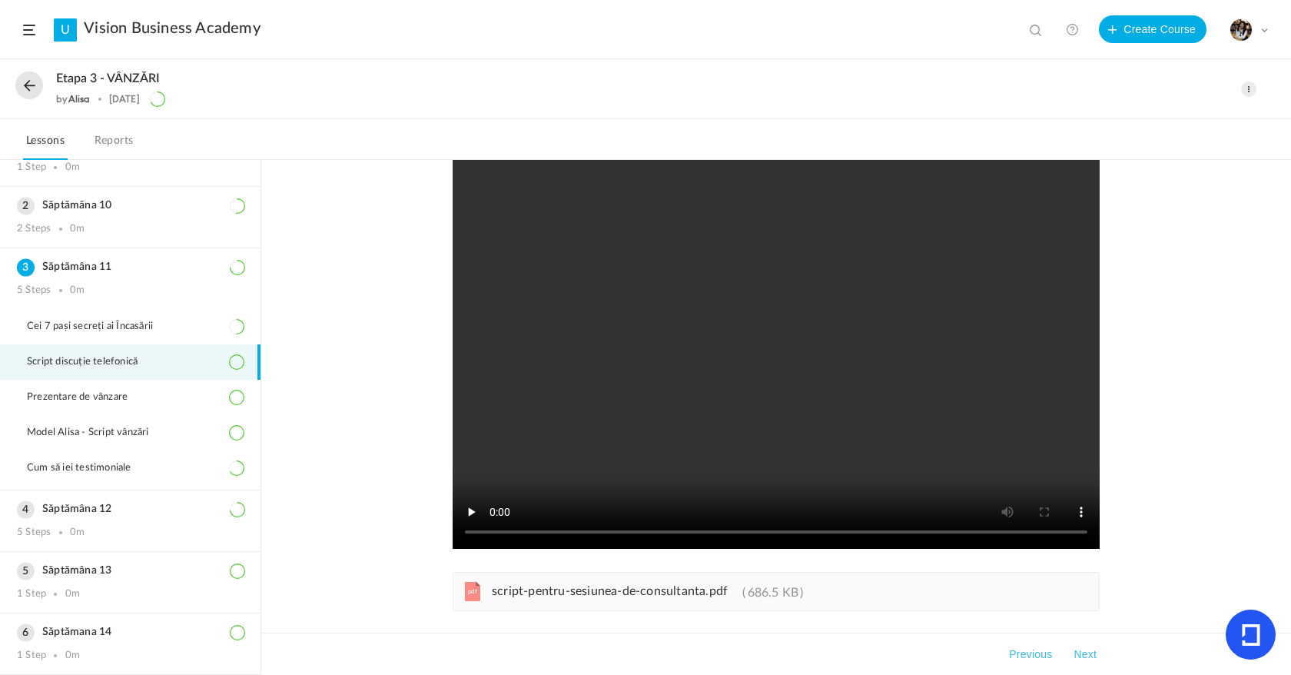
scroll to position [48, 0]
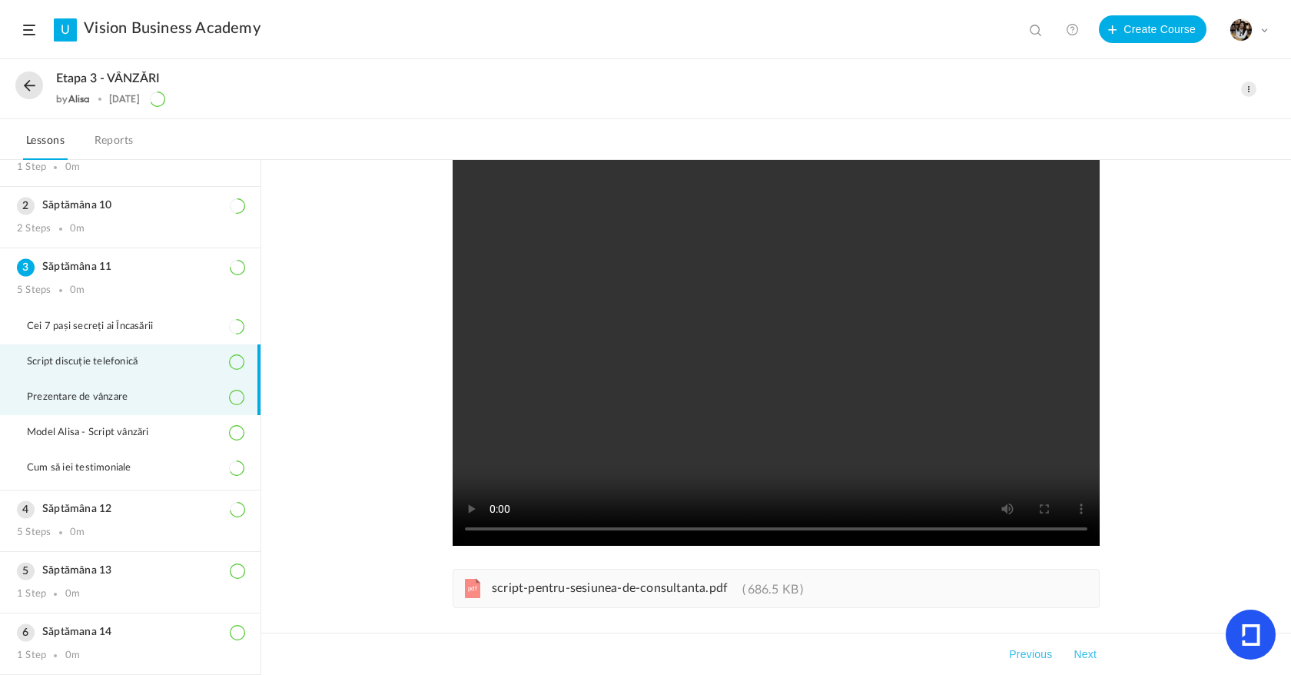
click at [111, 401] on span "Prezentare de vânzare" at bounding box center [87, 397] width 120 height 12
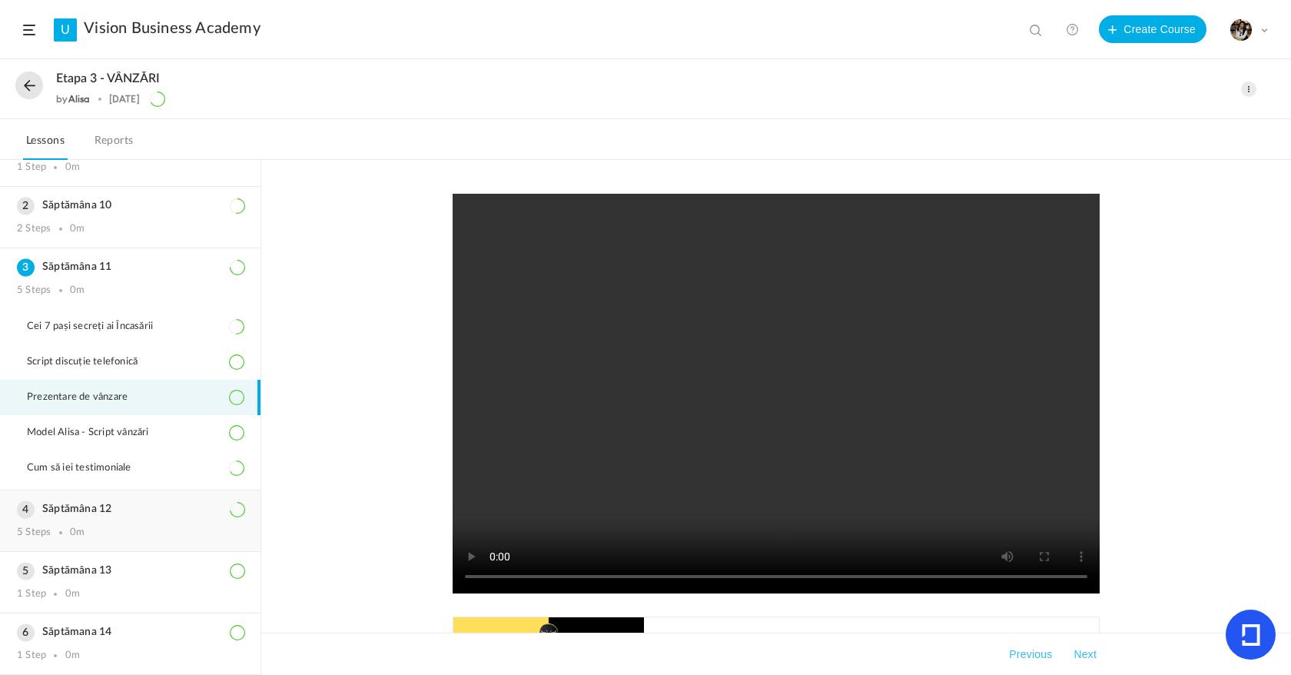
click at [141, 505] on h3 "Săptămâna 12" at bounding box center [130, 509] width 227 height 13
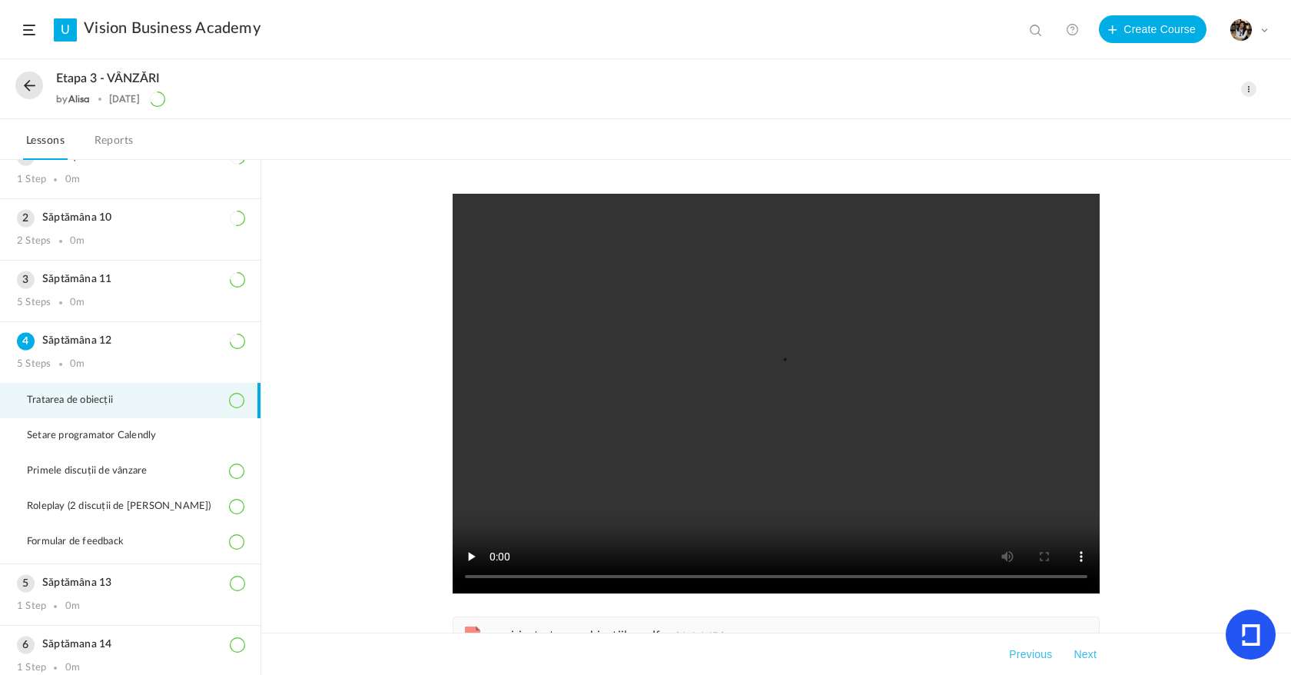
scroll to position [35, 0]
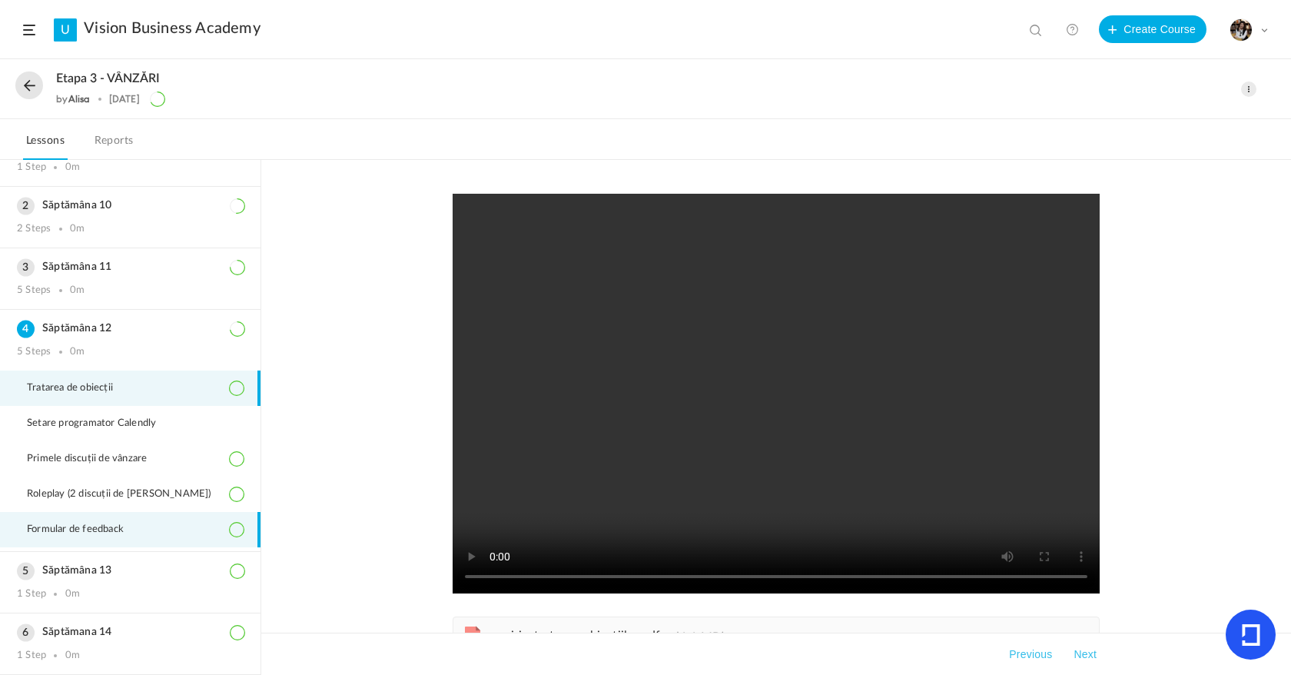
click at [139, 546] on li "Formular de feedback" at bounding box center [130, 529] width 261 height 35
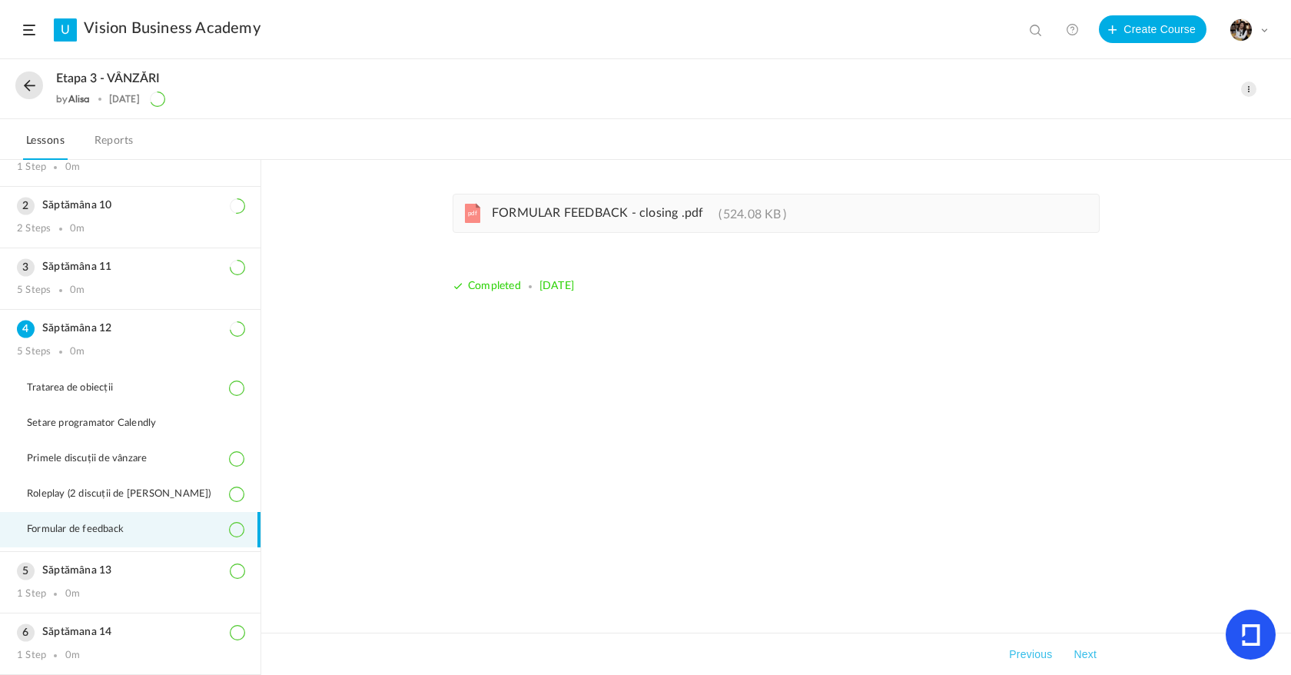
click at [597, 201] on div "pdf FORMULAR FEEDBACK - closing .pdf 524.08 KB" at bounding box center [776, 213] width 647 height 39
click at [28, 95] on button at bounding box center [29, 85] width 28 height 28
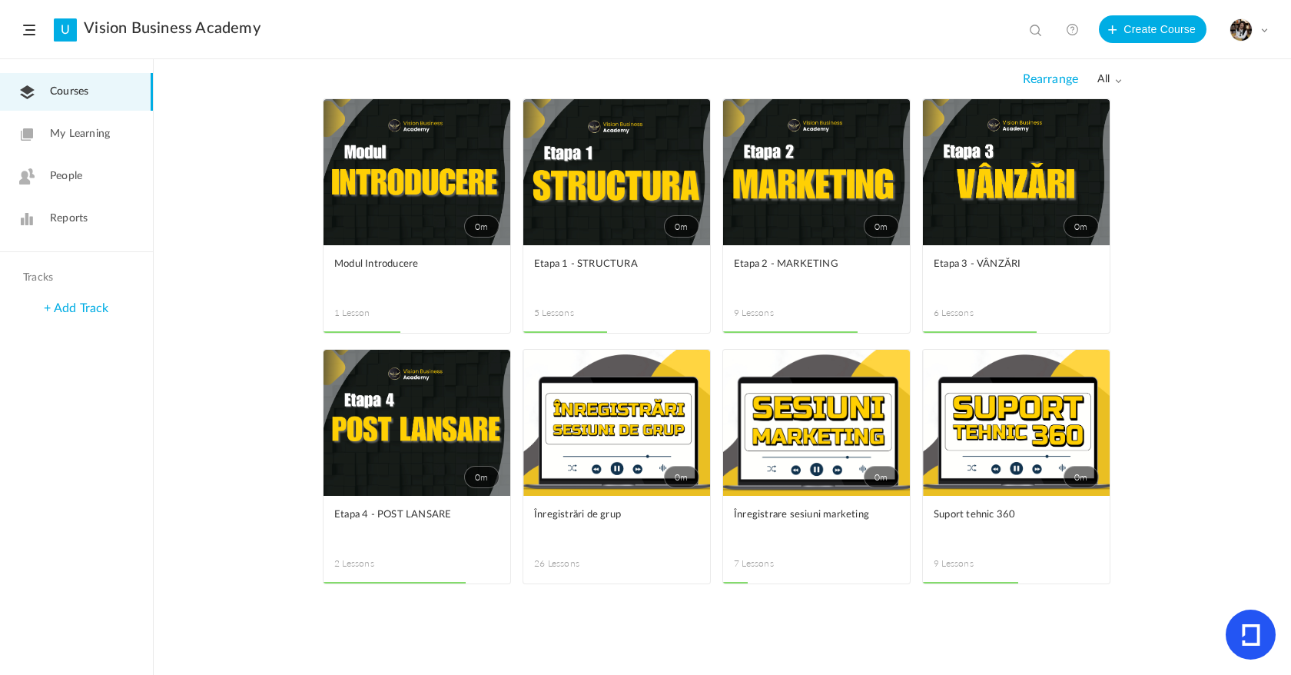
click at [1057, 472] on link "0m" at bounding box center [1016, 423] width 187 height 146
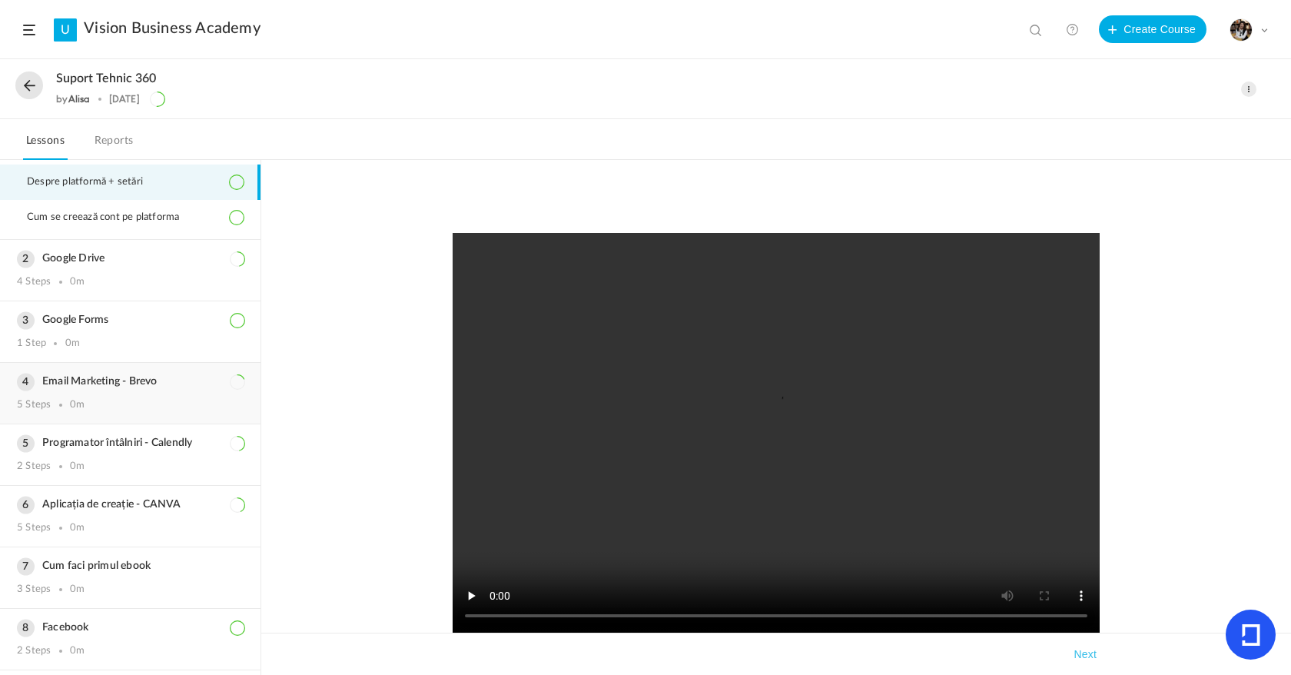
scroll to position [113, 0]
